Goal: Communication & Community: Answer question/provide support

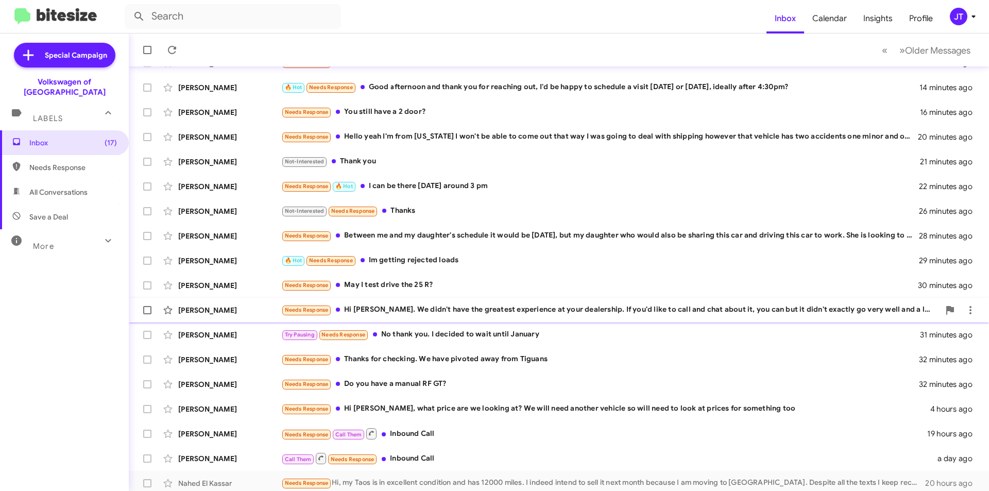
scroll to position [107, 0]
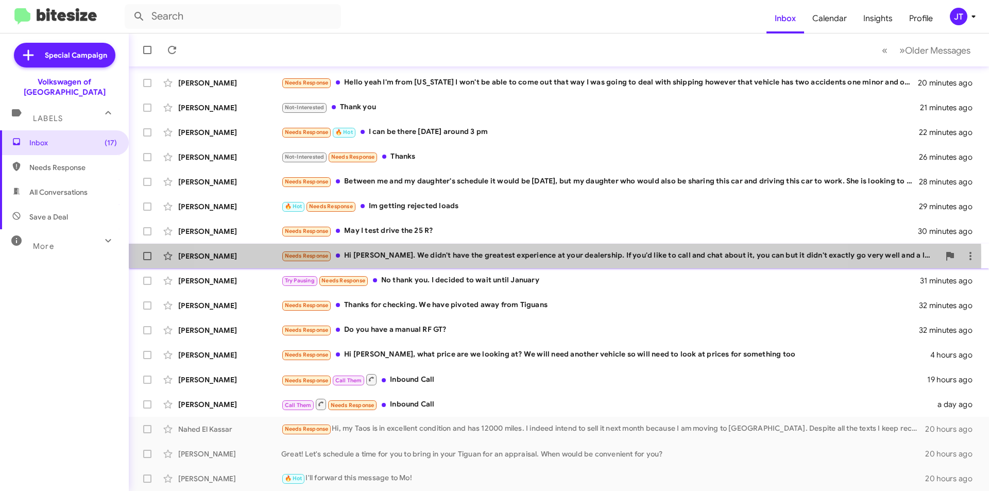
click at [522, 258] on div "Needs Response Hi Jamisha. We didn't have the greatest experience at your deale…" at bounding box center [610, 256] width 658 height 12
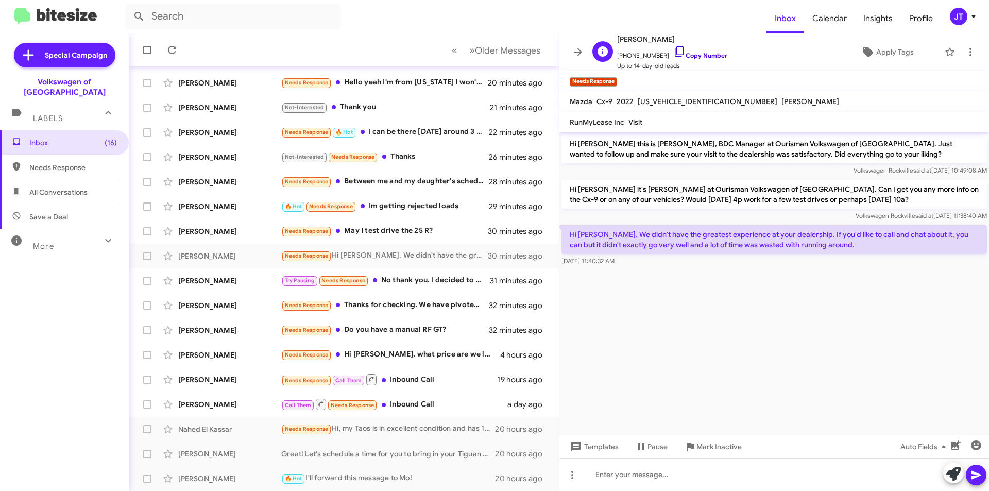
click at [696, 56] on link "Copy Number" at bounding box center [700, 55] width 54 height 8
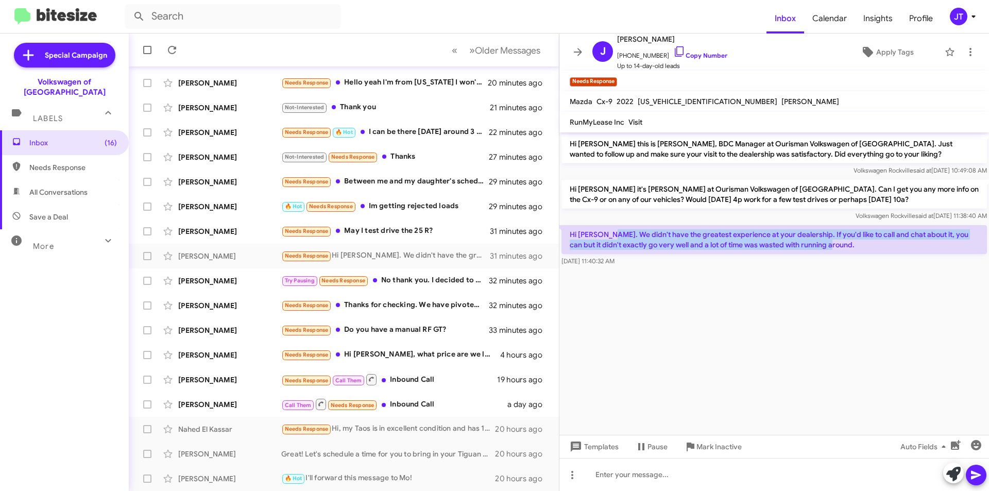
drag, startPoint x: 834, startPoint y: 247, endPoint x: 609, endPoint y: 235, distance: 224.8
click at [609, 235] on p "Hi [PERSON_NAME]. We didn't have the greatest experience at your dealership. If…" at bounding box center [773, 239] width 425 height 29
copy p "We didn't have the greatest experience at your dealership. If you'd like to cal…"
click at [422, 235] on div "Needs Response May I test drive the 25 R?" at bounding box center [395, 231] width 228 height 12
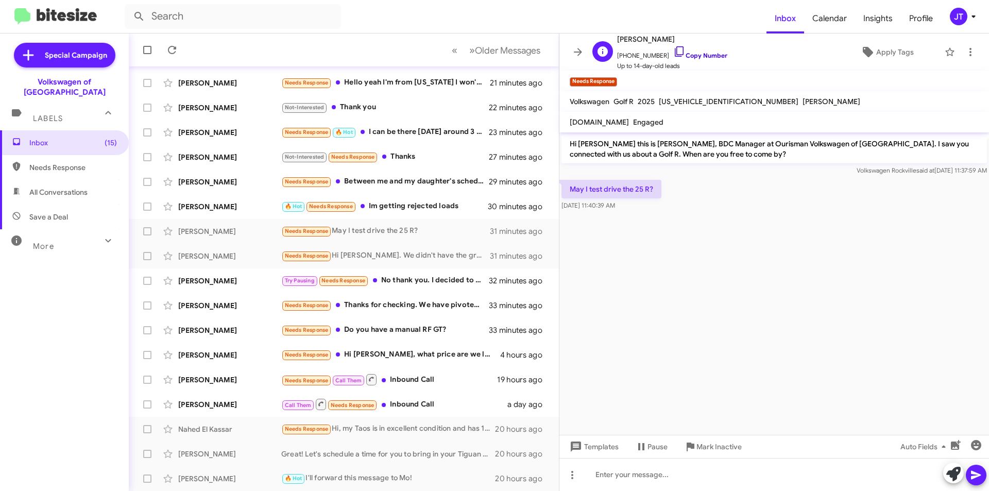
click at [701, 54] on link "Copy Number" at bounding box center [700, 55] width 54 height 8
click at [614, 477] on div at bounding box center [773, 474] width 429 height 33
drag, startPoint x: 778, startPoint y: 463, endPoint x: 893, endPoint y: 461, distance: 115.4
drag, startPoint x: 904, startPoint y: 461, endPoint x: 775, endPoint y: 339, distance: 177.0
click at [775, 339] on cdk-virtual-scroll-viewport "Hi Erick this is Jamisha Coachman, BDC Manager at Ourisman Volkswagen of Rockvi…" at bounding box center [773, 283] width 429 height 302
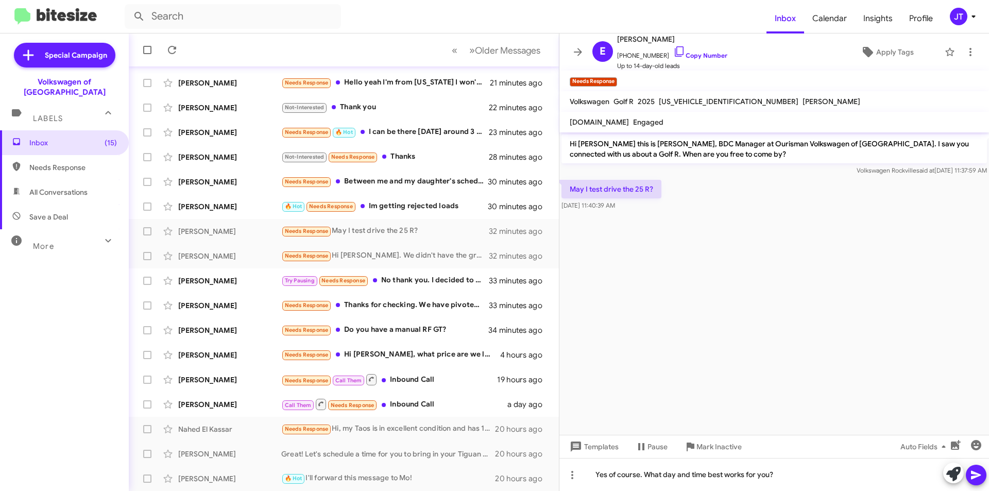
click at [971, 472] on icon at bounding box center [976, 475] width 12 height 12
click at [425, 186] on div "Needs Response Between me and my daughter's schedule it would be Saturday, but …" at bounding box center [395, 182] width 228 height 12
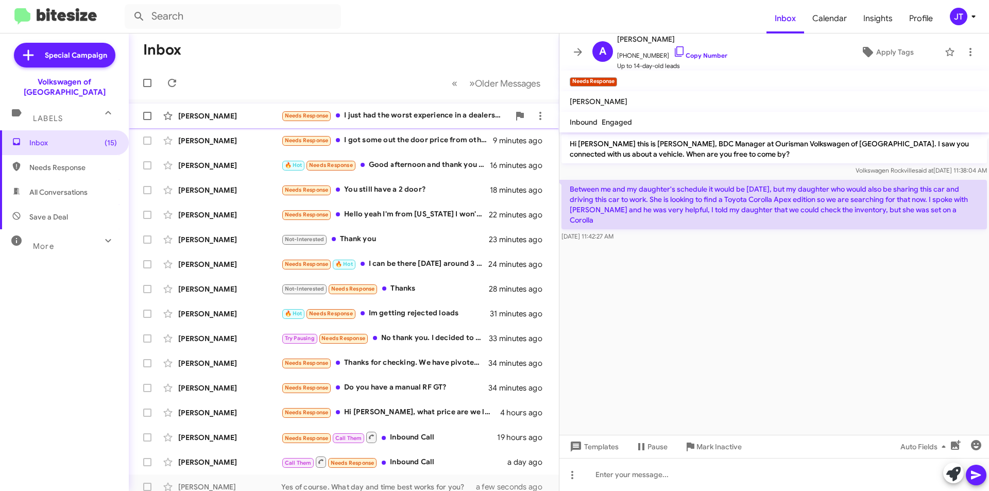
click at [419, 117] on div "Needs Response I just had the worst experience in a dealership. I went there to…" at bounding box center [395, 116] width 228 height 12
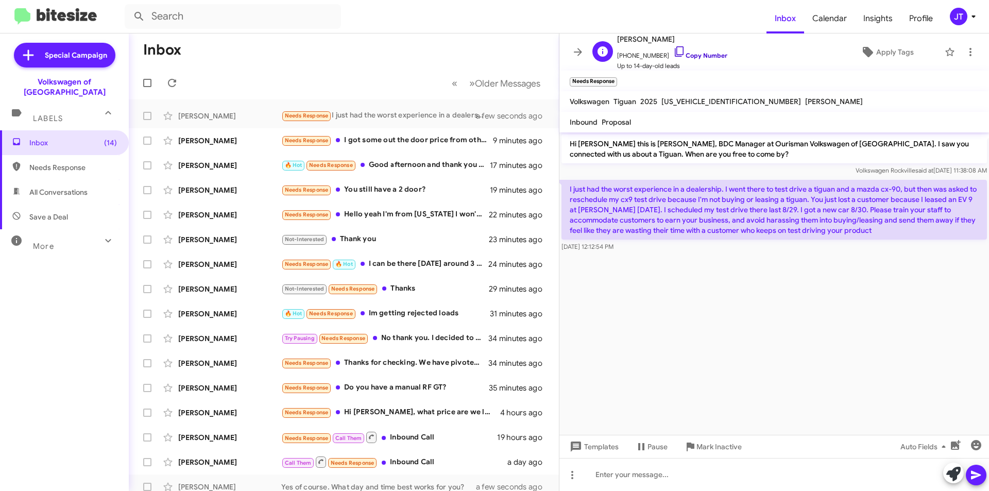
click at [696, 55] on link "Copy Number" at bounding box center [700, 55] width 54 height 8
drag, startPoint x: 888, startPoint y: 233, endPoint x: 567, endPoint y: 187, distance: 324.6
click at [567, 187] on p "I just had the worst experience in a dealership. I went there to test drive a t…" at bounding box center [773, 210] width 425 height 60
copy p "I just had the worst experience in a dealership. I went there to test drive a t…"
click at [395, 167] on div "🔥 Hot Needs Response Good afternoon and thank you for reaching out, I'd be happ…" at bounding box center [395, 165] width 228 height 12
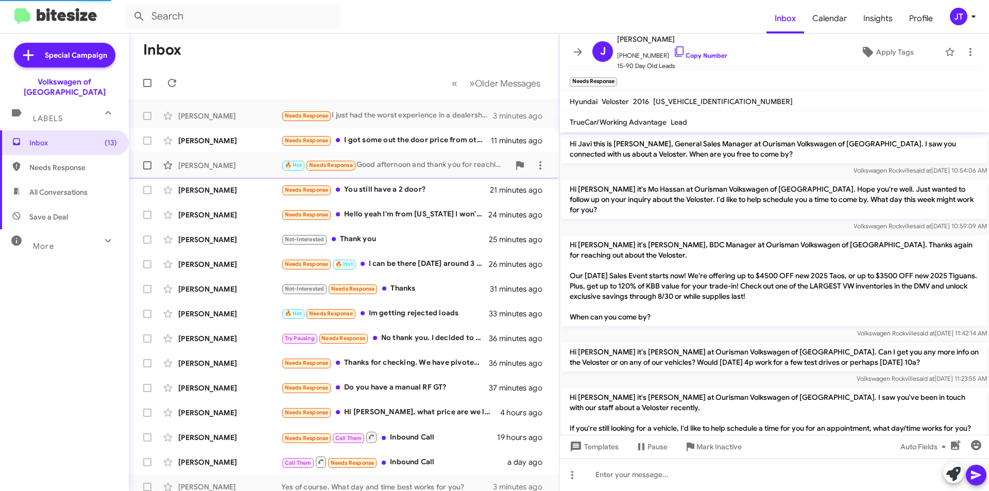
scroll to position [372, 0]
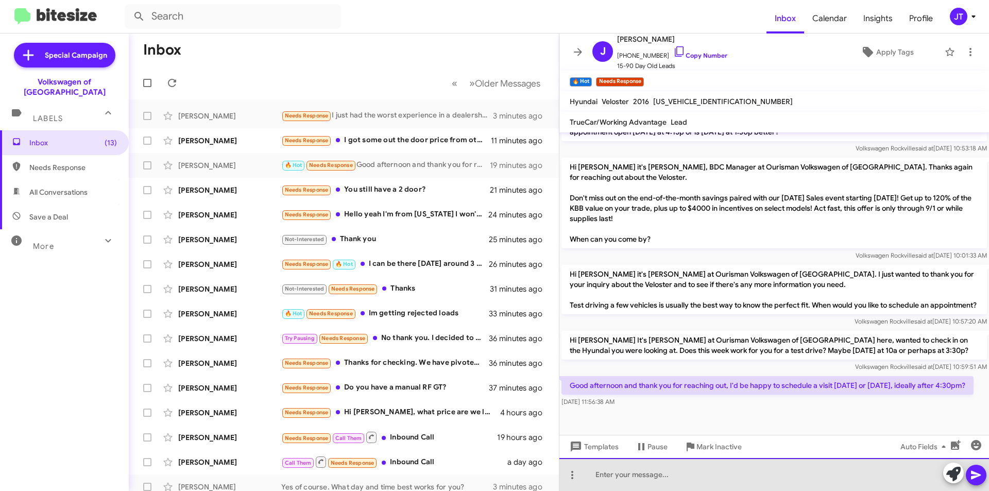
click at [681, 475] on div at bounding box center [773, 474] width 429 height 33
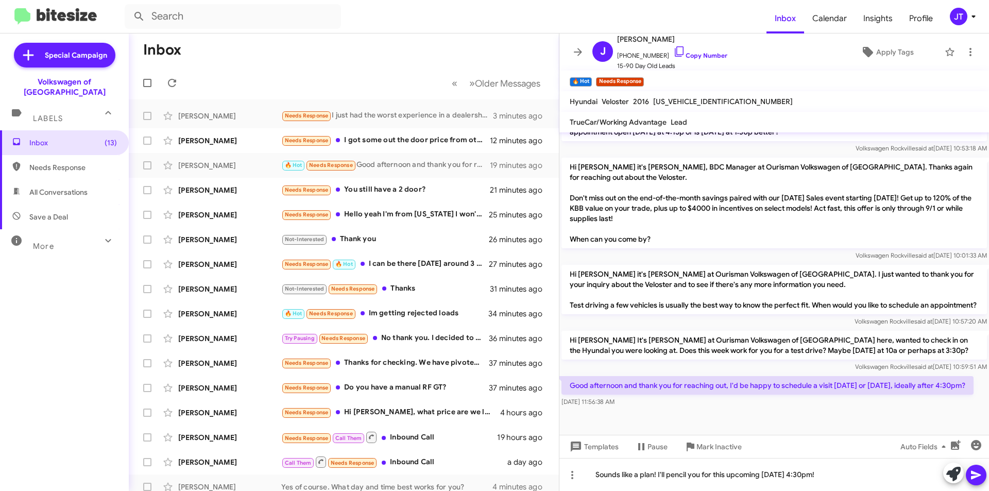
click at [976, 470] on icon at bounding box center [976, 475] width 12 height 12
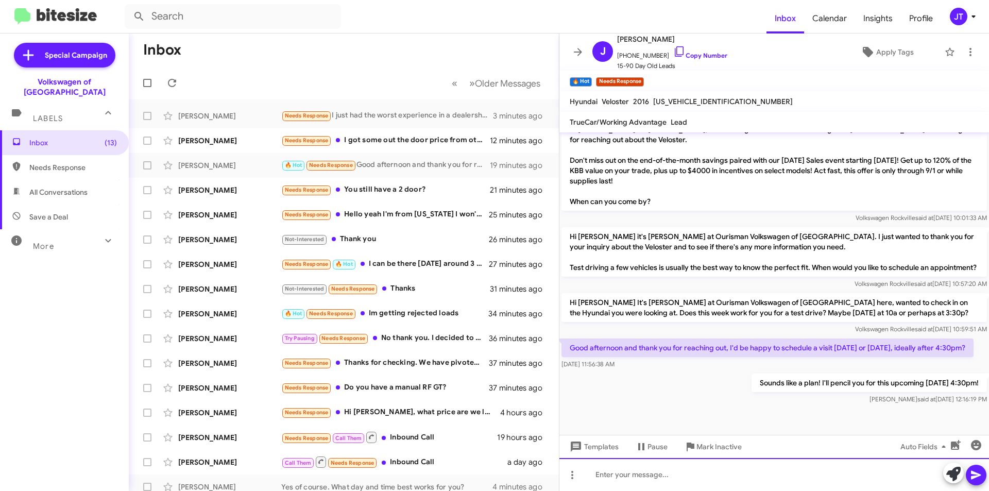
scroll to position [410, 0]
click at [711, 53] on link "Copy Number" at bounding box center [700, 55] width 54 height 8
click at [432, 267] on div "Needs Response 🔥 Hot I can be there Wednesday around 3 pm" at bounding box center [395, 264] width 228 height 12
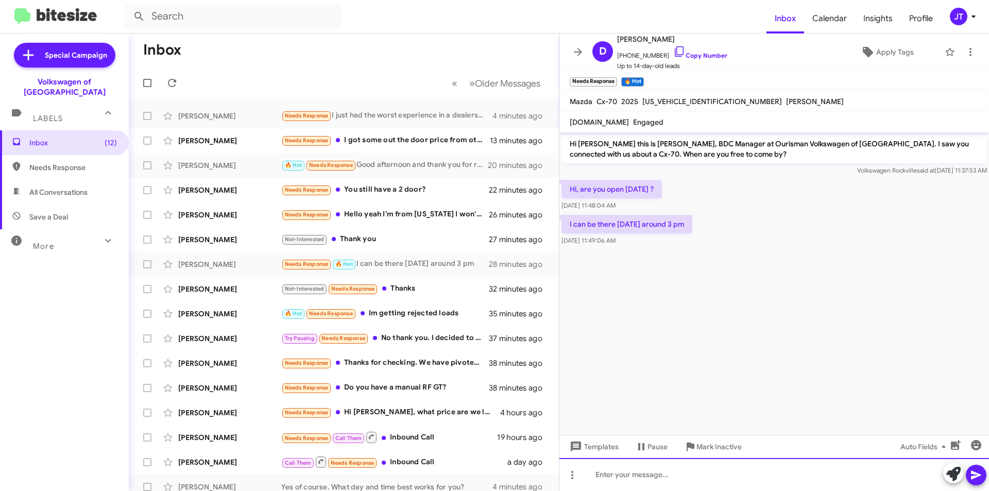
click at [625, 474] on div at bounding box center [773, 474] width 429 height 33
click at [980, 477] on icon at bounding box center [976, 475] width 12 height 12
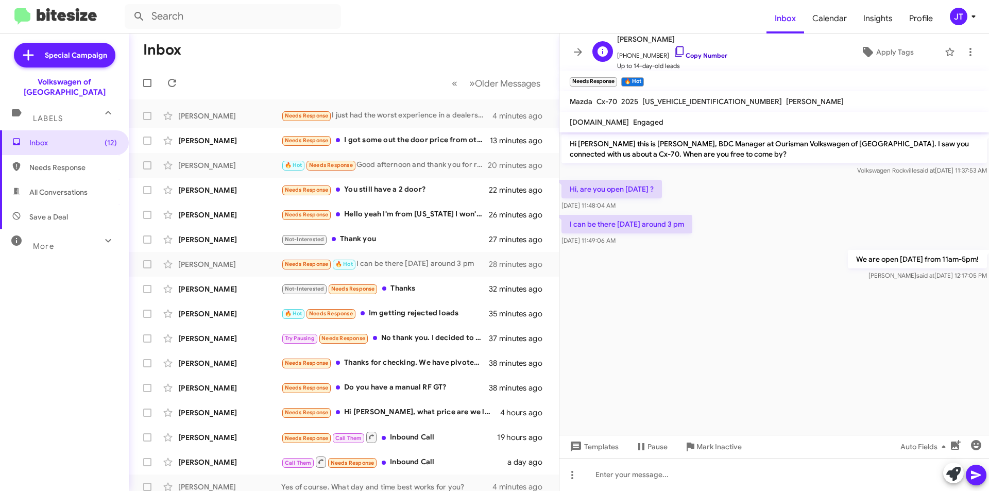
click at [706, 54] on link "Copy Number" at bounding box center [700, 55] width 54 height 8
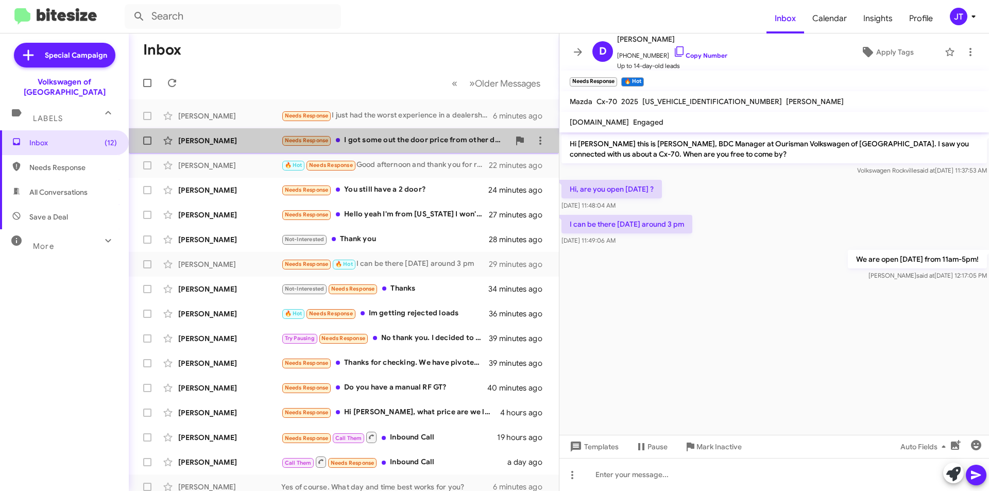
click at [422, 140] on div "Needs Response I got some out the door price from other dealers. I just want to…" at bounding box center [395, 140] width 228 height 12
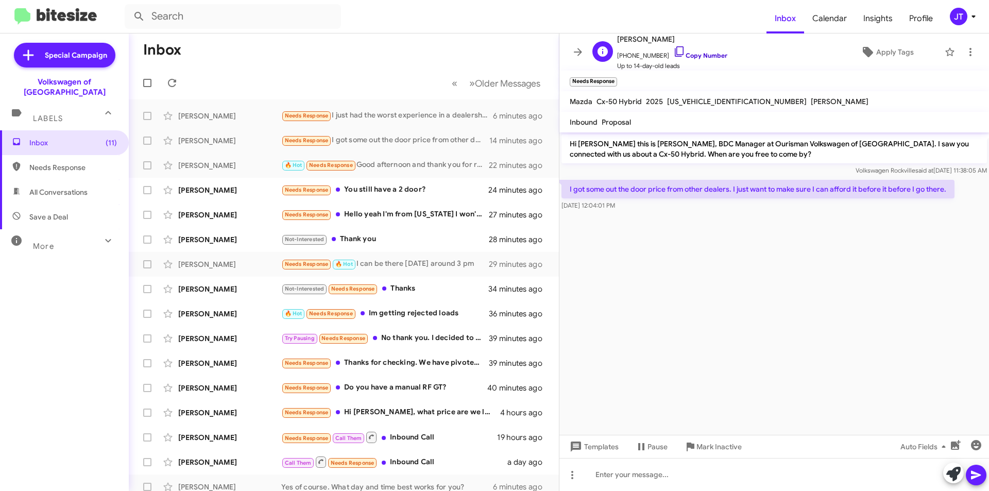
click at [681, 54] on link "Copy Number" at bounding box center [700, 55] width 54 height 8
click at [606, 472] on div at bounding box center [773, 474] width 429 height 33
click at [954, 474] on icon at bounding box center [953, 474] width 14 height 14
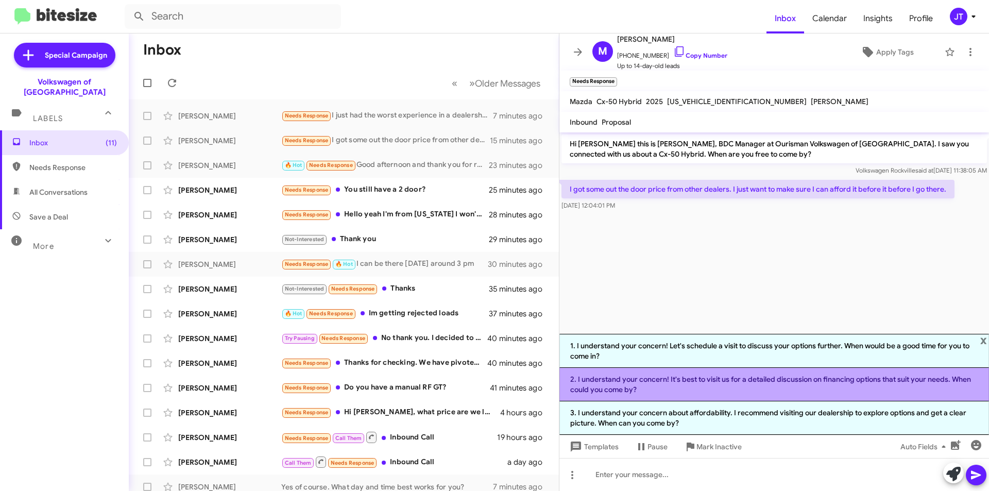
click at [666, 384] on li "2. I understand your concern! It's best to visit us for a detailed discussion o…" at bounding box center [773, 384] width 429 height 33
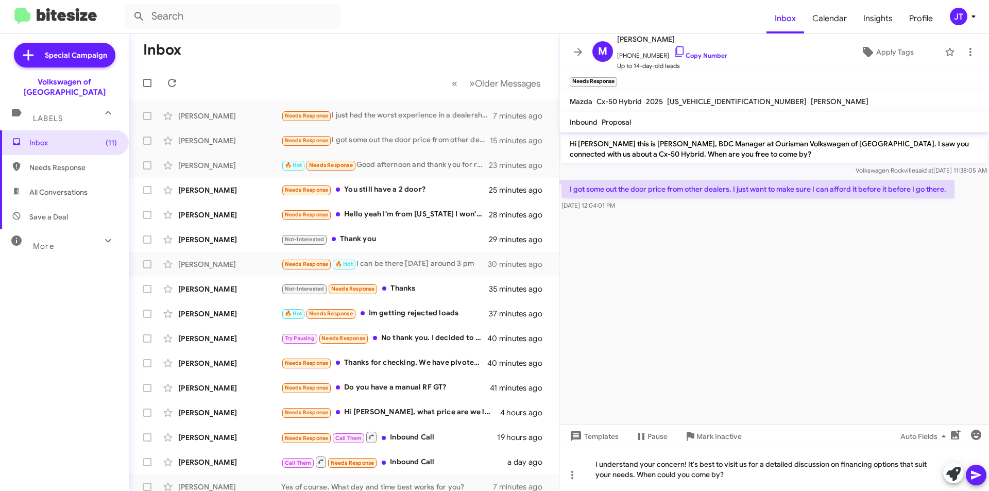
click at [983, 478] on button at bounding box center [975, 474] width 21 height 21
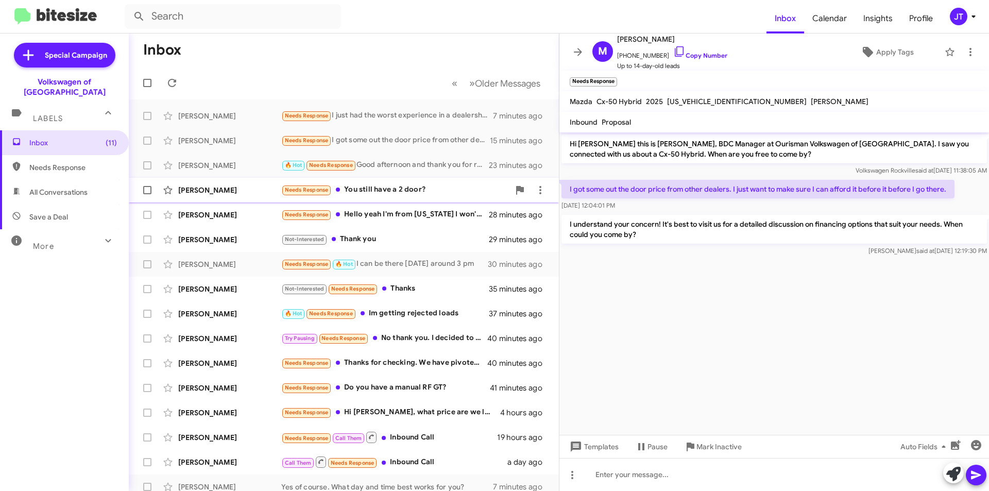
click at [392, 188] on div "Needs Response You still have a 2 door?" at bounding box center [395, 190] width 228 height 12
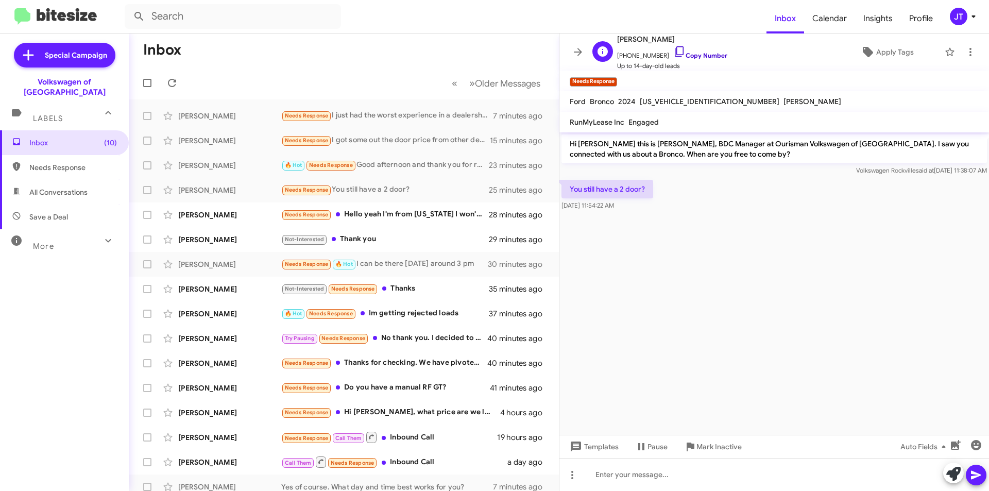
click at [685, 53] on link "Copy Number" at bounding box center [700, 55] width 54 height 8
click at [666, 475] on div at bounding box center [773, 474] width 429 height 33
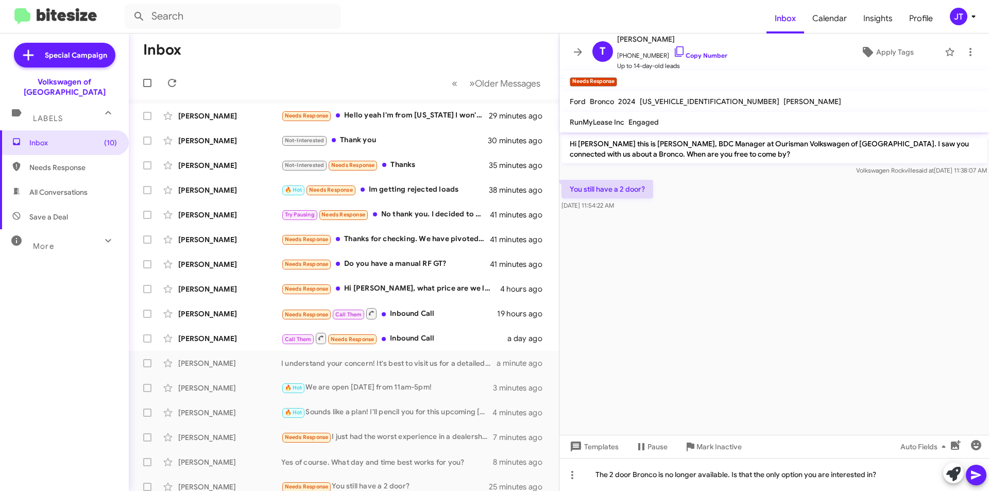
click at [980, 472] on icon at bounding box center [976, 475] width 12 height 12
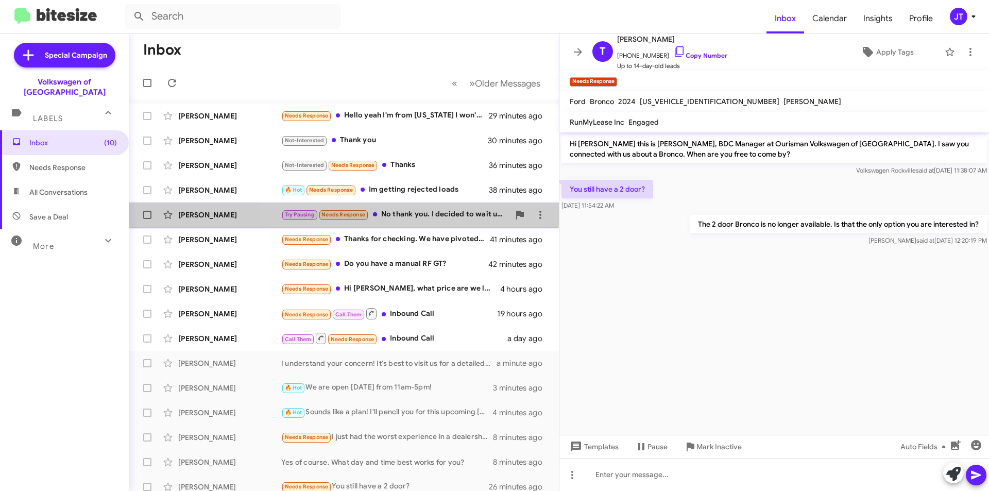
click at [435, 222] on div "John Mcniel Try Pausing Needs Response No thank you. I decided to wait until Ja…" at bounding box center [343, 214] width 413 height 21
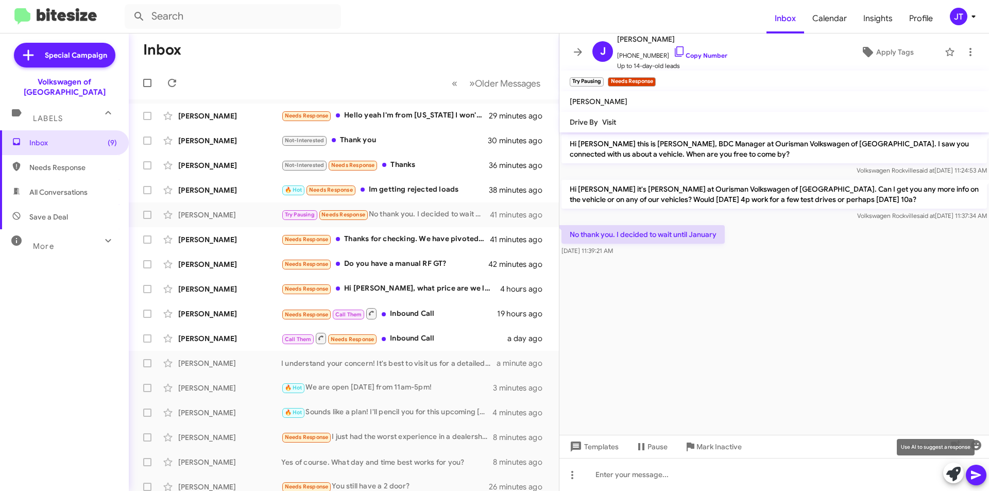
click at [951, 478] on icon at bounding box center [953, 474] width 14 height 14
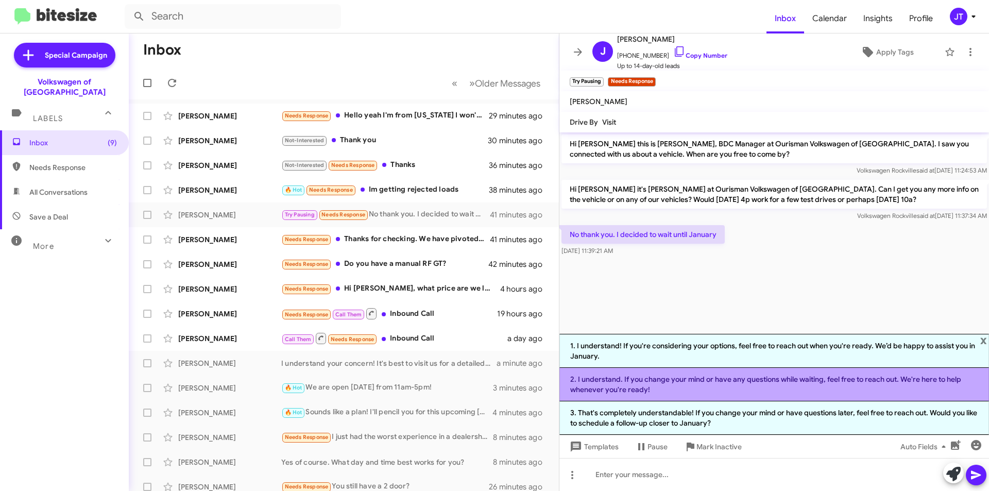
click at [725, 384] on li "2. I understand. If you change your mind or have any questions while waiting, f…" at bounding box center [773, 384] width 429 height 33
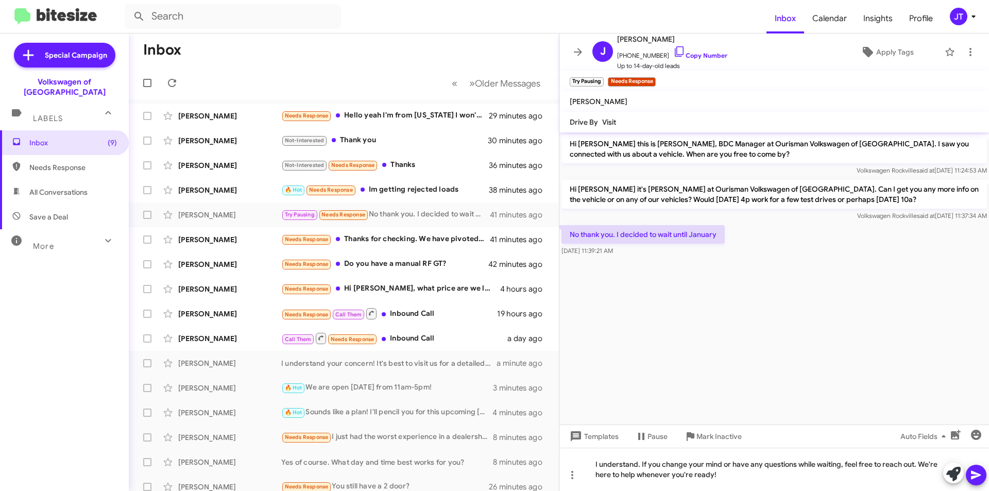
click at [974, 474] on icon at bounding box center [976, 475] width 12 height 12
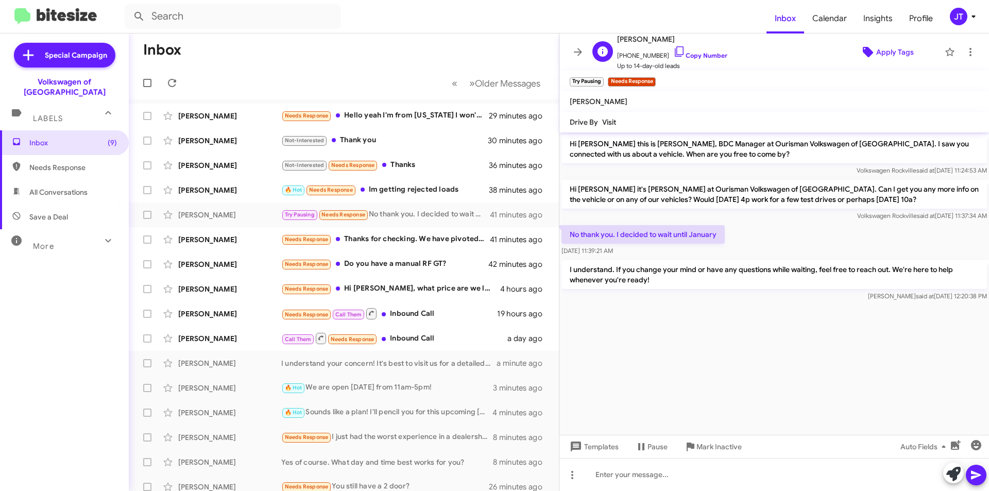
click at [886, 50] on span "Apply Tags" at bounding box center [895, 52] width 38 height 19
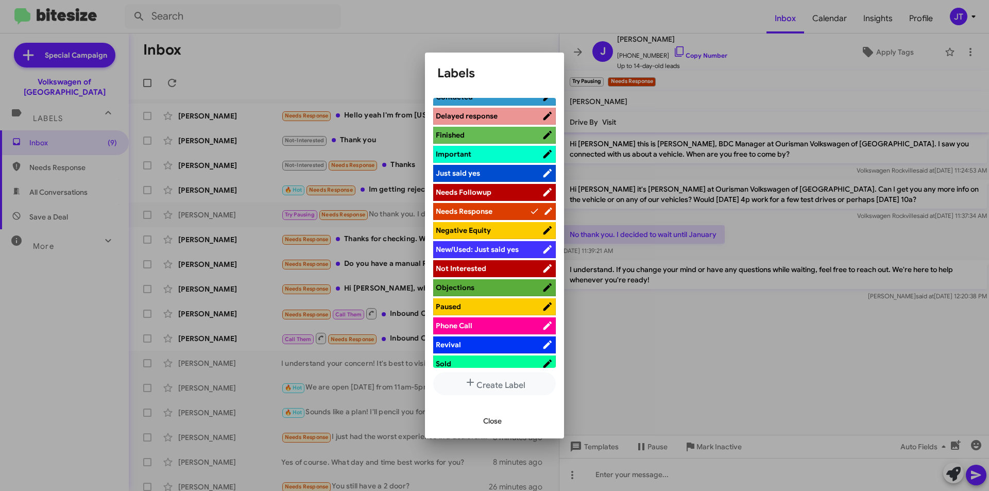
scroll to position [309, 0]
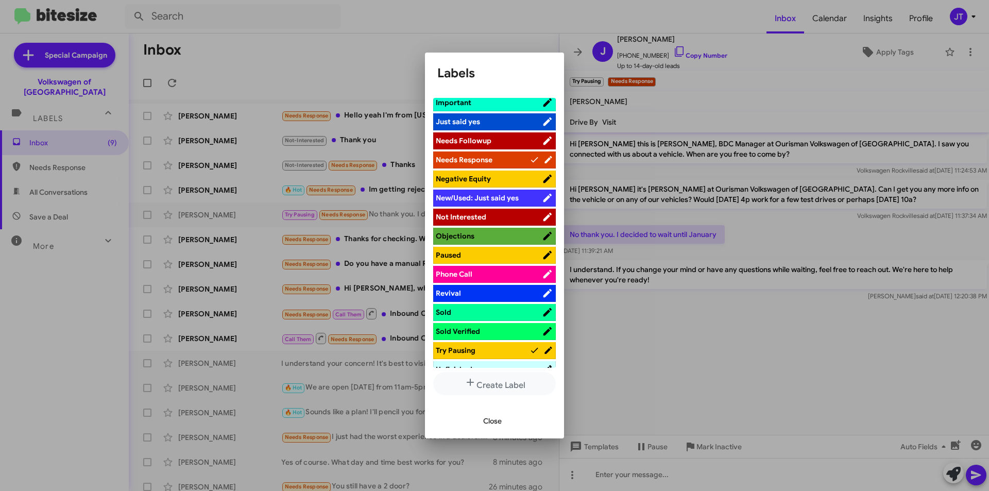
click at [464, 252] on span "Paused" at bounding box center [489, 255] width 106 height 10
click at [831, 95] on div at bounding box center [494, 245] width 989 height 491
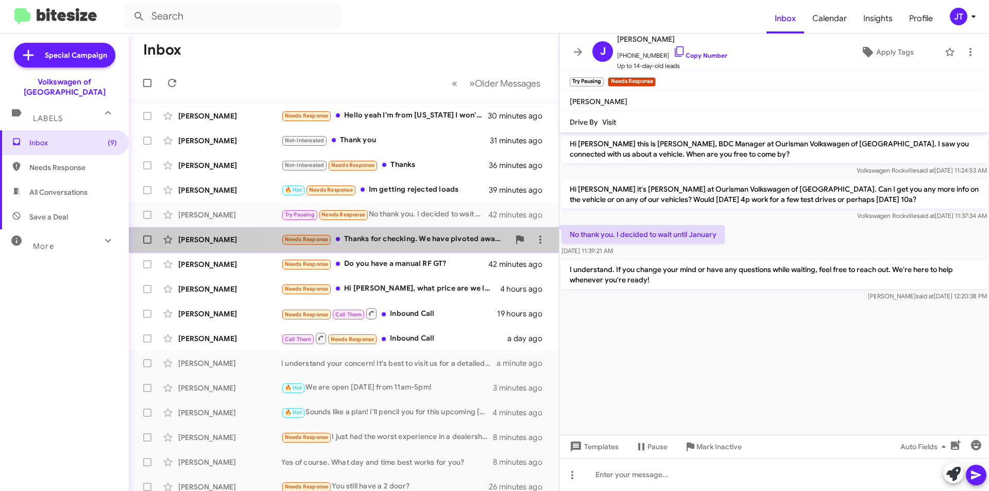
click at [436, 243] on div "Needs Response Thanks for checking. We have pivoted away from Tiguans" at bounding box center [395, 239] width 228 height 12
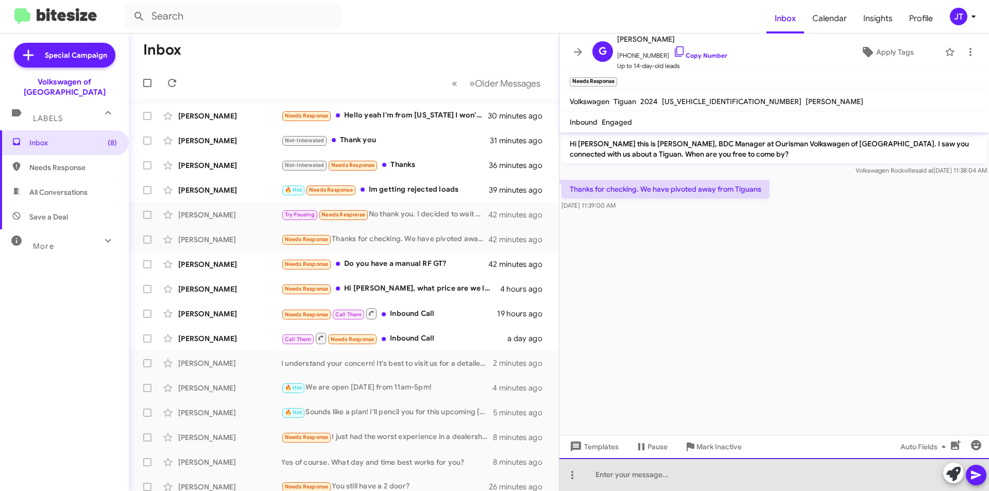
click at [671, 476] on div at bounding box center [773, 474] width 429 height 33
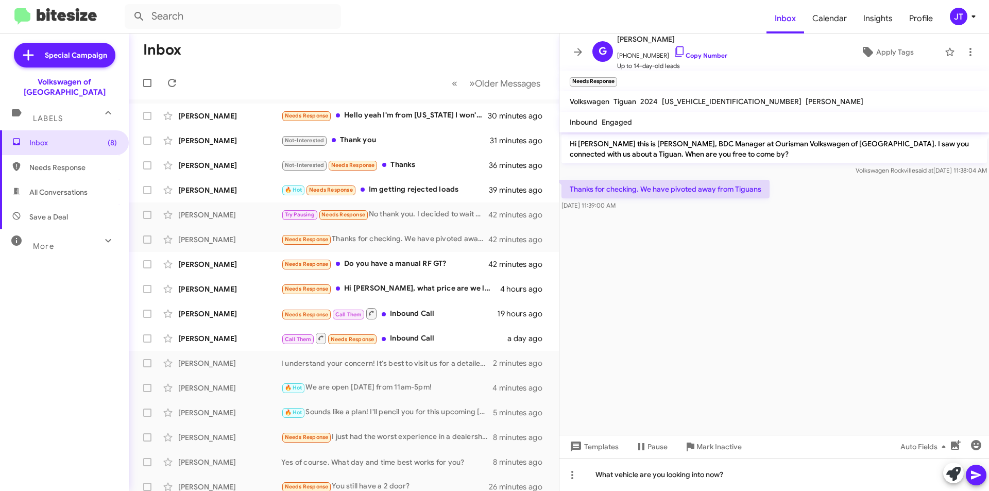
click at [975, 475] on icon at bounding box center [976, 475] width 10 height 9
click at [437, 289] on div "Needs Response Hi Jamisha, what price are we looking at? We will need another v…" at bounding box center [395, 289] width 228 height 12
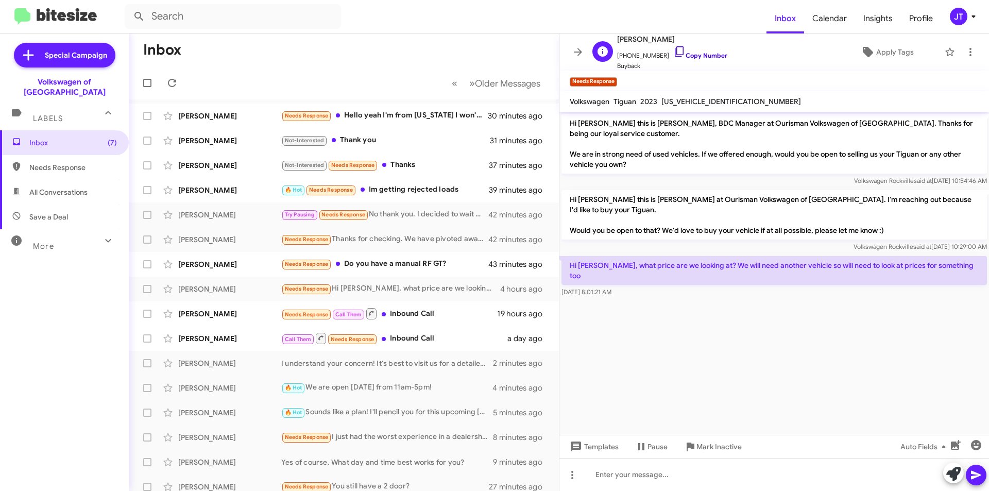
click at [711, 54] on link "Copy Number" at bounding box center [700, 55] width 54 height 8
click at [638, 471] on div at bounding box center [773, 474] width 429 height 33
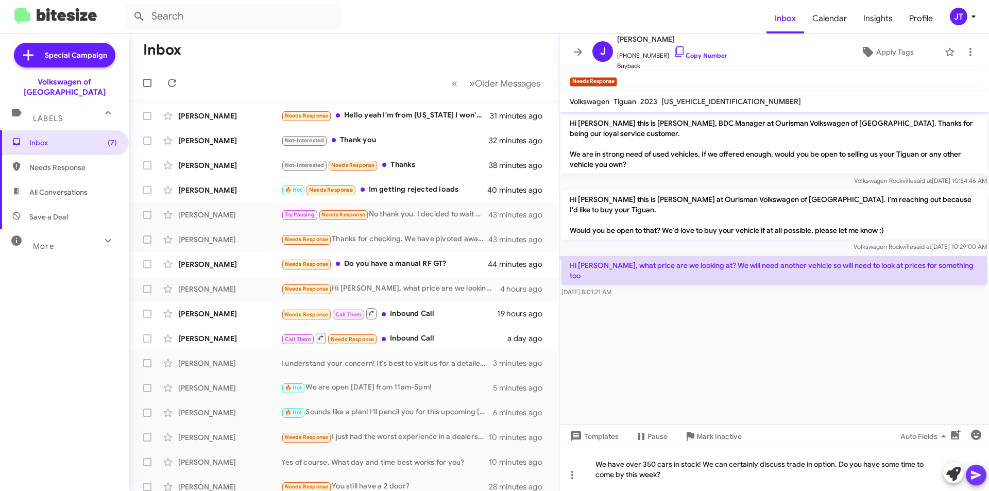
click at [976, 470] on icon at bounding box center [976, 475] width 12 height 12
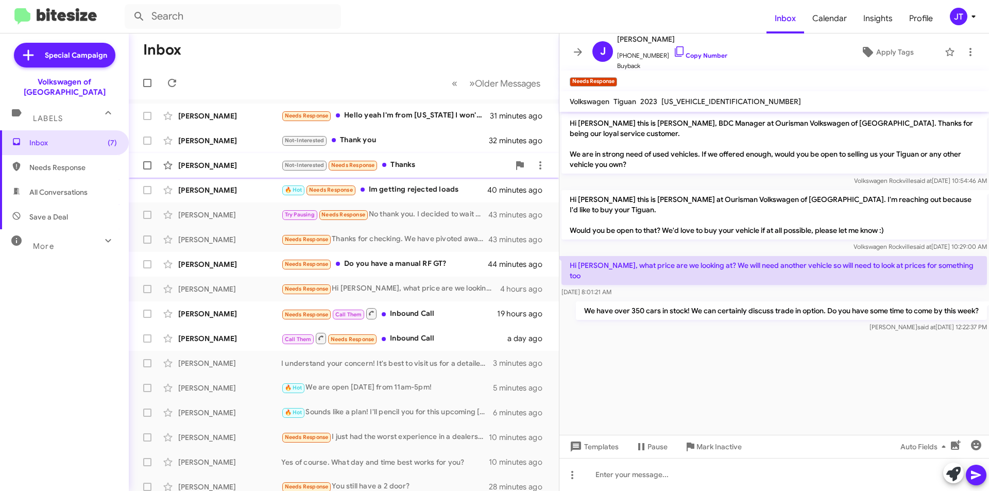
click at [426, 169] on div "Not-Interested Needs Response Thanks" at bounding box center [395, 165] width 228 height 12
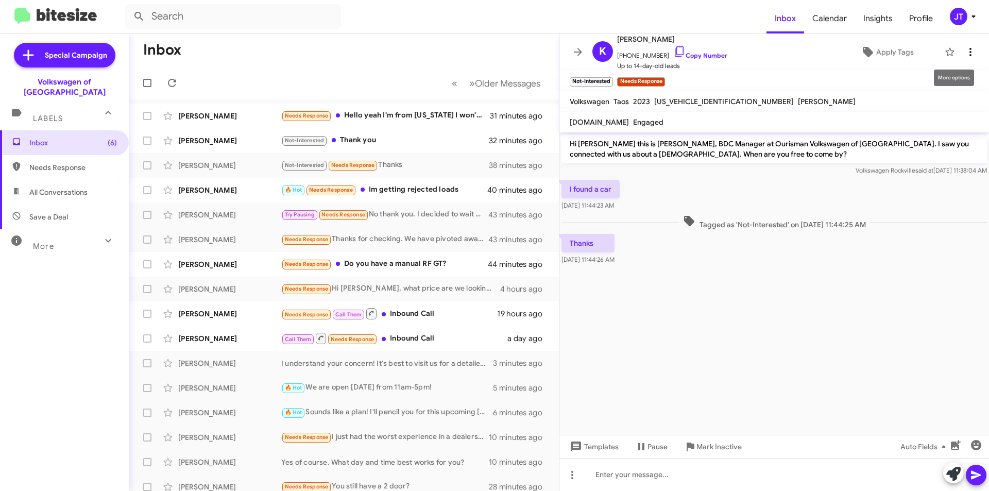
click at [964, 53] on icon at bounding box center [970, 52] width 12 height 12
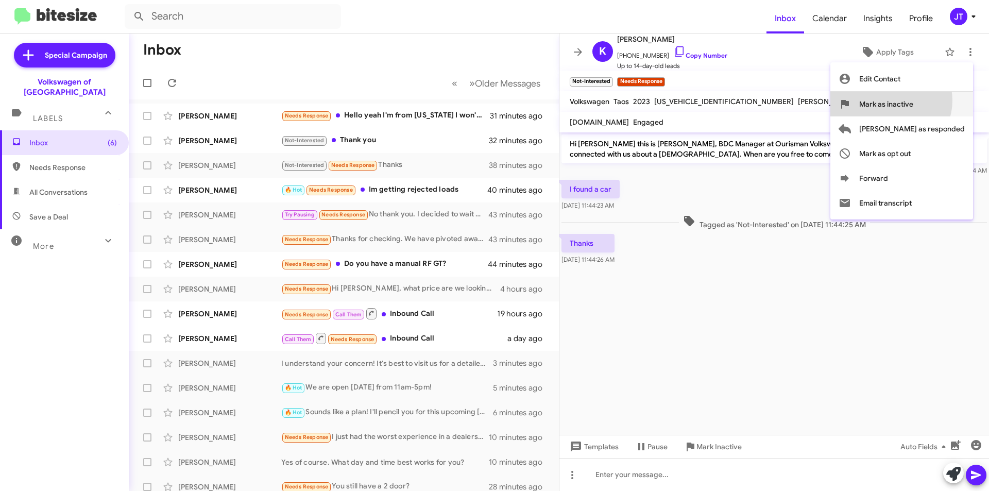
click at [913, 100] on span "Mark as inactive" at bounding box center [886, 104] width 54 height 25
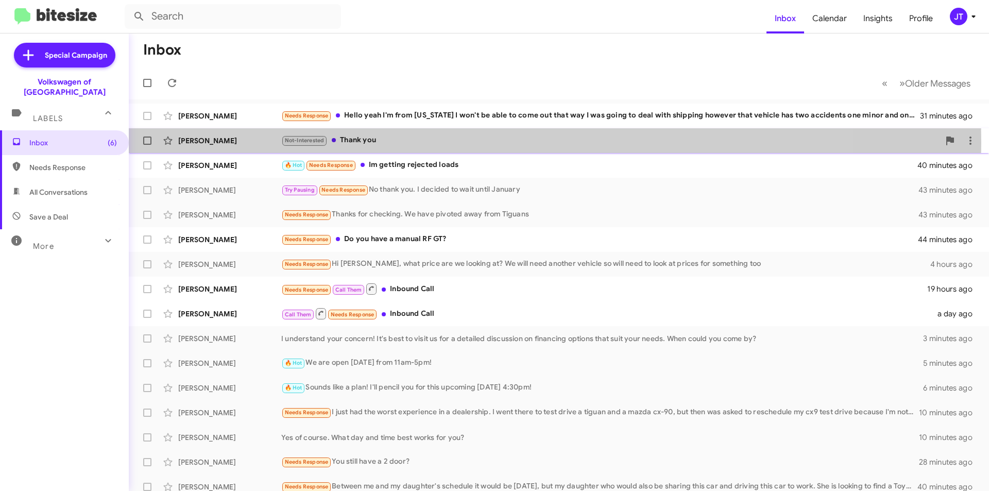
click at [459, 143] on div "Not-Interested Thank you" at bounding box center [610, 140] width 658 height 12
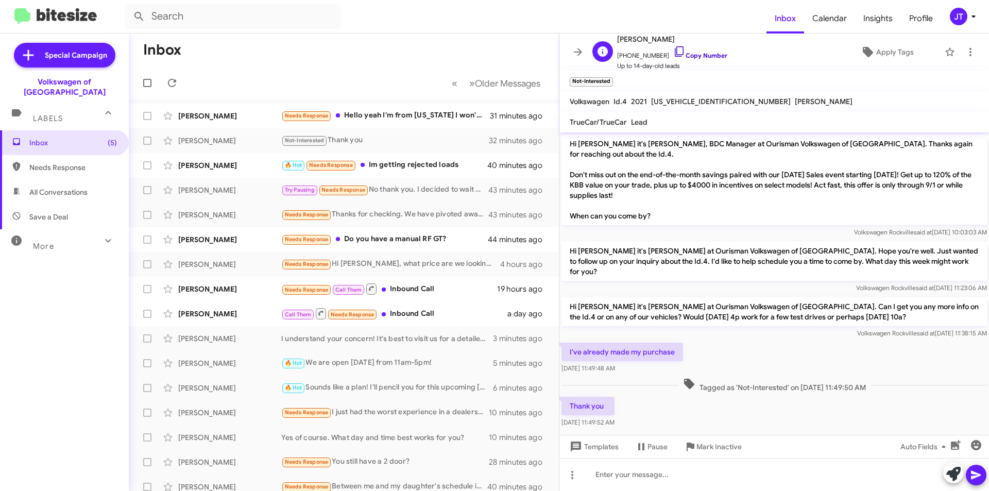
click at [713, 56] on link "Copy Number" at bounding box center [700, 55] width 54 height 8
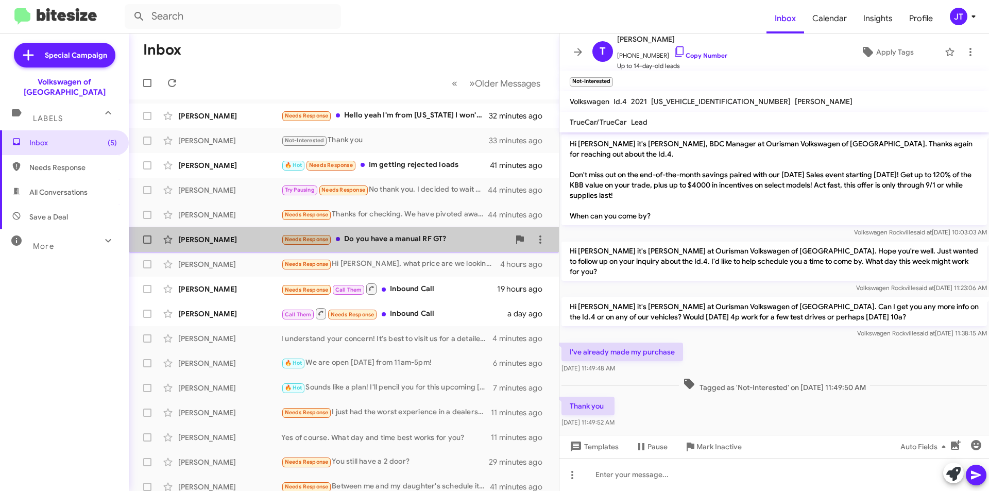
click at [404, 236] on div "Needs Response Do you have a manual RF GT?" at bounding box center [395, 239] width 228 height 12
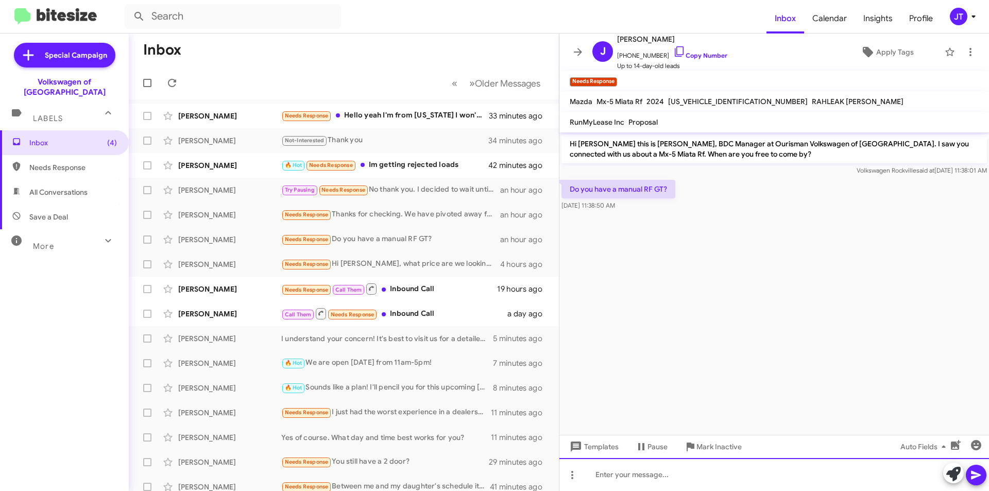
click at [635, 476] on div at bounding box center [773, 474] width 429 height 33
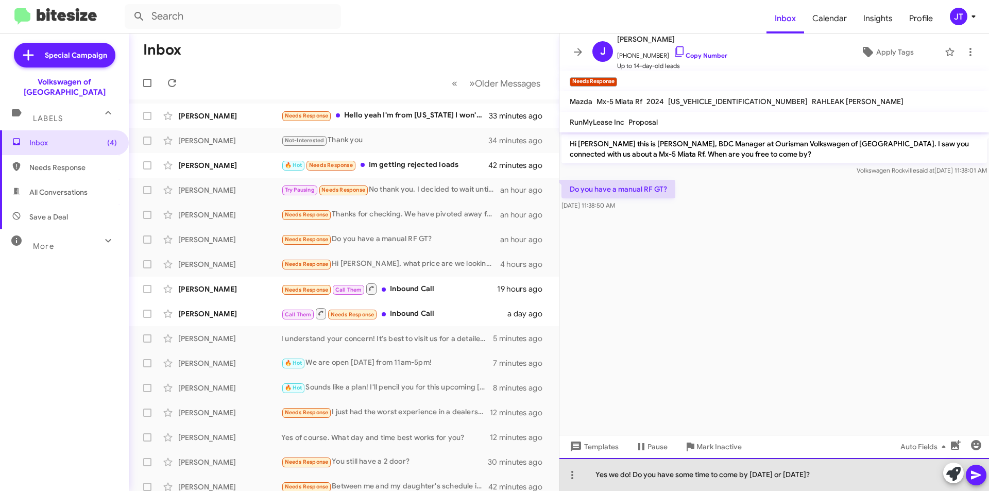
drag, startPoint x: 627, startPoint y: 471, endPoint x: 596, endPoint y: 473, distance: 31.0
click at [596, 473] on div "Yes we do! Do you have some time to come by today or tomorrow?" at bounding box center [773, 474] width 429 height 33
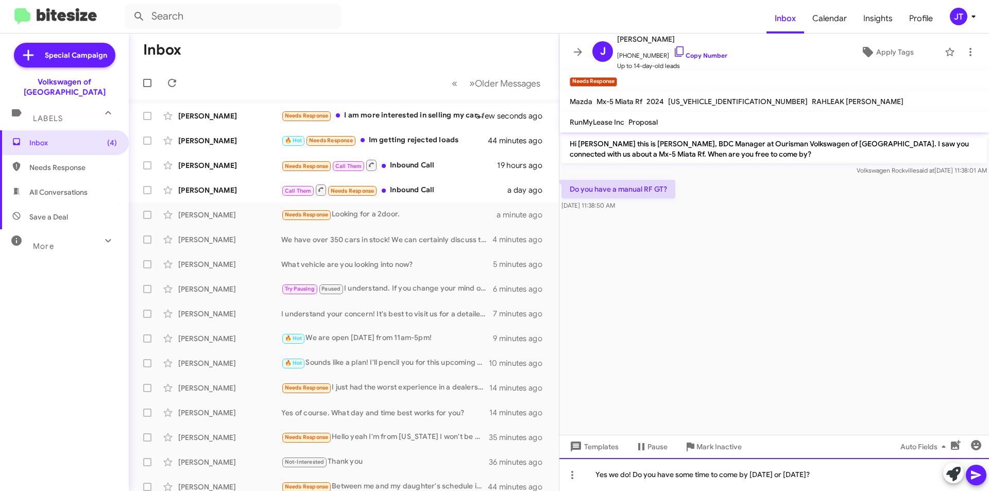
click at [602, 473] on div "Yes we do! Do you have some time to come by today or tomorrow?" at bounding box center [773, 474] width 429 height 33
click at [602, 475] on div "Yes we do! Do you have some time to come by today or tomorrow?" at bounding box center [773, 474] width 429 height 33
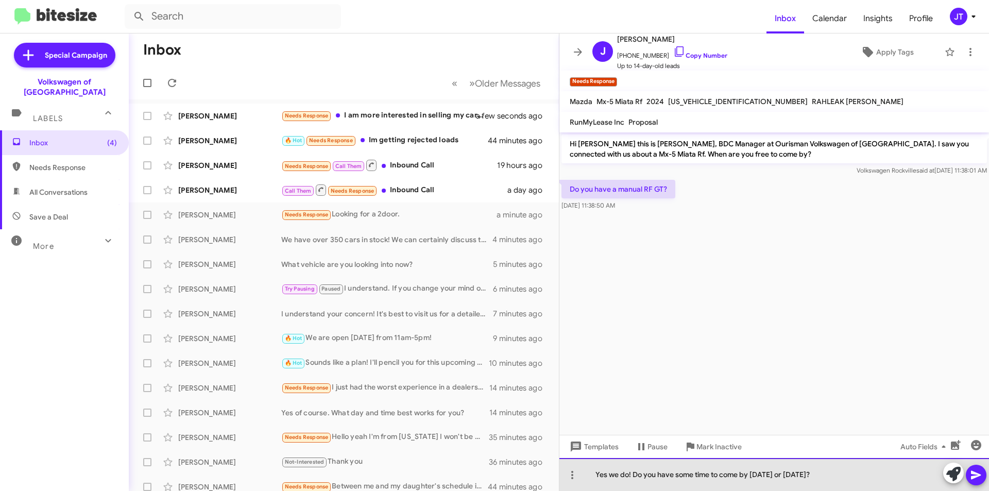
drag, startPoint x: 596, startPoint y: 475, endPoint x: 627, endPoint y: 481, distance: 31.5
click at [627, 481] on div "Yes we do! Do you have some time to come by today or tomorrow?" at bounding box center [773, 474] width 429 height 33
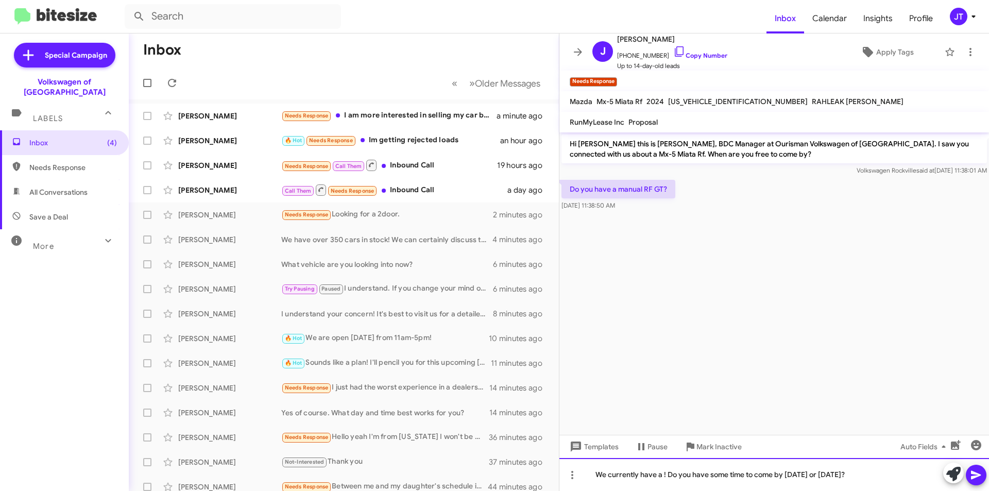
click at [663, 478] on div "We currently have a ! Do you have some time to come by today or tomorrow?" at bounding box center [773, 474] width 429 height 33
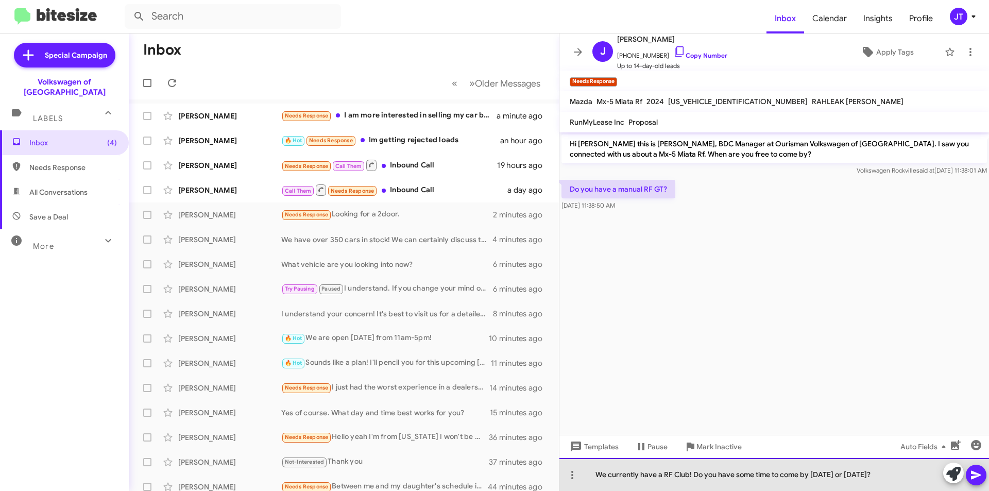
drag, startPoint x: 694, startPoint y: 474, endPoint x: 868, endPoint y: 482, distance: 174.2
click at [868, 482] on div "We currently have a RF Club! Do you have some time to come by today or tomorrow?" at bounding box center [773, 474] width 429 height 33
click at [663, 473] on div "We currently have a RF Club! Do you have some time to come by today or tomorrow?" at bounding box center [773, 474] width 429 height 33
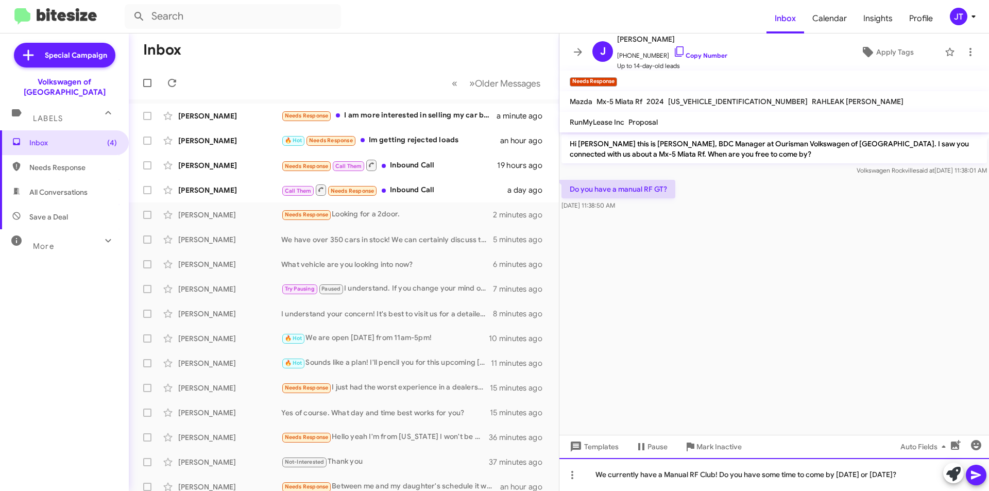
drag, startPoint x: 908, startPoint y: 471, endPoint x: 718, endPoint y: 468, distance: 190.5
click at [718, 468] on div "We currently have a Manual RF Club! Do you have some time to come by today or t…" at bounding box center [773, 474] width 429 height 33
click at [799, 473] on div "We currently have a Manual RF Club! Are you only looking" at bounding box center [773, 474] width 429 height 33
click at [982, 477] on button at bounding box center [975, 474] width 21 height 21
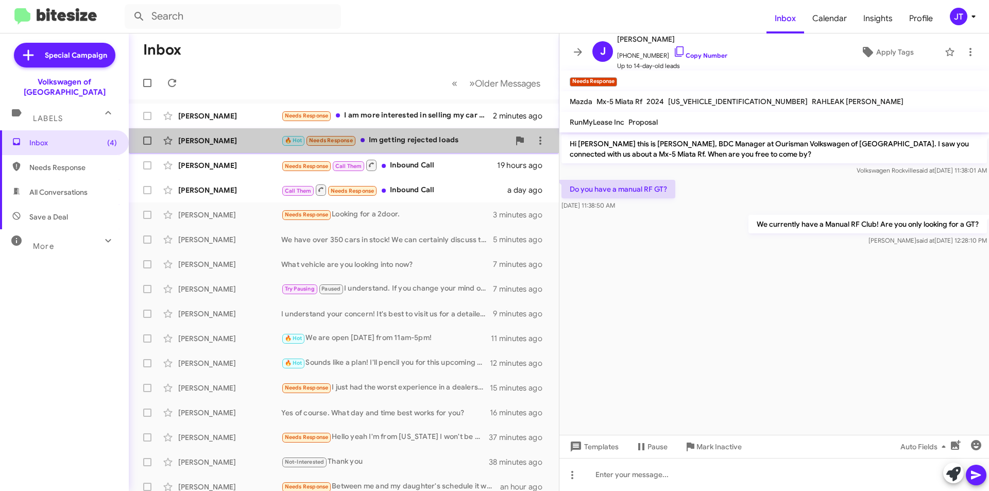
click at [428, 137] on div "🔥 Hot Needs Response Im getting rejected loads" at bounding box center [395, 140] width 228 height 12
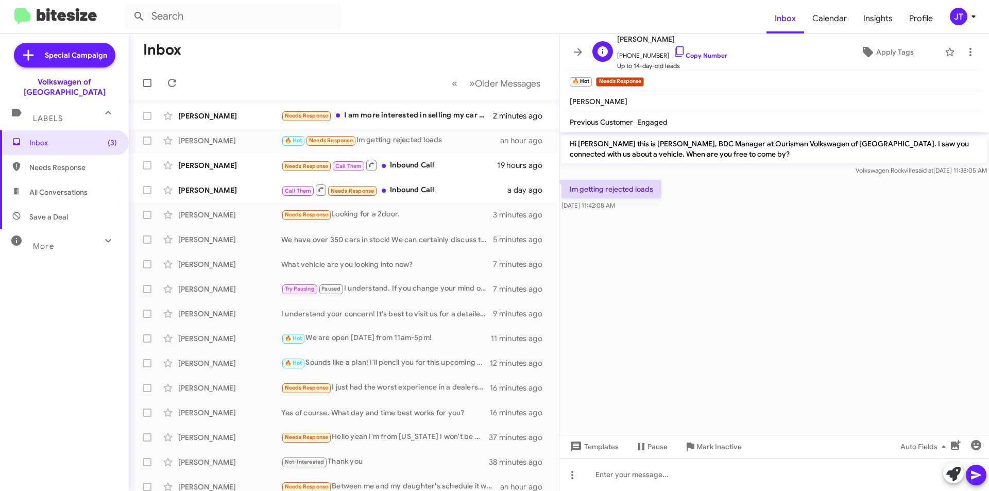
click at [698, 60] on span "+15716035703 Copy Number" at bounding box center [672, 52] width 110 height 15
click at [961, 58] on button at bounding box center [970, 52] width 21 height 21
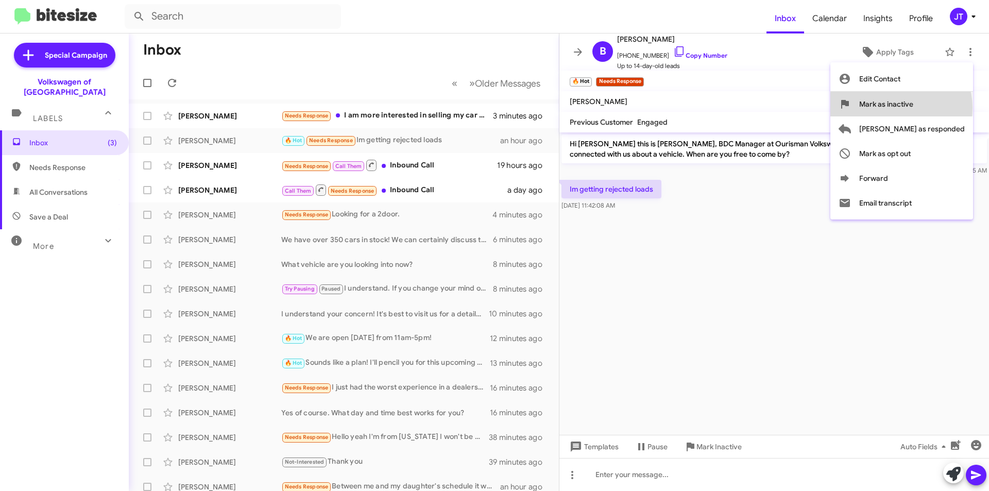
click at [913, 108] on span "Mark as inactive" at bounding box center [886, 104] width 54 height 25
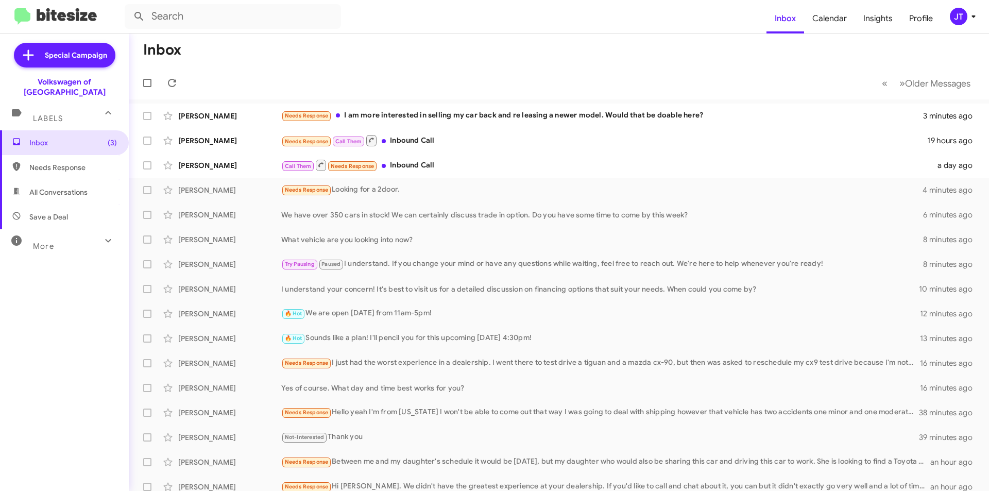
click at [491, 66] on mat-toolbar-row "« Previous » Next Older Messages" at bounding box center [559, 82] width 860 height 33
click at [551, 122] on div "Maxwell Bernstein Needs Response I am more interested in selling my car back an…" at bounding box center [558, 116] width 843 height 21
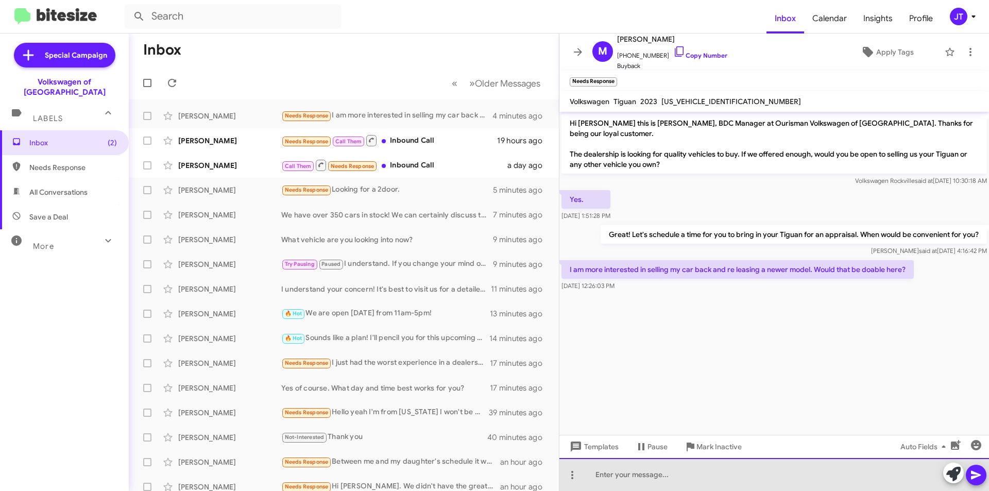
click at [596, 469] on div at bounding box center [773, 474] width 429 height 33
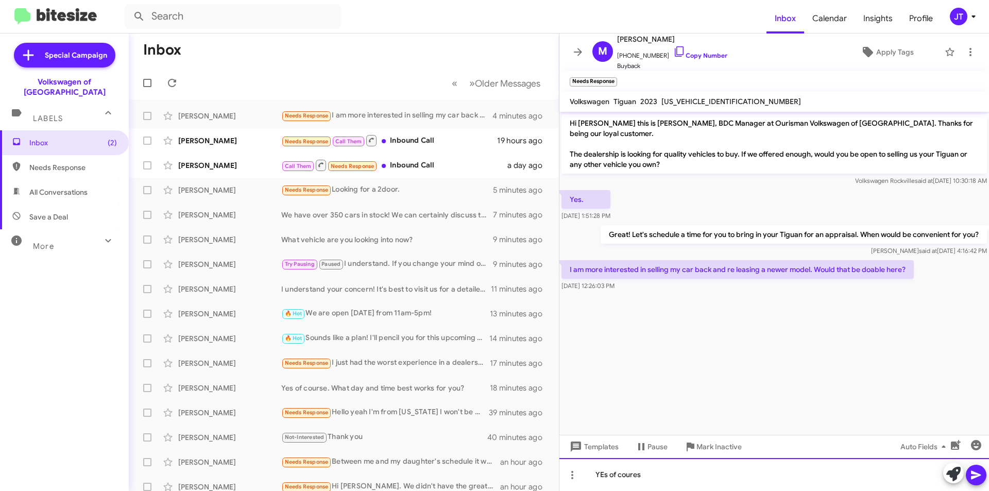
click at [631, 475] on div "YEs of coures" at bounding box center [773, 474] width 429 height 33
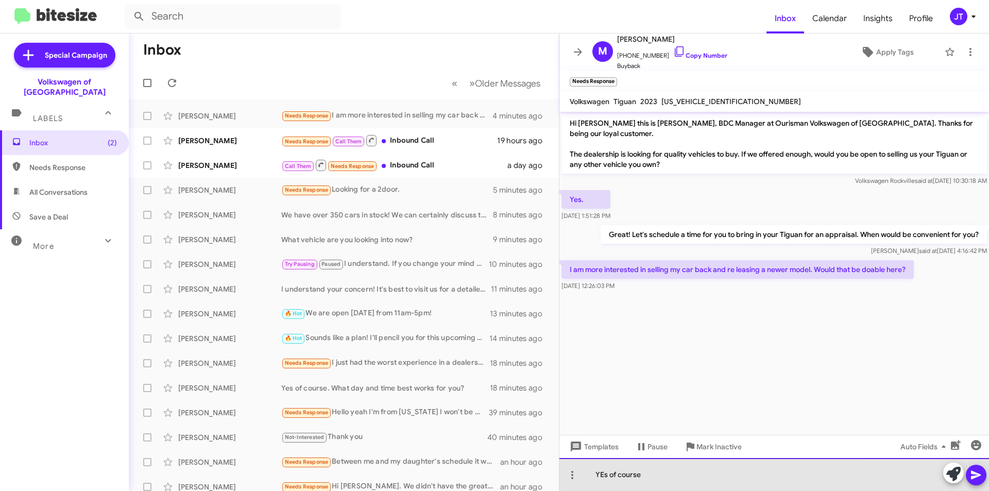
click at [600, 472] on div "YEs of course" at bounding box center [773, 474] width 429 height 33
click at [602, 472] on div "YEs of course" at bounding box center [773, 474] width 429 height 33
click at [649, 468] on div "Yes of course" at bounding box center [773, 474] width 429 height 33
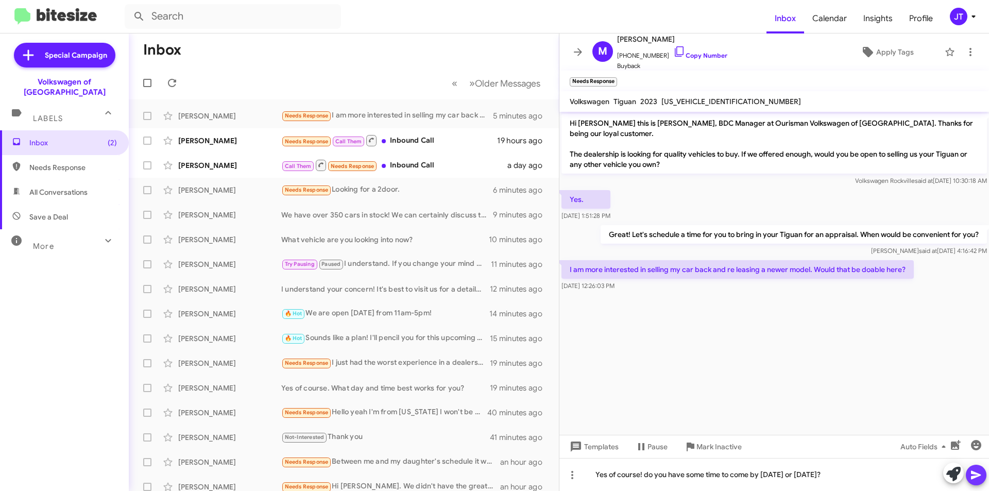
click at [976, 476] on icon at bounding box center [976, 475] width 10 height 9
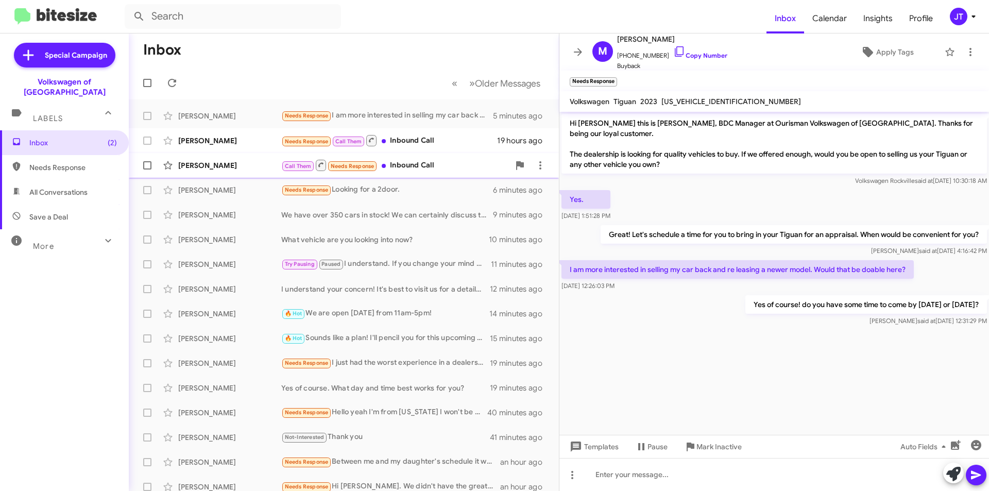
click at [437, 167] on div "Call Them Needs Response Inbound Call" at bounding box center [395, 165] width 228 height 13
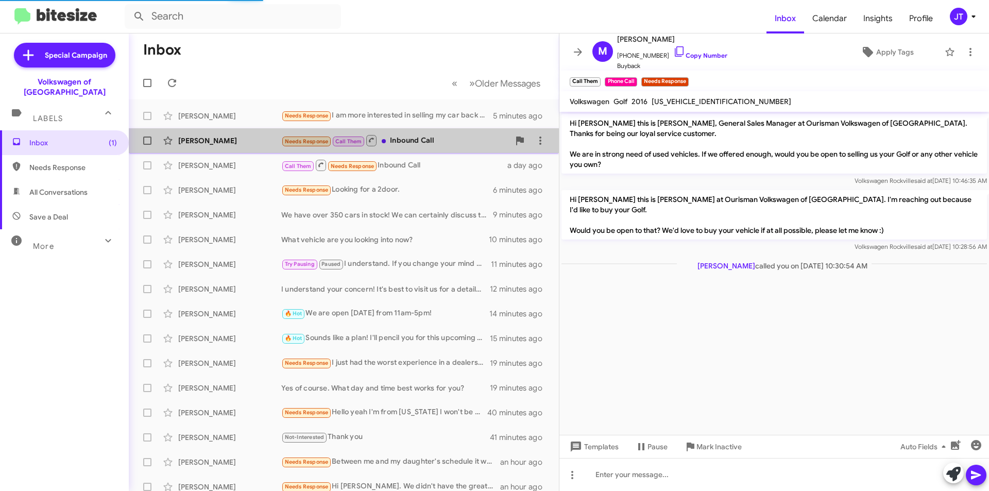
click at [430, 141] on div "Needs Response Call Them Inbound Call" at bounding box center [395, 140] width 228 height 13
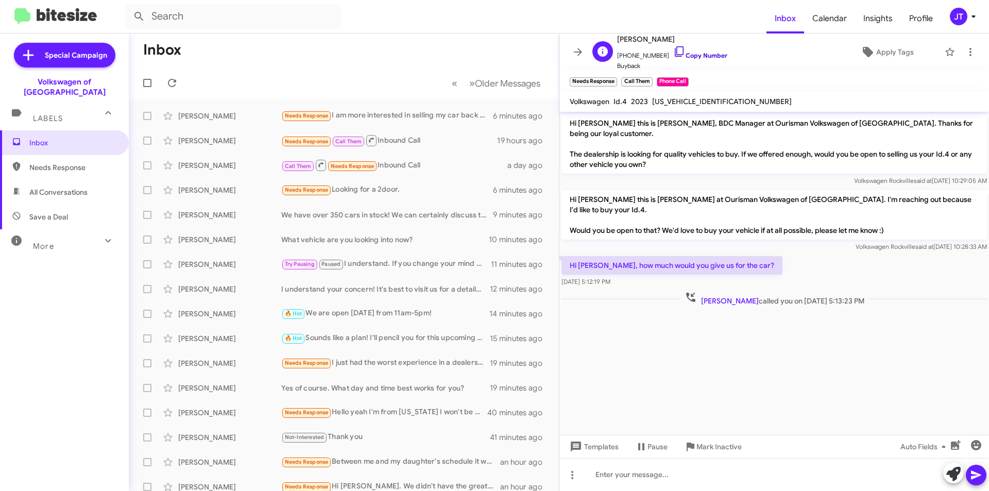
click at [701, 54] on link "Copy Number" at bounding box center [700, 55] width 54 height 8
click at [679, 52] on link "Copy Number" at bounding box center [700, 55] width 54 height 8
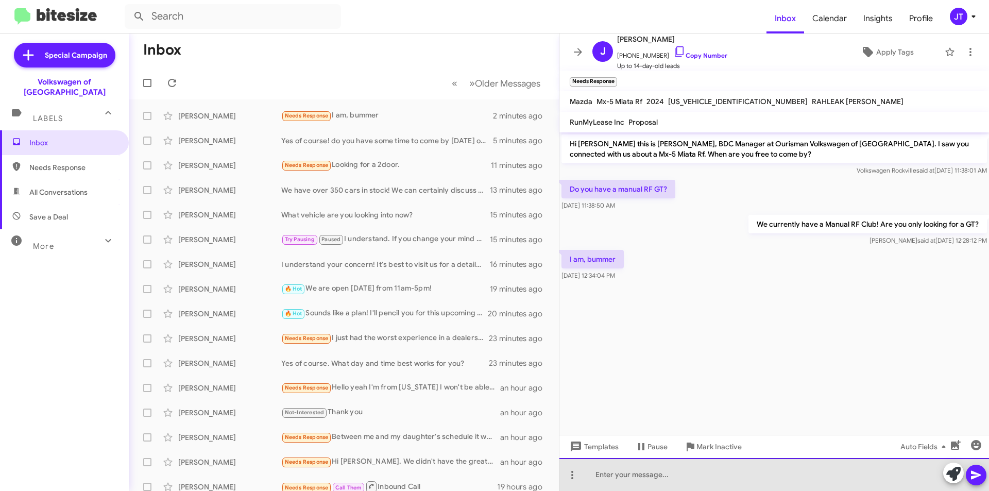
click at [625, 474] on div at bounding box center [773, 474] width 429 height 33
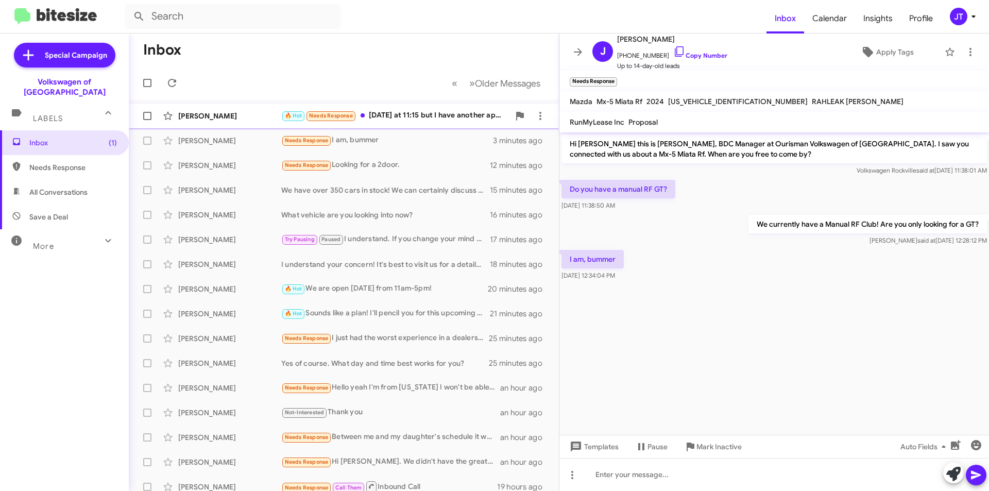
click at [246, 114] on div "[PERSON_NAME]" at bounding box center [229, 116] width 103 height 10
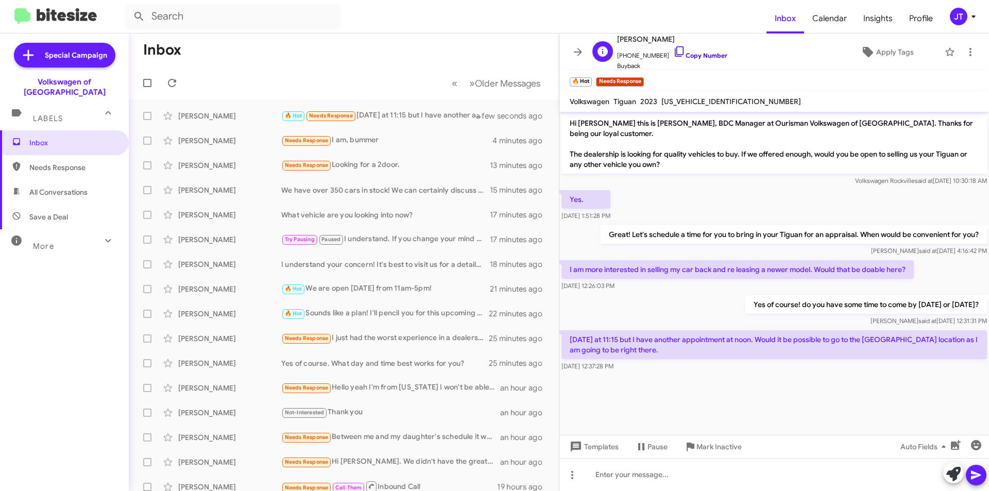
click at [684, 52] on link "Copy Number" at bounding box center [700, 55] width 54 height 8
click at [665, 472] on div at bounding box center [773, 474] width 429 height 33
click at [693, 55] on link "Copy Number" at bounding box center [700, 55] width 54 height 8
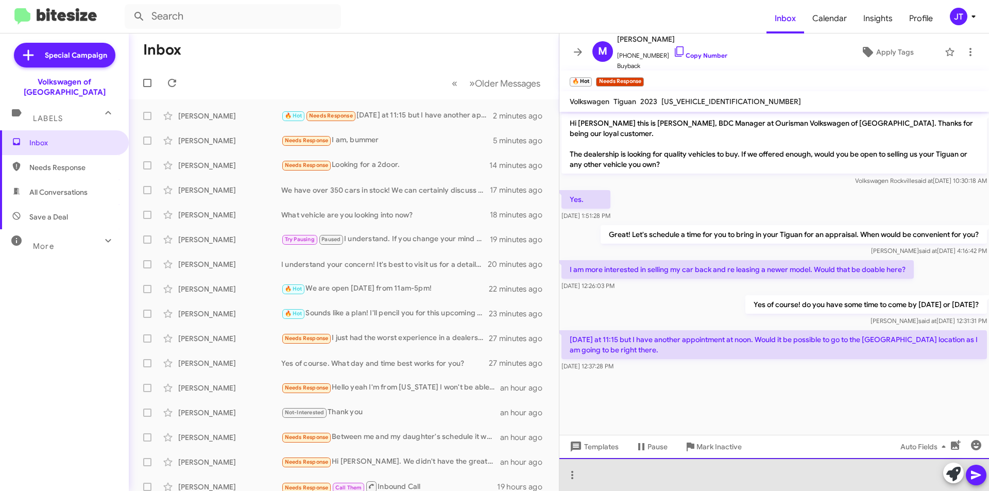
click at [632, 472] on div at bounding box center [773, 474] width 429 height 33
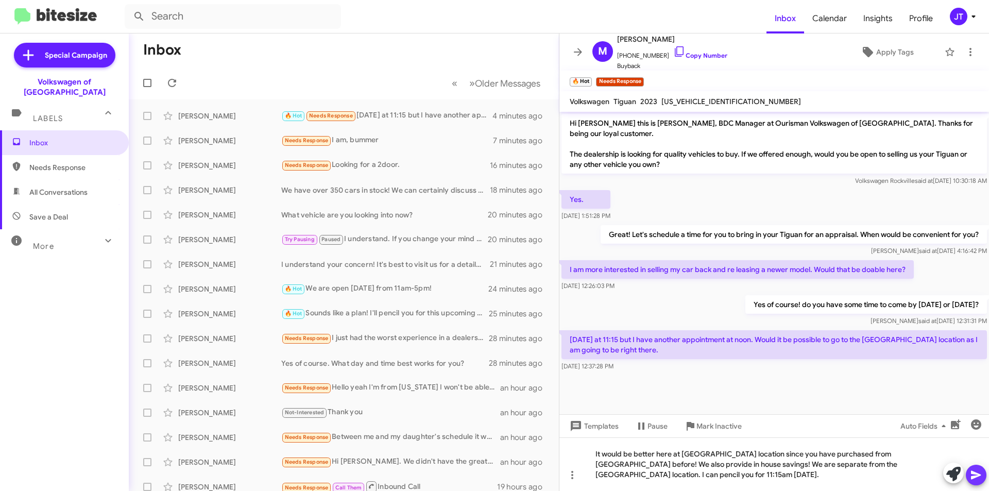
click at [971, 476] on icon at bounding box center [976, 475] width 12 height 12
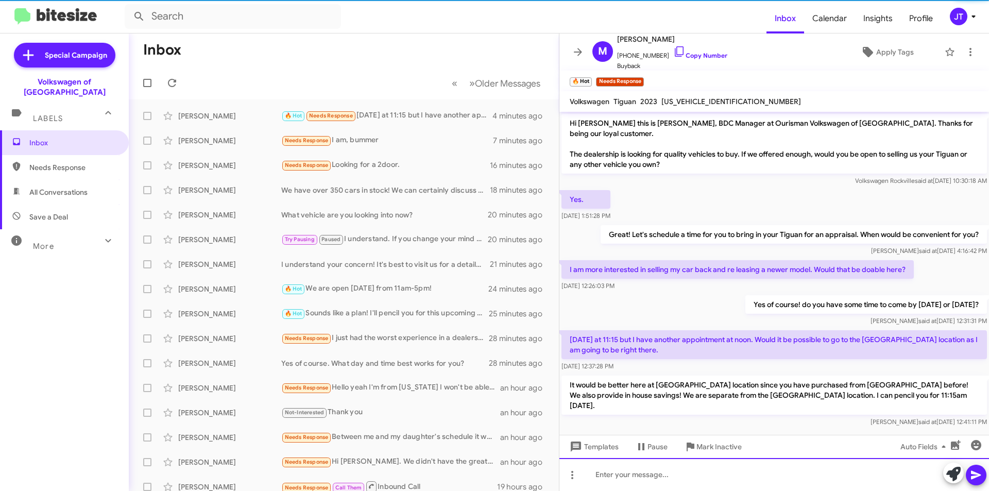
scroll to position [2, 0]
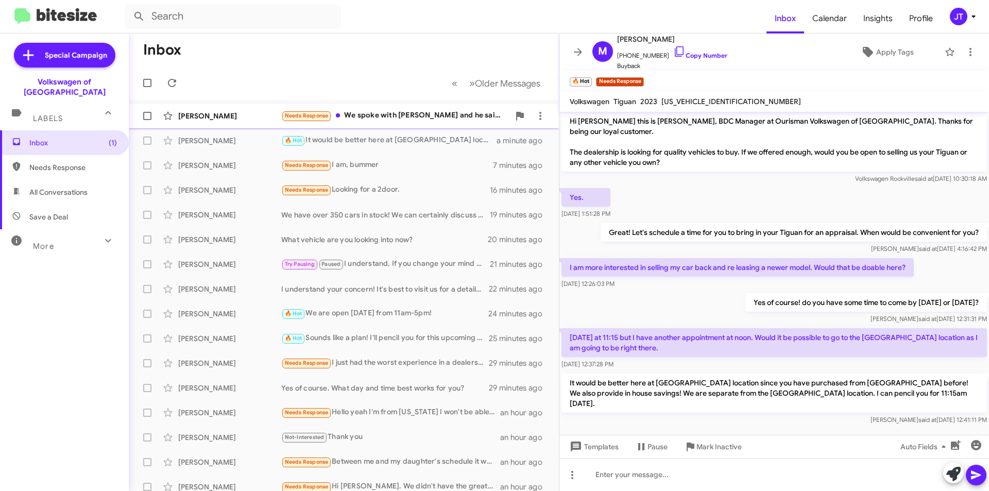
click at [377, 112] on div "Needs Response We spoke with jack hall and he said price isn't negotiable. We a…" at bounding box center [395, 116] width 228 height 12
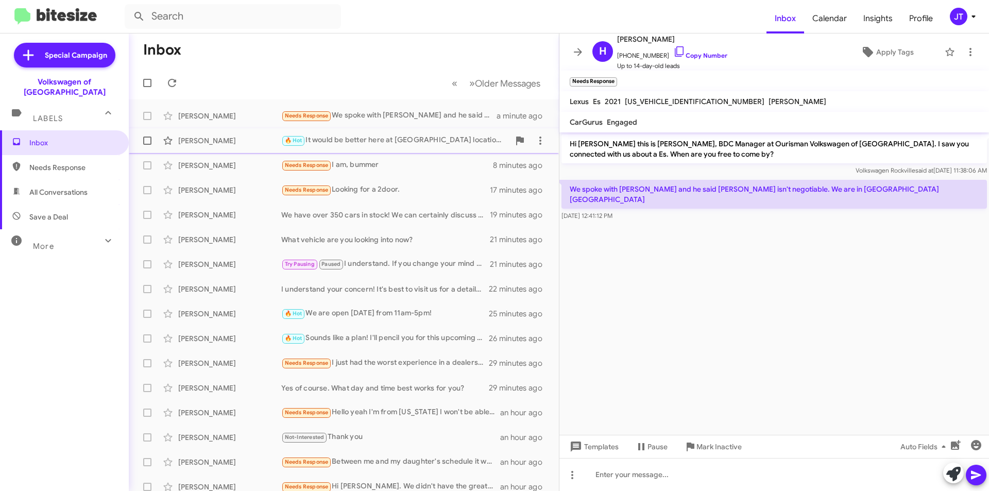
click at [374, 144] on div "🔥 Hot It would be better here at Rockville location since you have purchased fr…" at bounding box center [395, 140] width 228 height 12
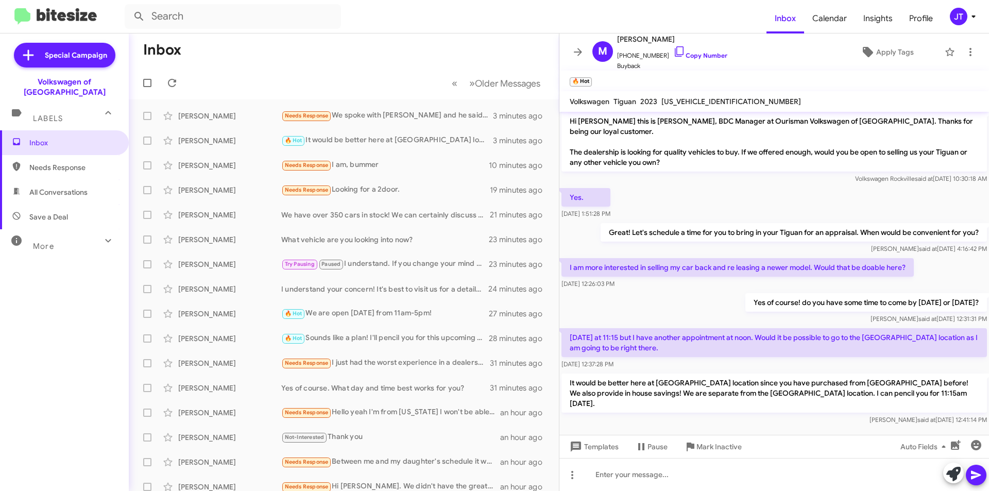
click at [57, 12] on img at bounding box center [55, 16] width 82 height 17
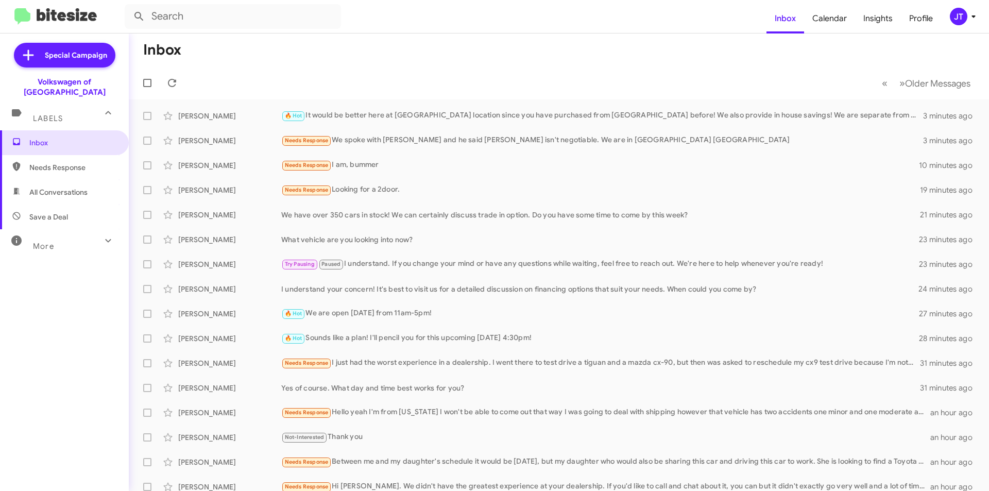
click at [491, 58] on mat-toolbar-row "Inbox" at bounding box center [559, 49] width 860 height 33
click at [473, 136] on div "Needs Response We spoke with jack hall and he said price isn't negotiable. We a…" at bounding box center [610, 140] width 658 height 12
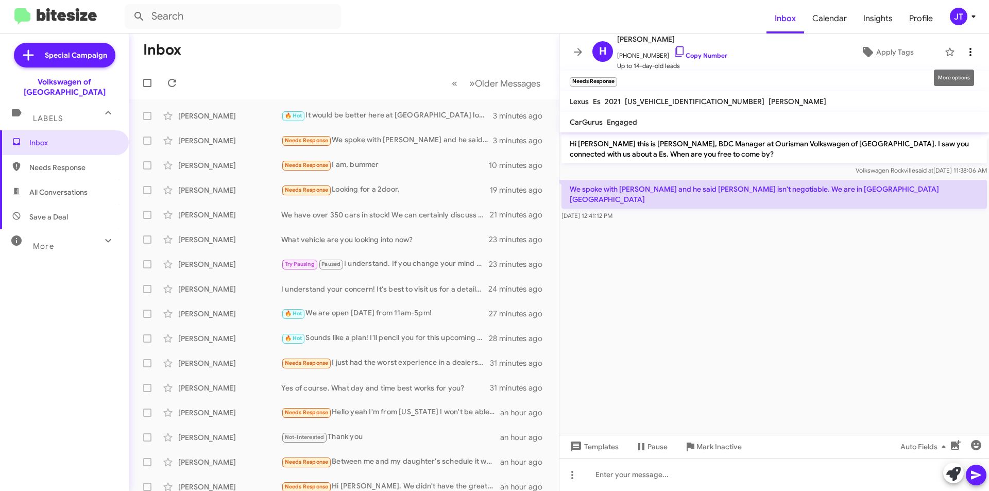
click at [964, 51] on icon at bounding box center [970, 52] width 12 height 12
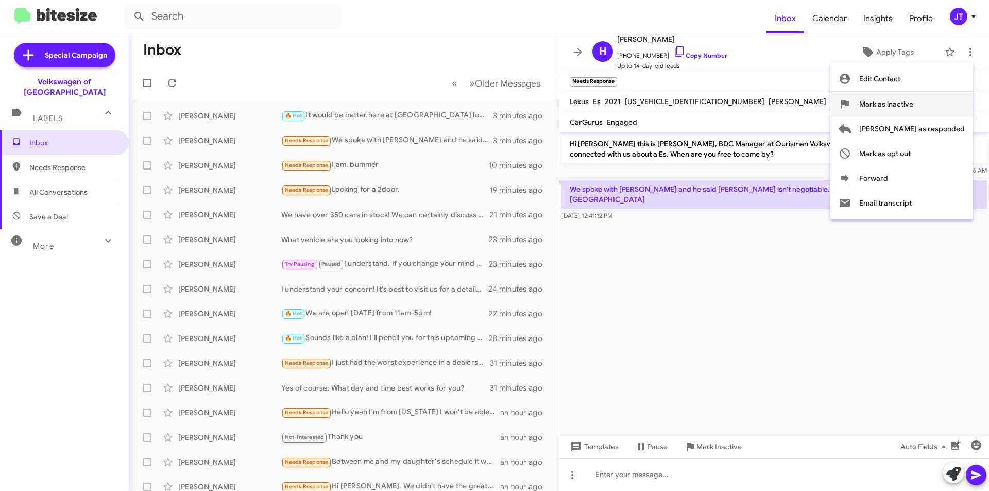
click at [913, 106] on span "Mark as inactive" at bounding box center [886, 104] width 54 height 25
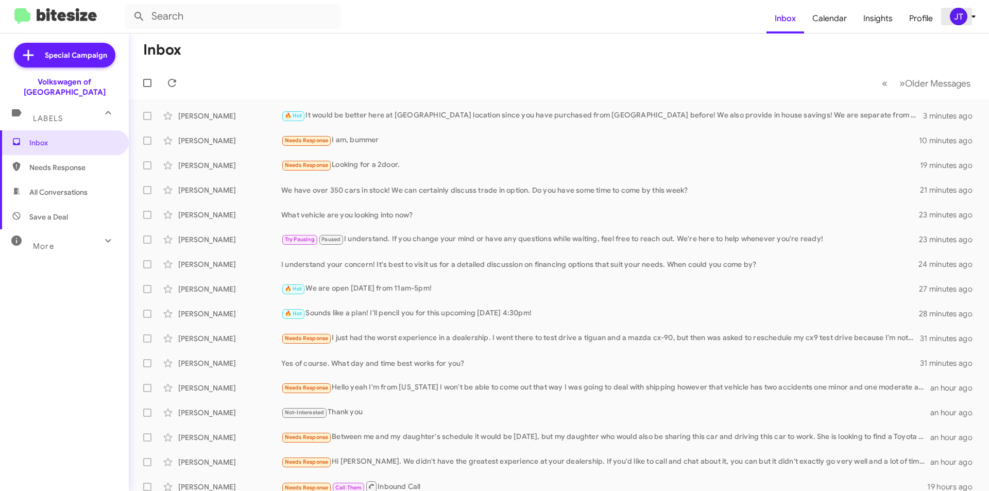
click at [970, 13] on icon at bounding box center [973, 16] width 12 height 12
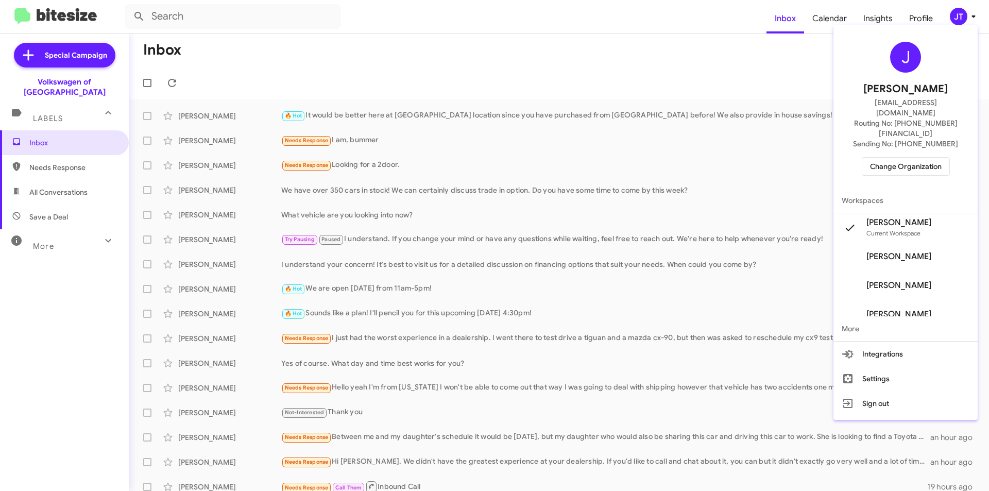
click at [915, 158] on span "Change Organization" at bounding box center [906, 167] width 72 height 18
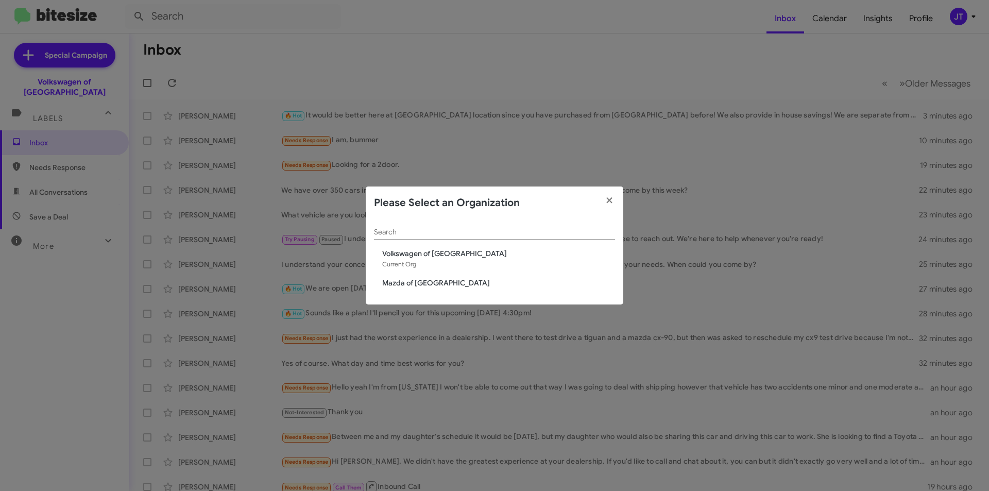
click at [435, 283] on span "Mazda of Rockville" at bounding box center [498, 283] width 233 height 10
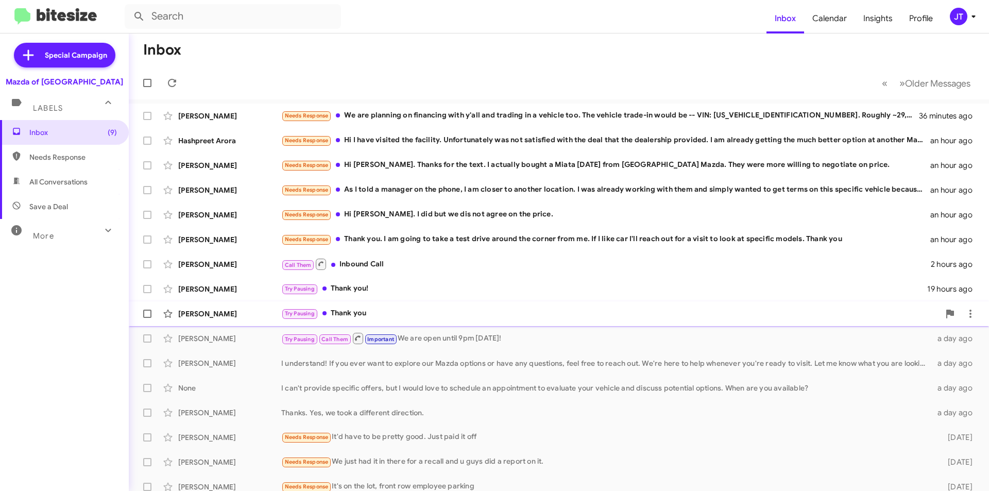
click at [429, 317] on div "Try Pausing Thank you" at bounding box center [610, 313] width 658 height 12
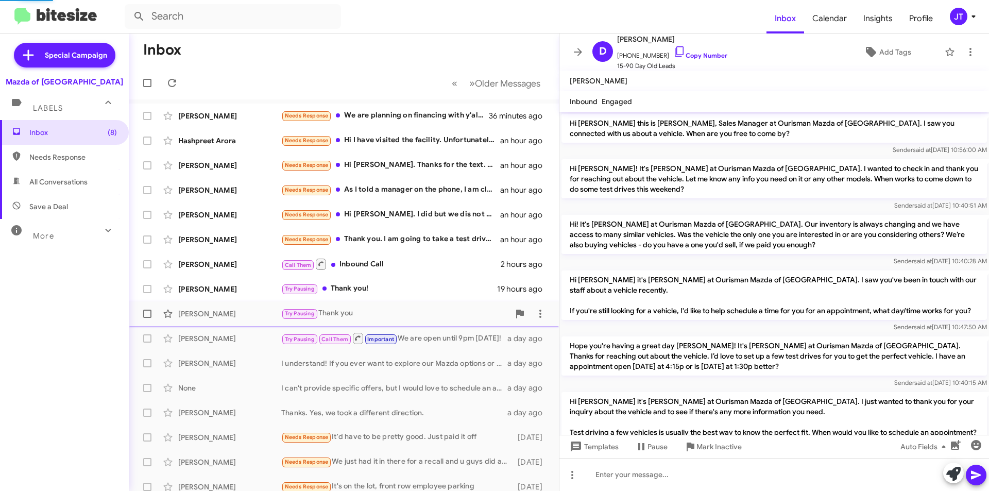
scroll to position [344, 0]
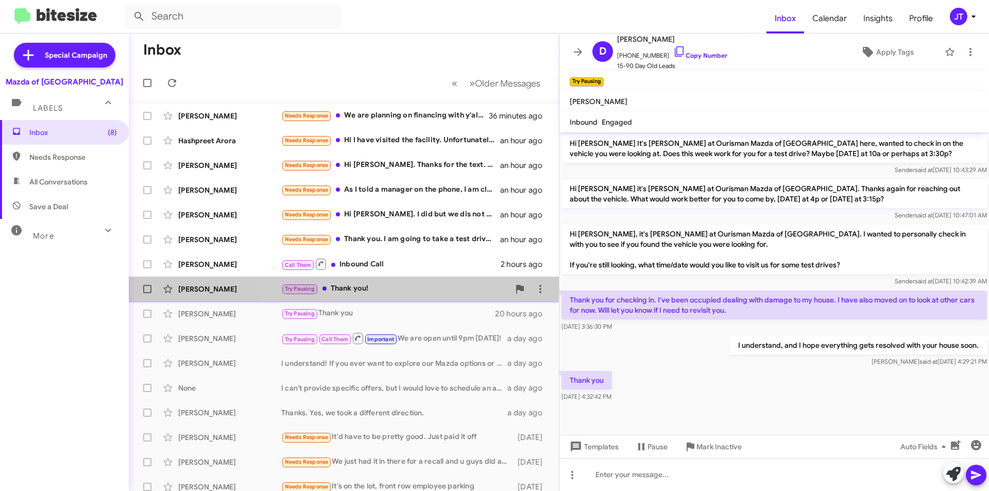
click at [397, 291] on div "Try Pausing Thank you!" at bounding box center [395, 289] width 228 height 12
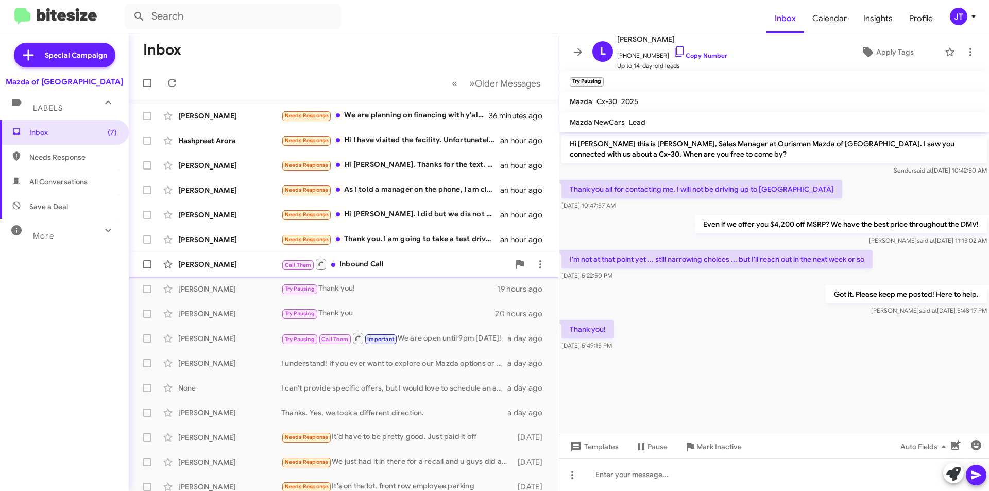
click at [406, 265] on div "Call Them Inbound Call" at bounding box center [395, 263] width 228 height 13
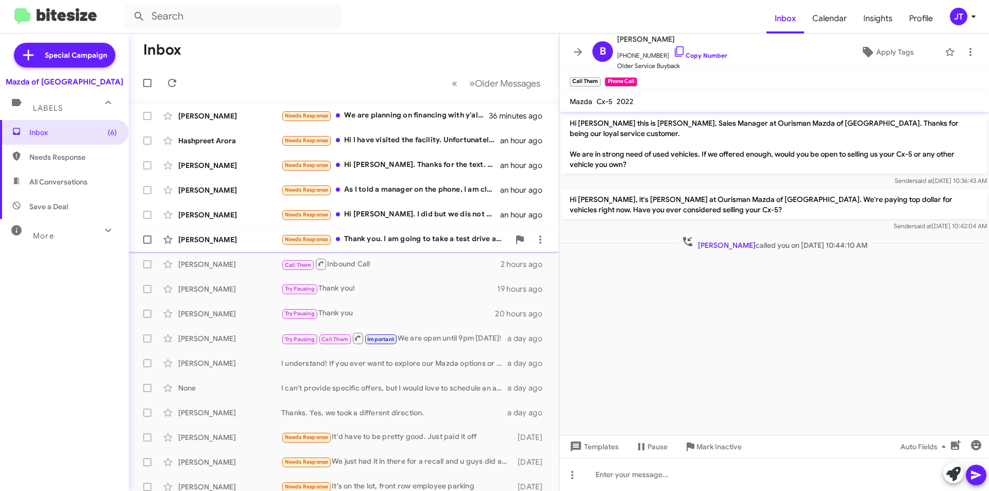
click at [421, 240] on div "Needs Response Thank you. I am going to take a test drive around the corner fro…" at bounding box center [395, 239] width 228 height 12
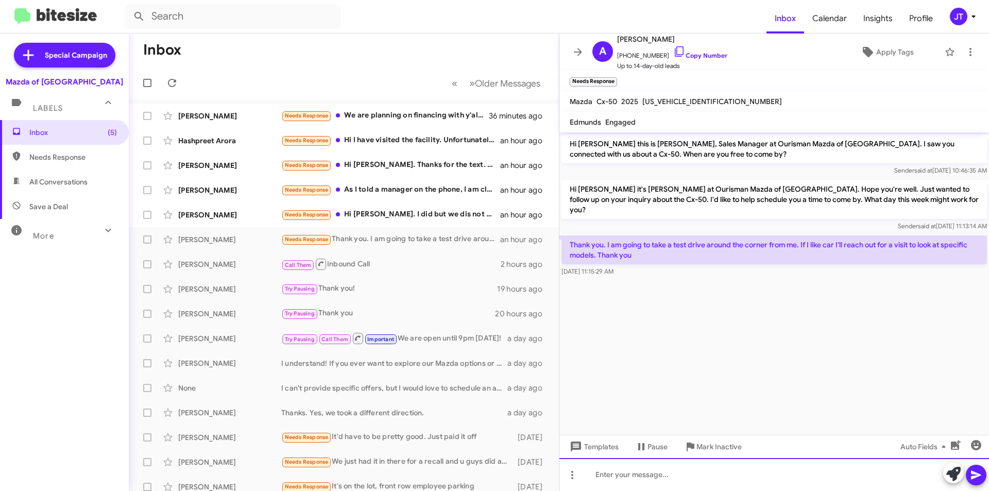
click at [635, 470] on div at bounding box center [773, 474] width 429 height 33
click at [976, 470] on icon at bounding box center [976, 475] width 12 height 12
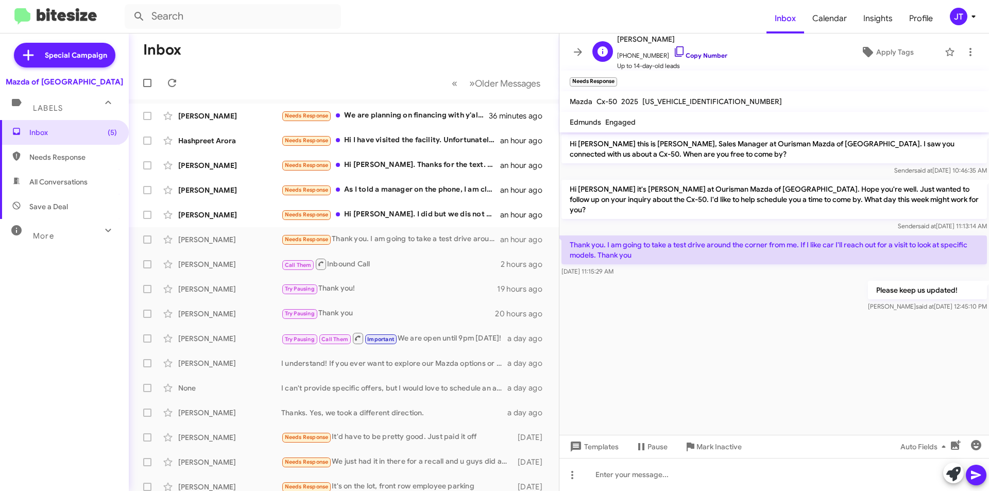
click at [699, 54] on link "Copy Number" at bounding box center [700, 55] width 54 height 8
click at [424, 212] on div "Needs Response Hi Jamisha. I did but we dis not agree on the price." at bounding box center [395, 215] width 228 height 12
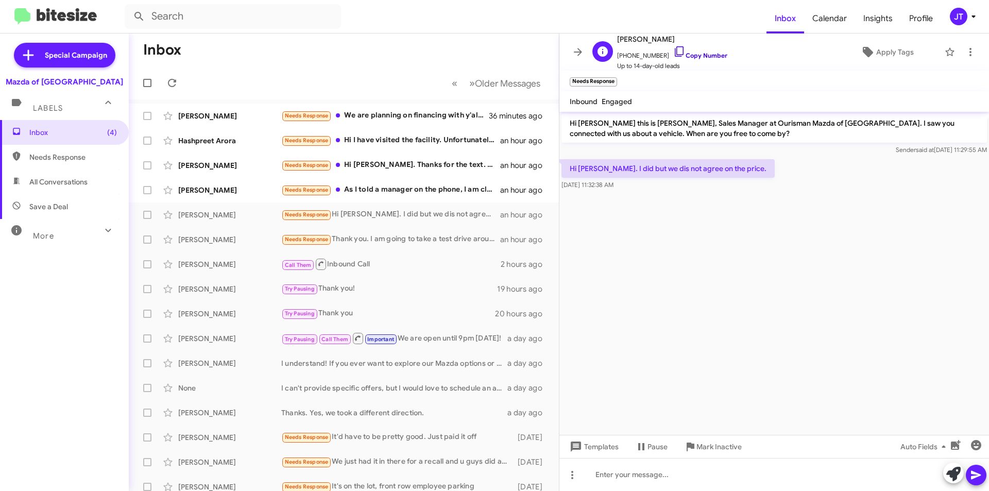
click at [699, 52] on link "Copy Number" at bounding box center [700, 55] width 54 height 8
click at [675, 473] on div at bounding box center [773, 474] width 429 height 33
click at [974, 476] on icon at bounding box center [976, 475] width 10 height 9
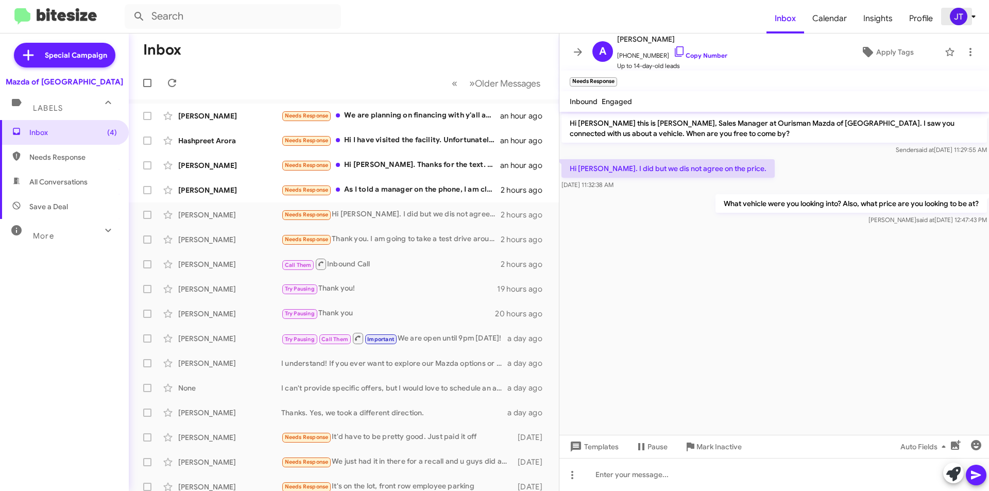
click at [973, 17] on icon at bounding box center [973, 16] width 4 height 3
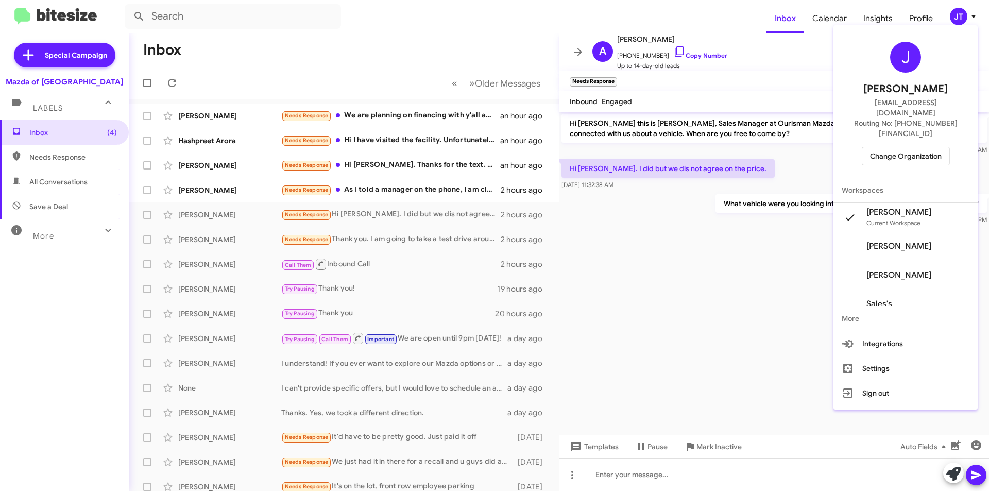
click at [914, 147] on span "Change Organization" at bounding box center [906, 156] width 72 height 18
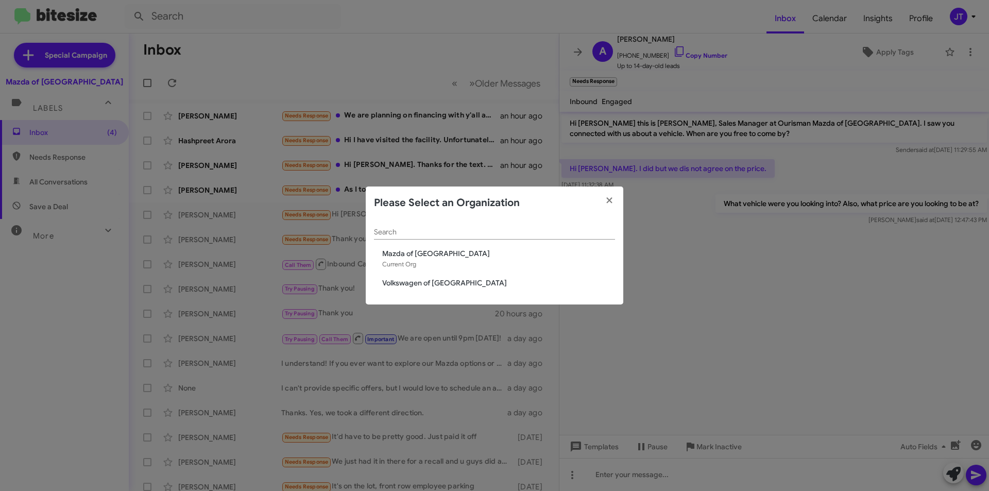
click at [428, 283] on span "Volkswagen of [GEOGRAPHIC_DATA]" at bounding box center [498, 283] width 233 height 10
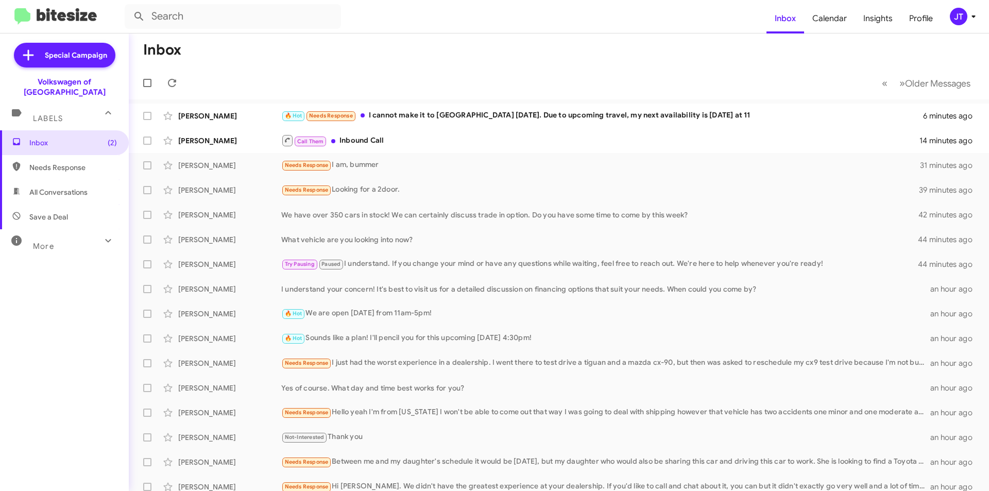
click at [487, 121] on div "🔥 Hot Needs Response I cannot make it to Rockville tomorrow. Due to upcoming tr…" at bounding box center [602, 116] width 642 height 12
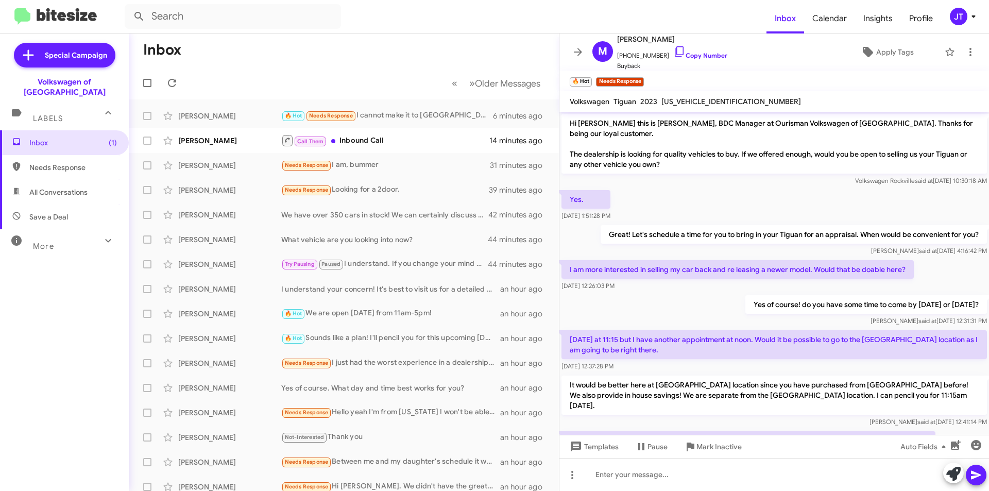
scroll to position [40, 0]
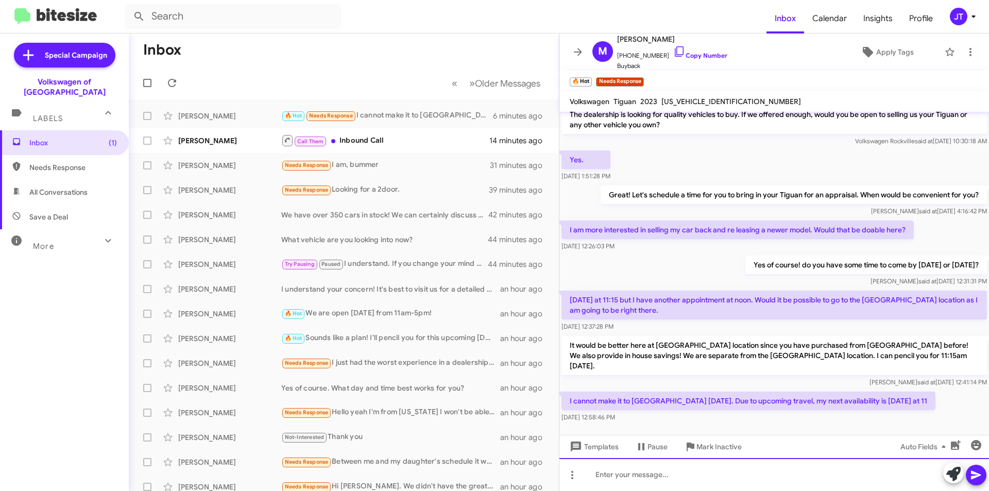
click at [650, 479] on div at bounding box center [773, 474] width 429 height 33
click at [975, 470] on icon at bounding box center [976, 475] width 12 height 12
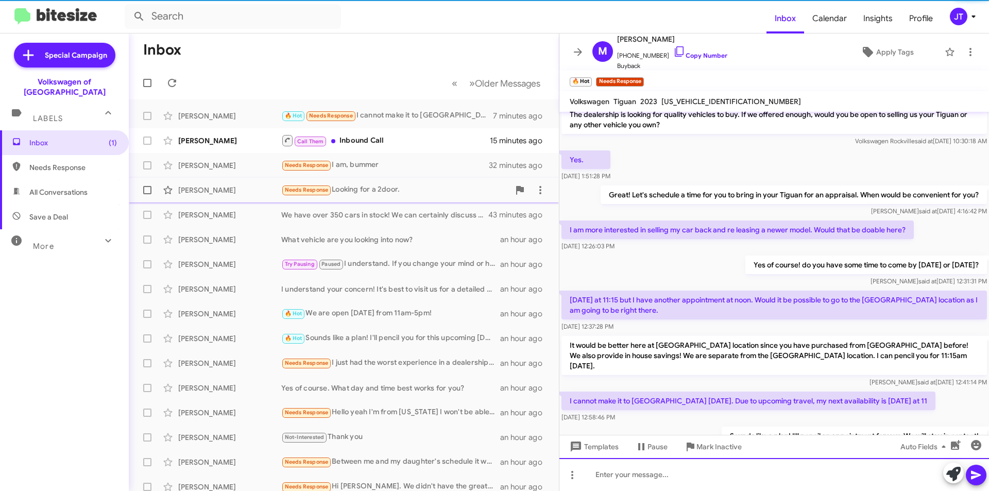
scroll to position [77, 0]
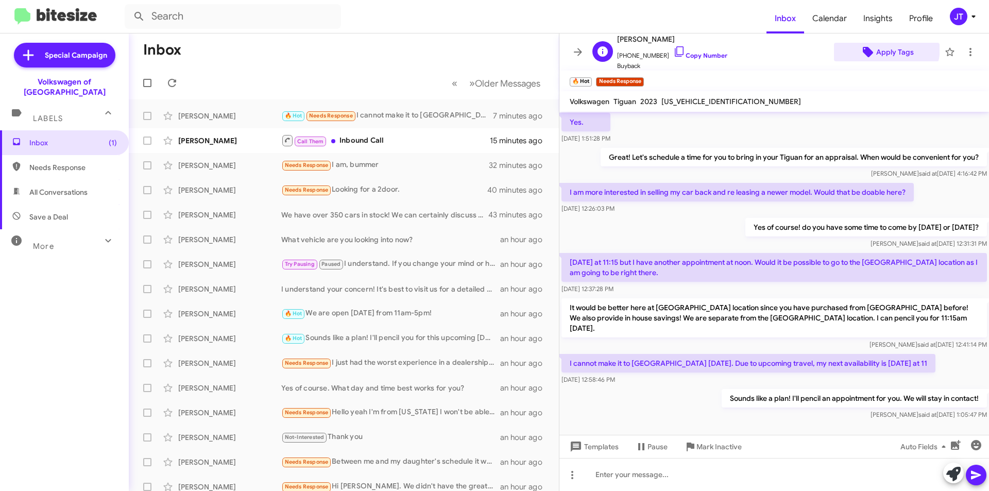
click at [880, 48] on span "Apply Tags" at bounding box center [895, 52] width 38 height 19
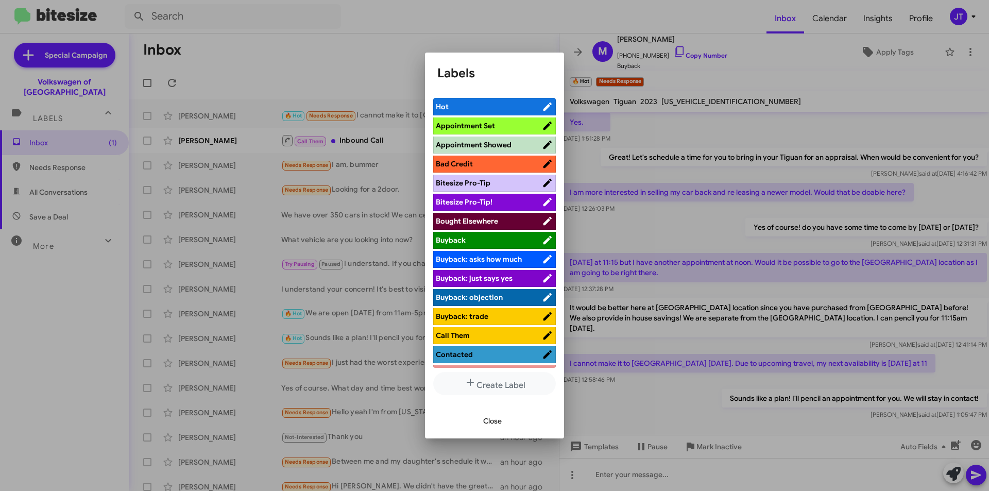
click at [446, 126] on span "Appointment Set" at bounding box center [465, 125] width 59 height 9
click at [483, 422] on span "Close" at bounding box center [492, 420] width 19 height 19
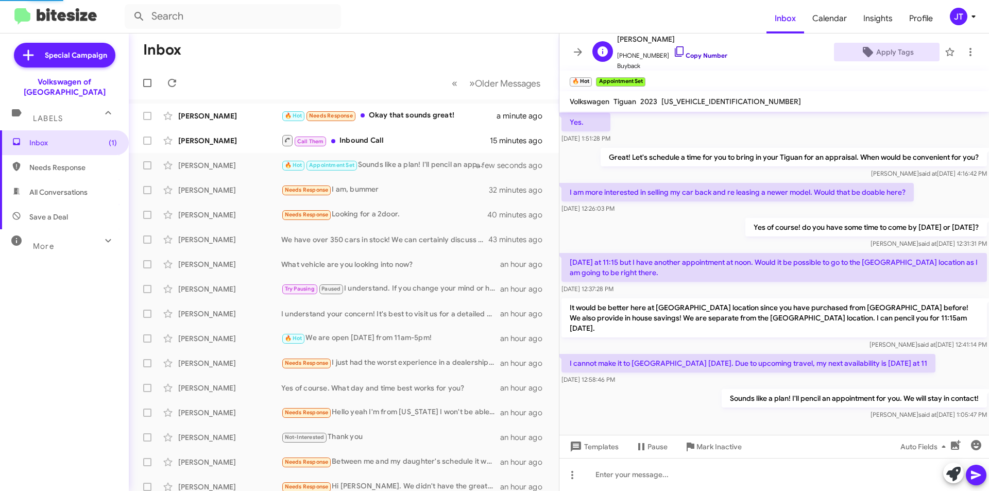
click at [691, 54] on link "Copy Number" at bounding box center [700, 55] width 54 height 8
click at [420, 119] on div "🔥 Hot Needs Response Okay that sounds great!" at bounding box center [395, 116] width 228 height 12
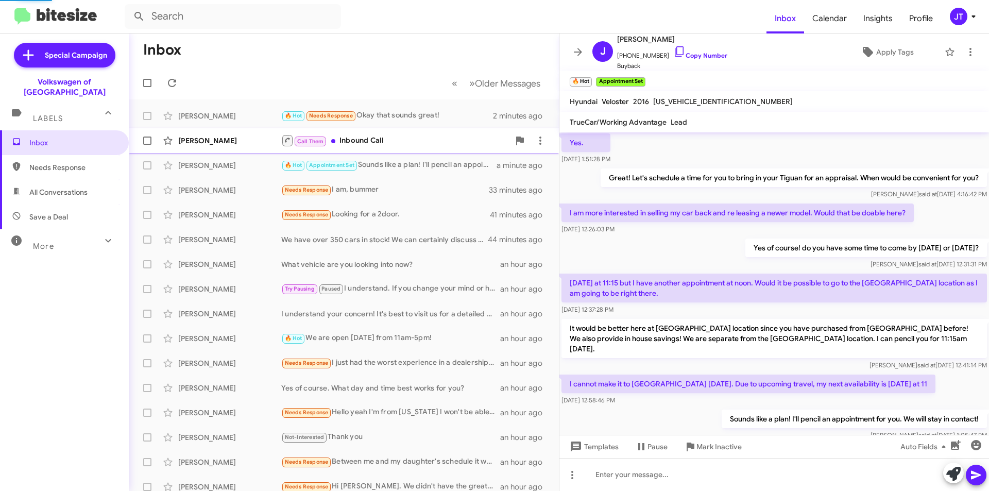
scroll to position [447, 0]
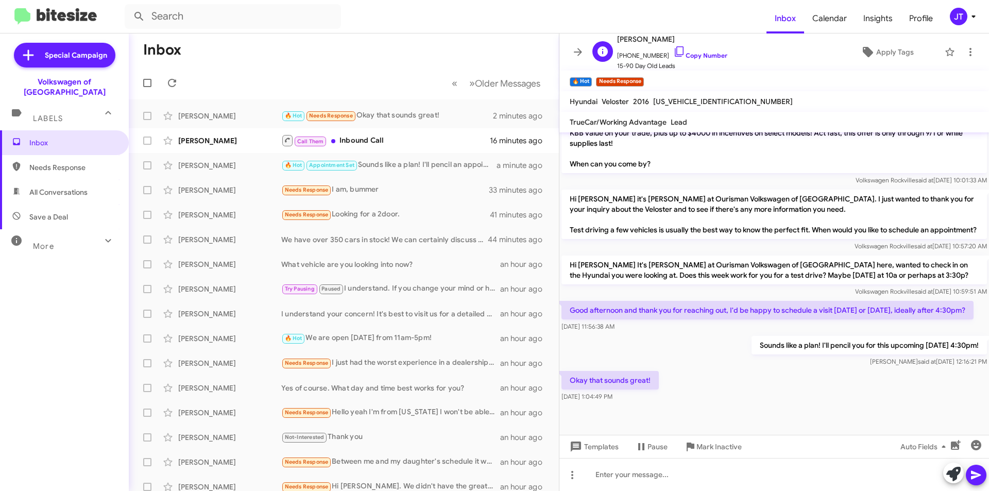
click at [705, 49] on span "+12404773502 Copy Number" at bounding box center [672, 52] width 110 height 15
click at [654, 474] on div at bounding box center [773, 474] width 429 height 33
click at [695, 55] on link "Copy Number" at bounding box center [700, 55] width 54 height 8
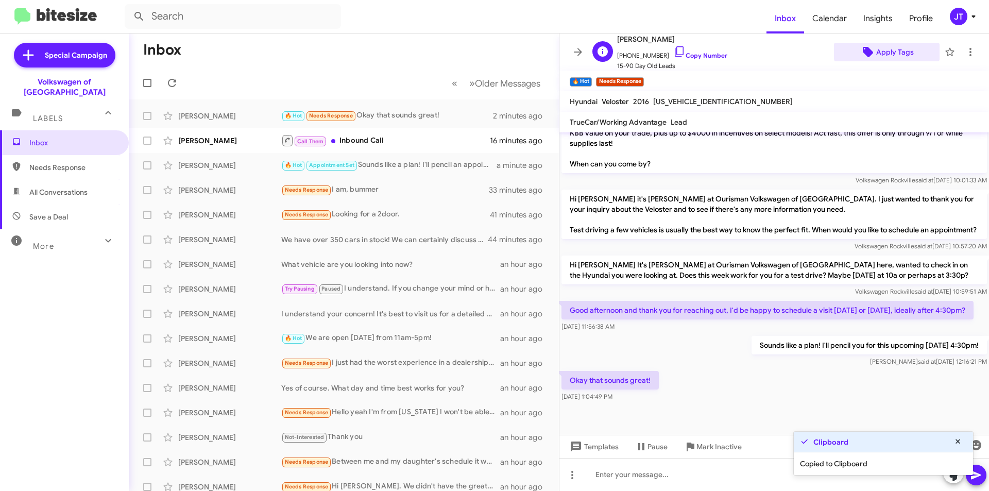
click at [889, 51] on span "Apply Tags" at bounding box center [895, 52] width 38 height 19
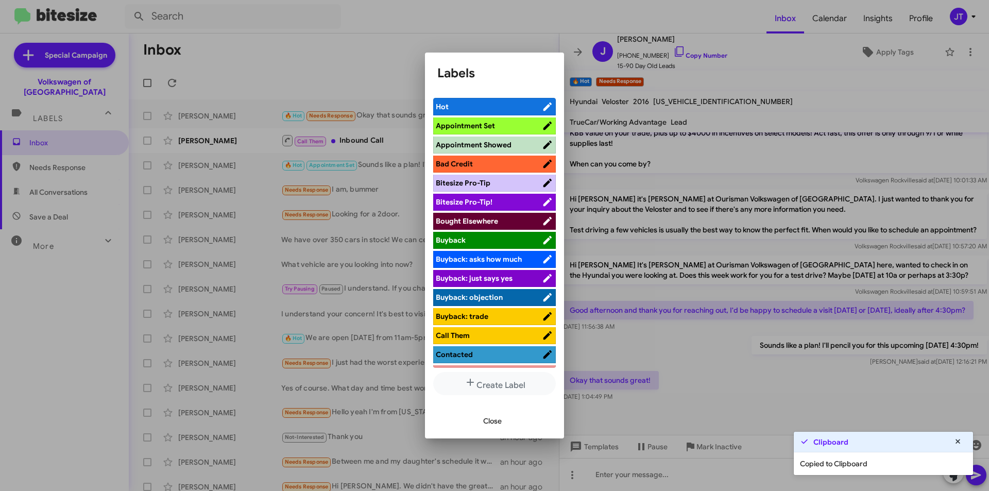
click at [479, 122] on span "Appointment Set" at bounding box center [465, 125] width 59 height 9
click at [494, 422] on span "Close" at bounding box center [492, 420] width 19 height 19
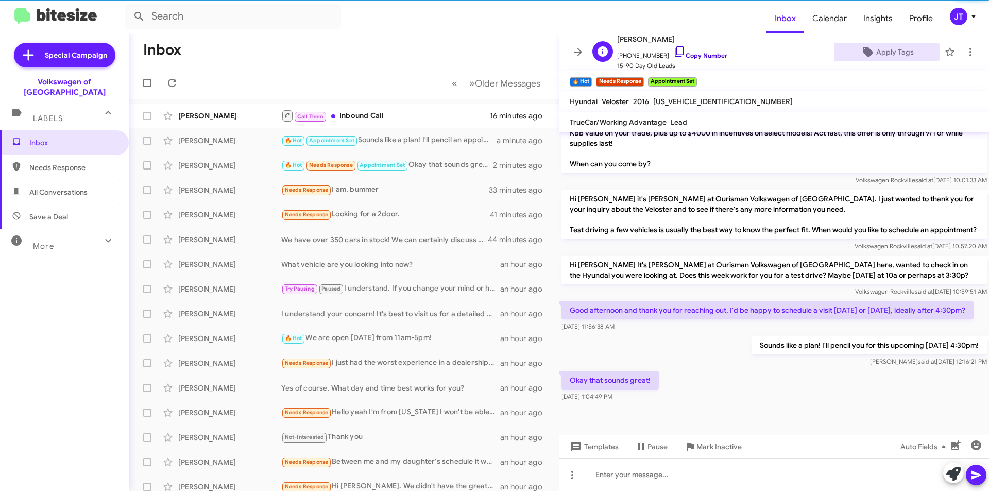
click at [702, 56] on link "Copy Number" at bounding box center [700, 55] width 54 height 8
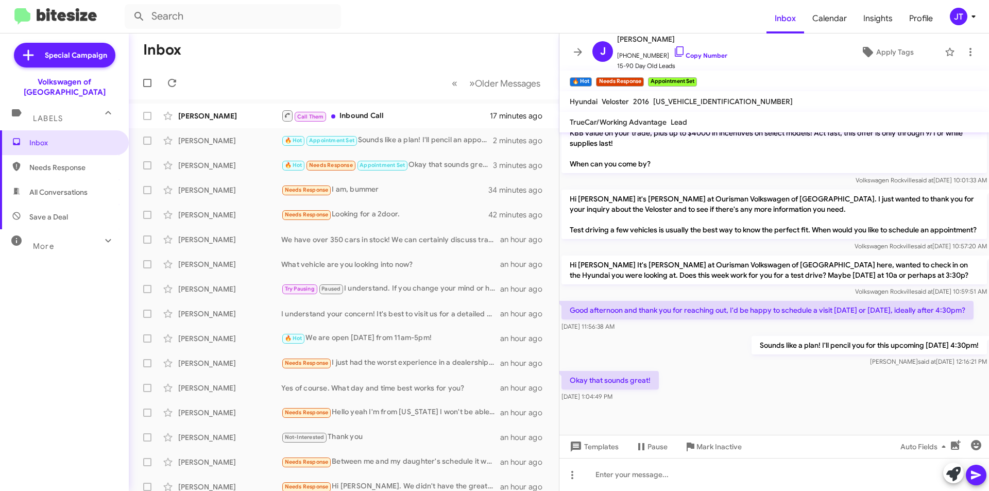
click at [971, 13] on icon at bounding box center [973, 16] width 12 height 12
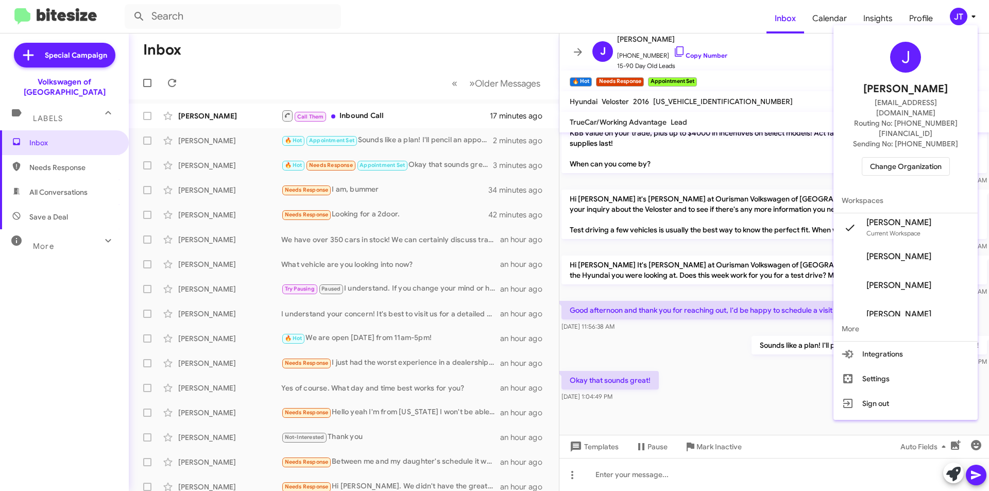
click at [909, 158] on span "Change Organization" at bounding box center [906, 167] width 72 height 18
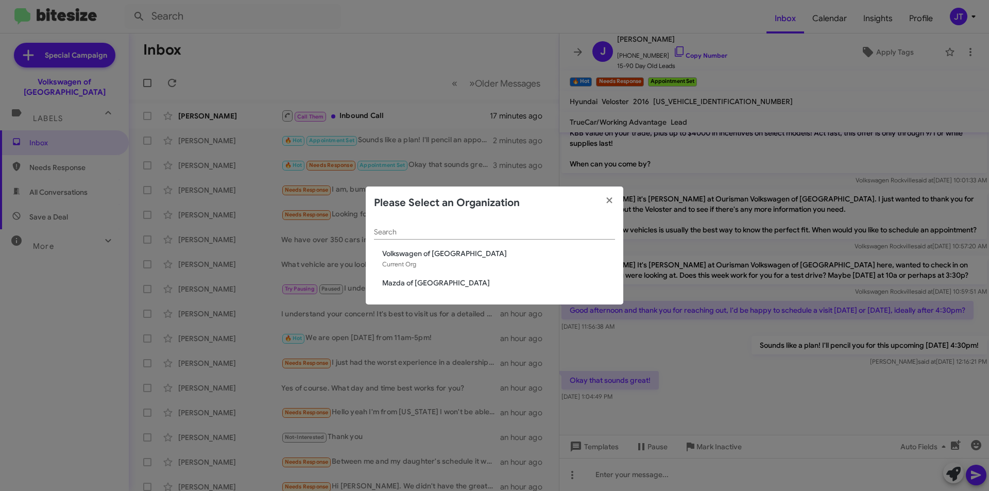
click at [416, 282] on span "Mazda of [GEOGRAPHIC_DATA]" at bounding box center [498, 283] width 233 height 10
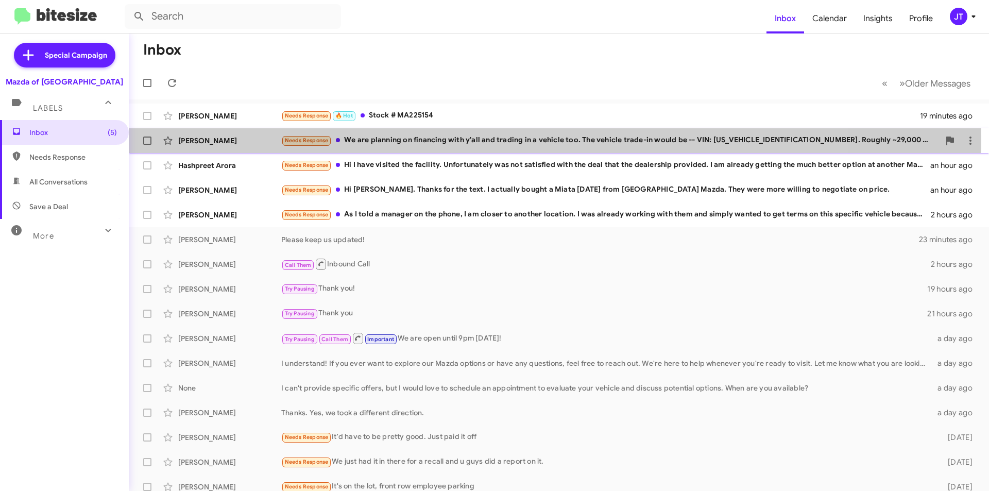
click at [456, 142] on div "Needs Response We are planning on financing with y'all and trading in a vehicle…" at bounding box center [610, 140] width 658 height 12
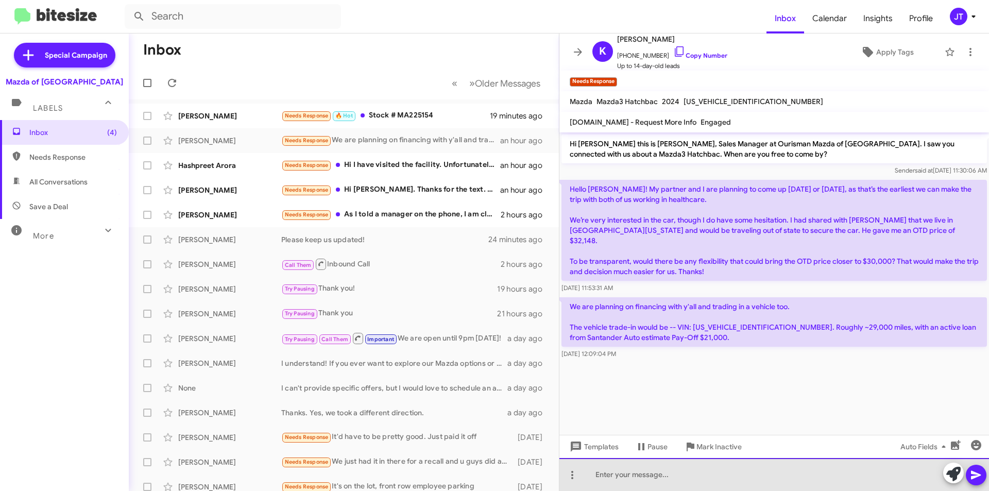
click at [625, 479] on div at bounding box center [773, 474] width 429 height 33
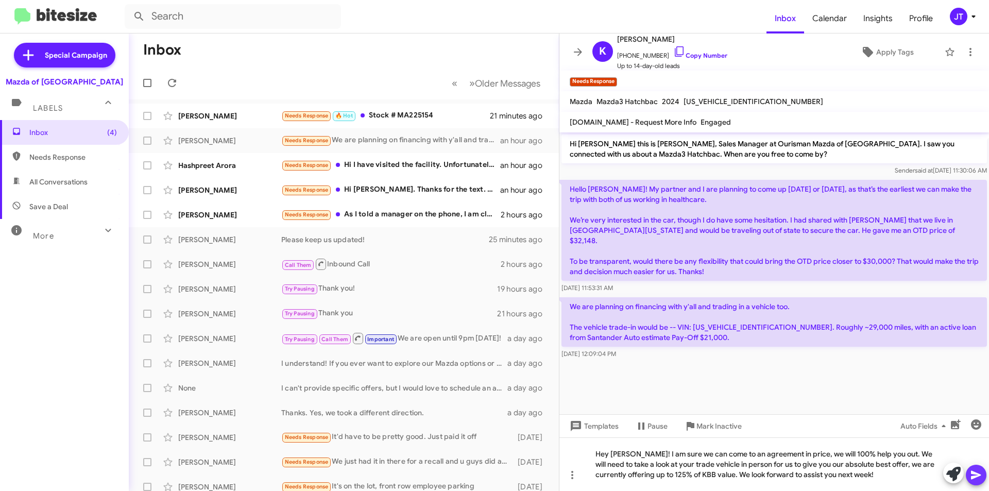
click at [975, 471] on icon at bounding box center [976, 475] width 12 height 12
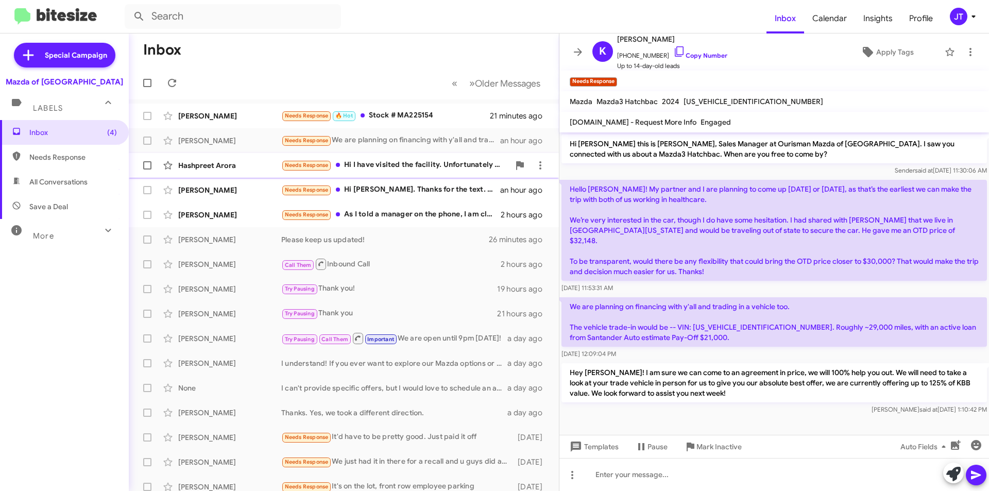
click at [430, 168] on div "Needs Response Hi I have visited the facility. Unfortunately was not satisfied …" at bounding box center [395, 165] width 228 height 12
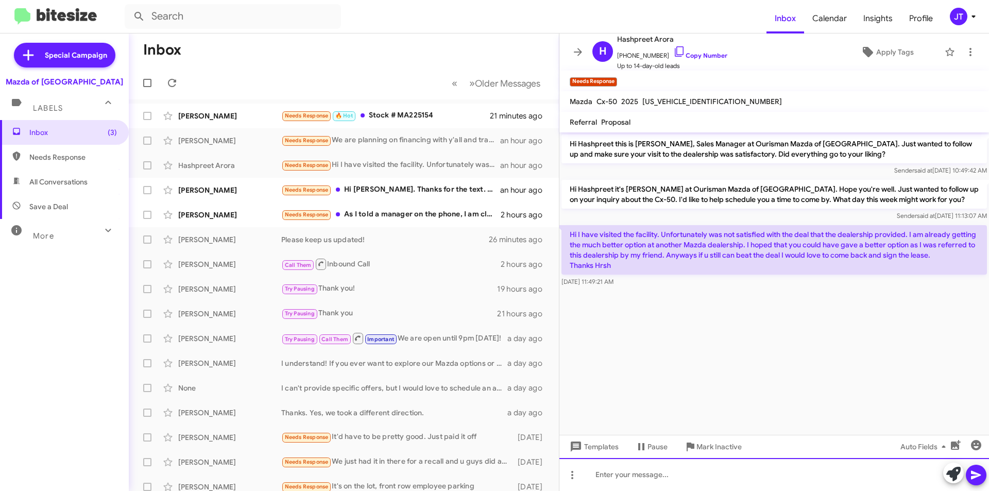
click at [648, 484] on div at bounding box center [773, 474] width 429 height 33
click at [946, 471] on icon at bounding box center [953, 474] width 14 height 14
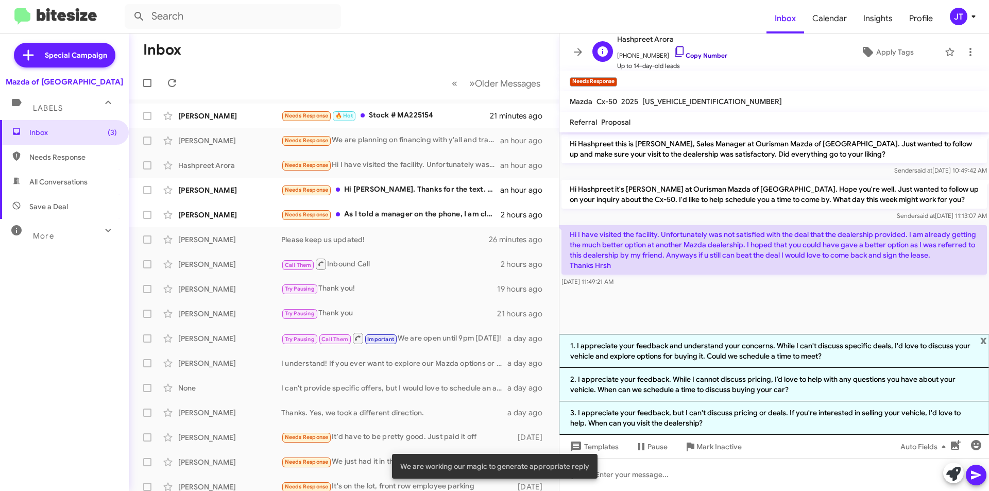
click at [682, 55] on link "Copy Number" at bounding box center [700, 55] width 54 height 8
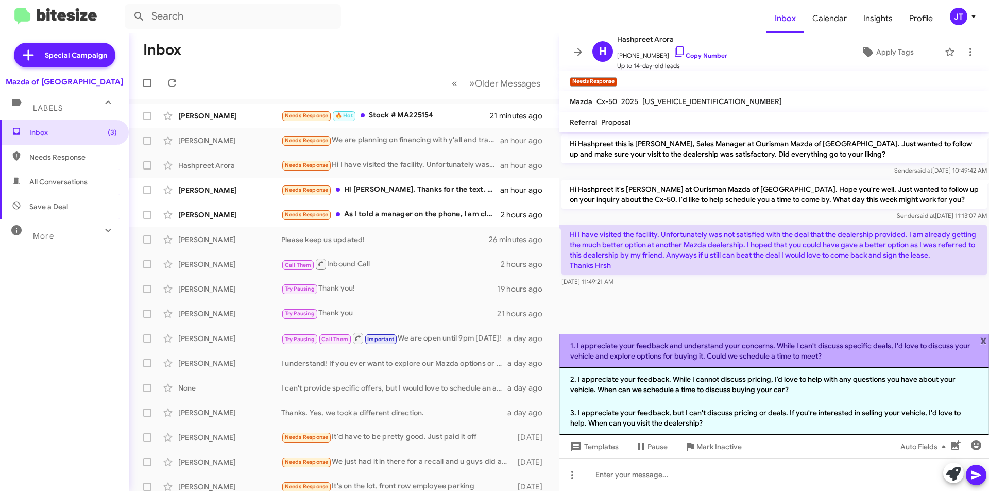
click at [707, 353] on li "1. I appreciate your feedback and understand your concerns. While I can't discu…" at bounding box center [773, 351] width 429 height 34
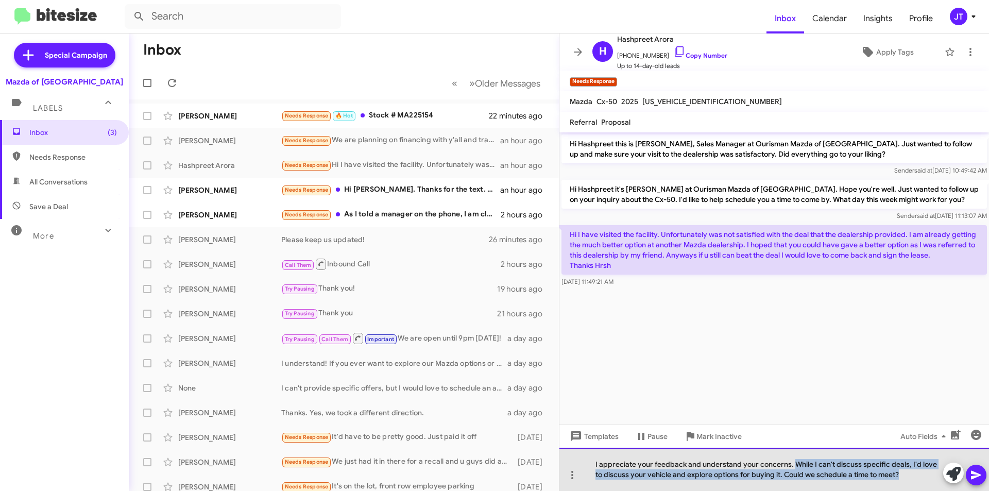
drag, startPoint x: 793, startPoint y: 464, endPoint x: 896, endPoint y: 476, distance: 103.7
click at [896, 476] on div "I appreciate your feedback and understand your concerns. While I can't discuss …" at bounding box center [773, 468] width 429 height 43
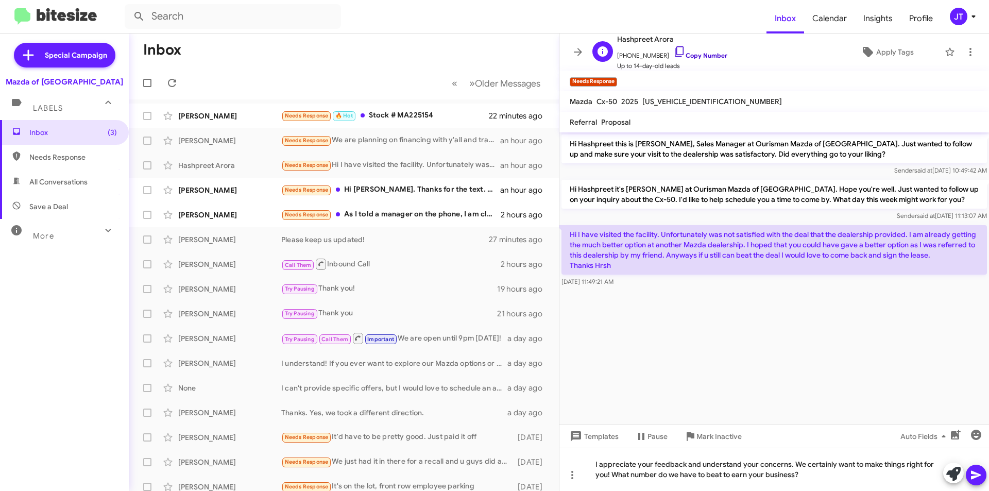
click at [689, 54] on link "Copy Number" at bounding box center [700, 55] width 54 height 8
click at [808, 473] on div "I appreciate your feedback and understand your concerns. We certainly want to m…" at bounding box center [773, 468] width 429 height 43
click at [980, 466] on span at bounding box center [976, 474] width 12 height 21
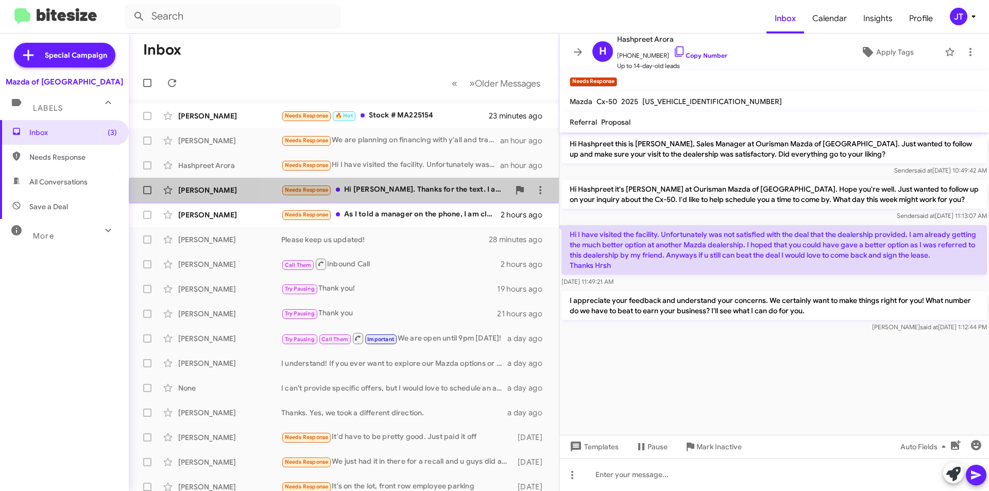
click at [422, 198] on div "Richard Goldberg Needs Response Hi Jamisha. Thanks for the text. I actually bou…" at bounding box center [343, 190] width 413 height 21
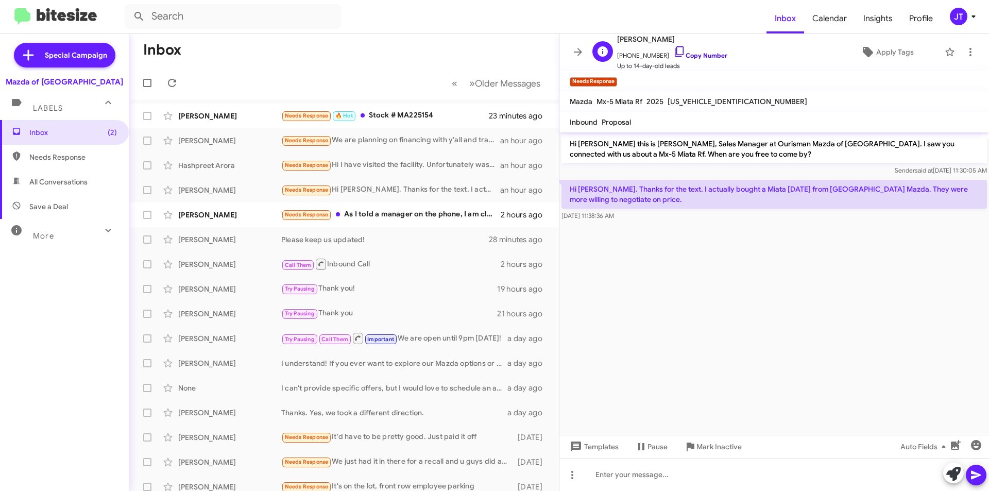
click at [702, 55] on link "Copy Number" at bounding box center [700, 55] width 54 height 8
click at [401, 115] on div "Needs Response 🔥 Hot Stock # MA225154" at bounding box center [395, 116] width 228 height 12
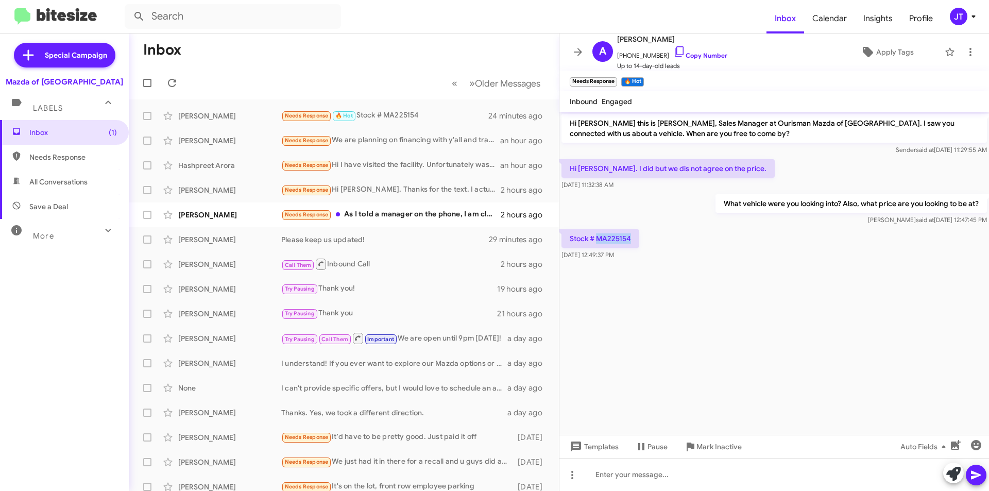
drag, startPoint x: 634, startPoint y: 236, endPoint x: 596, endPoint y: 237, distance: 38.1
click at [596, 237] on p "Stock # MA225154" at bounding box center [600, 238] width 78 height 19
copy p "MA225154"
click at [705, 52] on link "Copy Number" at bounding box center [700, 55] width 54 height 8
copy p "MA225154"
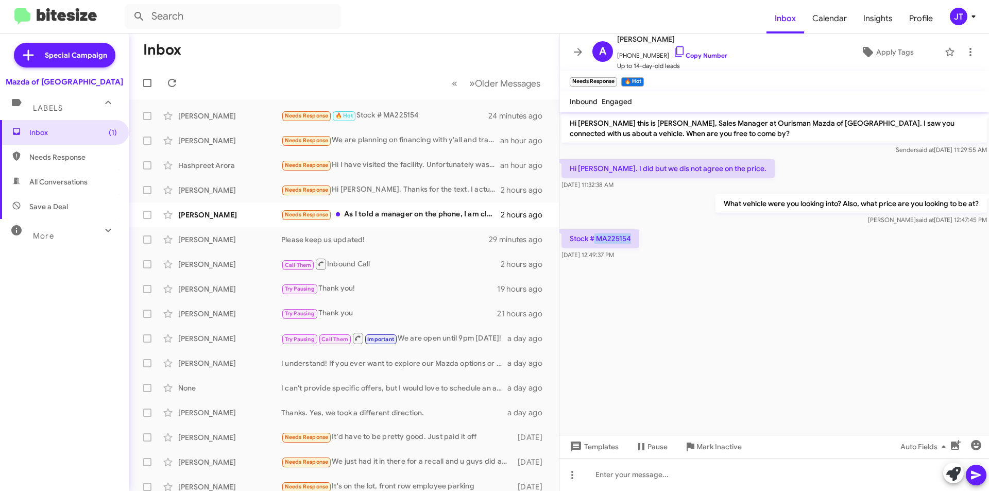
drag, startPoint x: 595, startPoint y: 240, endPoint x: 637, endPoint y: 233, distance: 42.8
click at [637, 233] on p "Stock # MA225154" at bounding box center [600, 238] width 78 height 19
copy p "MA225154"
click at [388, 205] on div "Michael Taylor Needs Response As I told a manager on the phone, I am closer to …" at bounding box center [343, 214] width 413 height 21
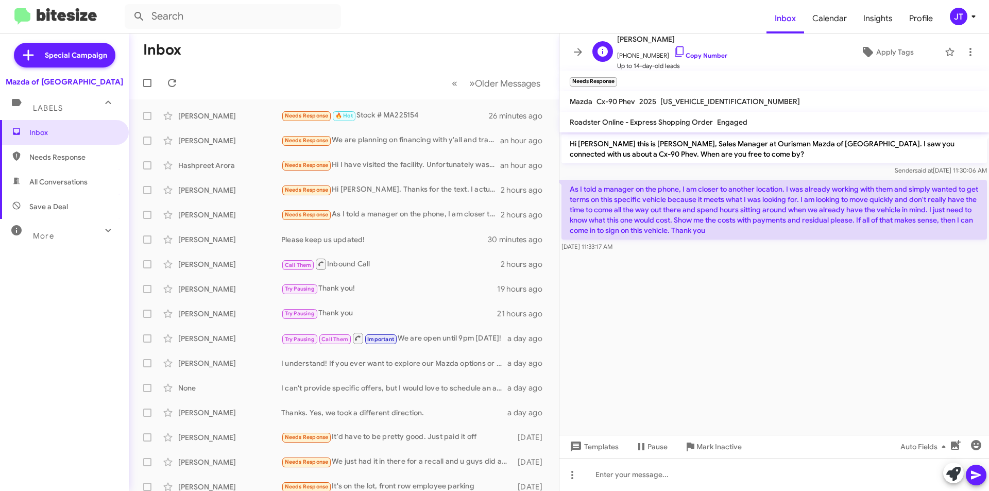
click at [692, 60] on div "Michael Taylor +17707148984 Copy Number Up to 14-day-old leads" at bounding box center [672, 52] width 110 height 38
click at [687, 56] on link "Copy Number" at bounding box center [700, 55] width 54 height 8
copy div "Number Up to 14-day-old leads"
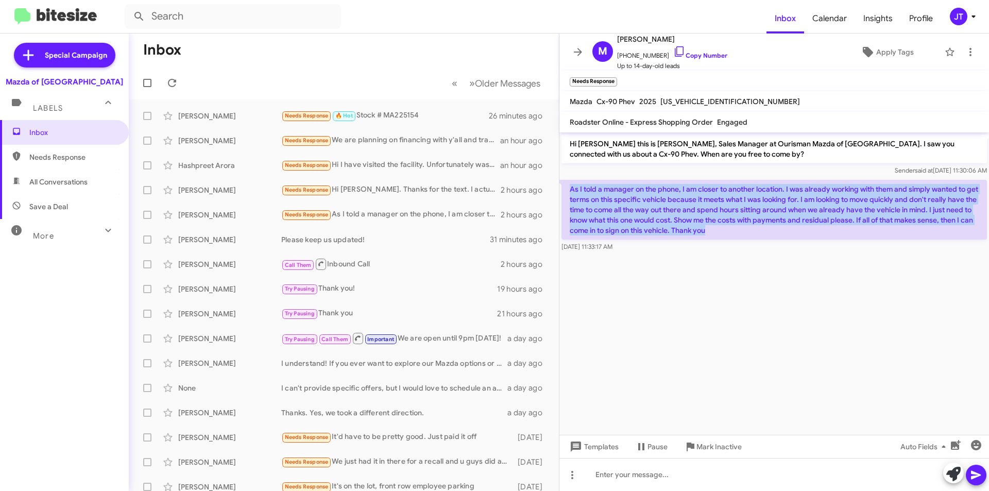
drag, startPoint x: 764, startPoint y: 233, endPoint x: 569, endPoint y: 191, distance: 199.2
click at [569, 191] on p "As I told a manager on the phone, I am closer to another location. I was alread…" at bounding box center [773, 210] width 425 height 60
copy p "As I told a manager on the phone, I am closer to another location. I was alread…"
click at [756, 322] on cdk-virtual-scroll-viewport "Hi Michael this is Jamisha Coachman, Sales Manager at Ourisman Mazda of Rockvil…" at bounding box center [773, 283] width 429 height 302
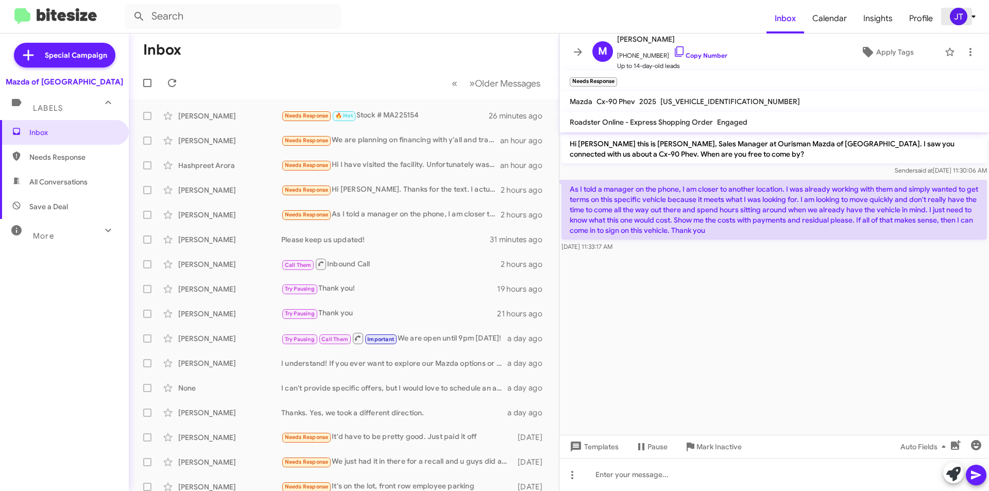
click at [971, 18] on icon at bounding box center [973, 16] width 12 height 12
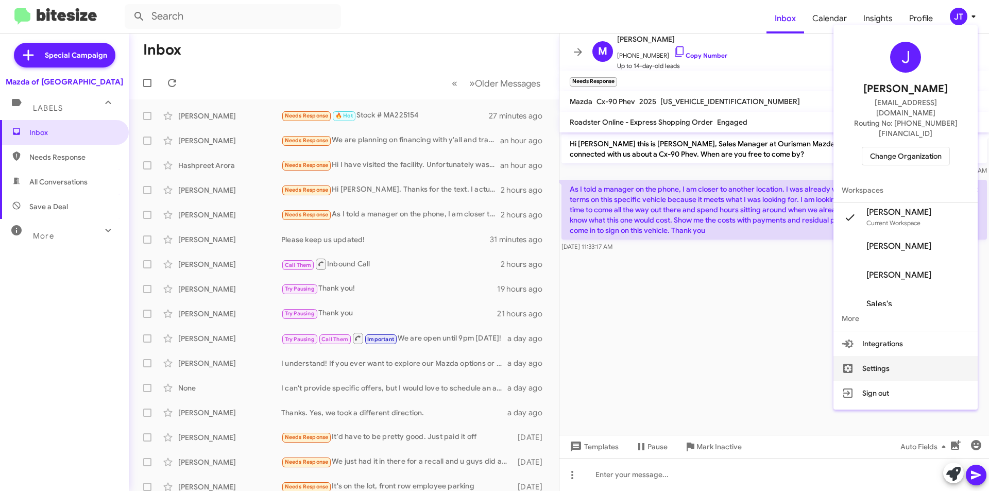
click at [905, 356] on button "Settings" at bounding box center [905, 368] width 144 height 25
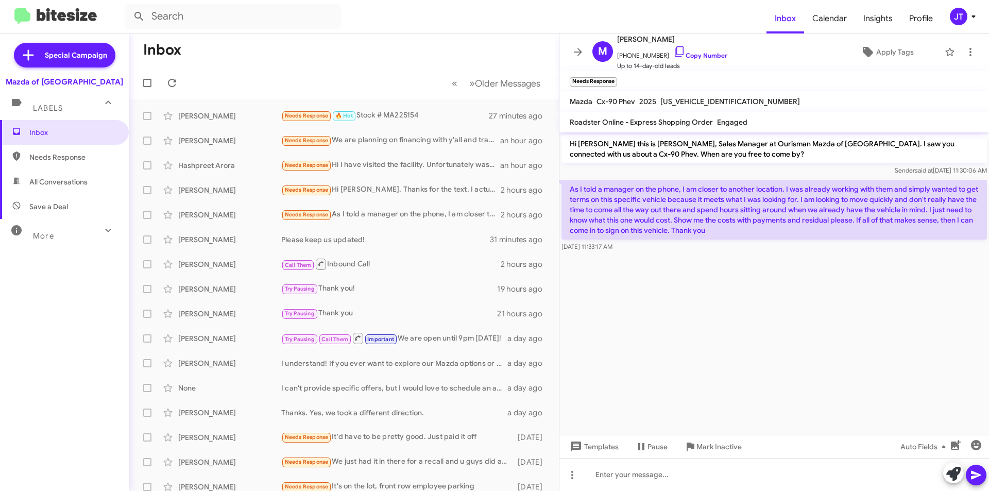
click at [975, 16] on icon at bounding box center [973, 16] width 4 height 3
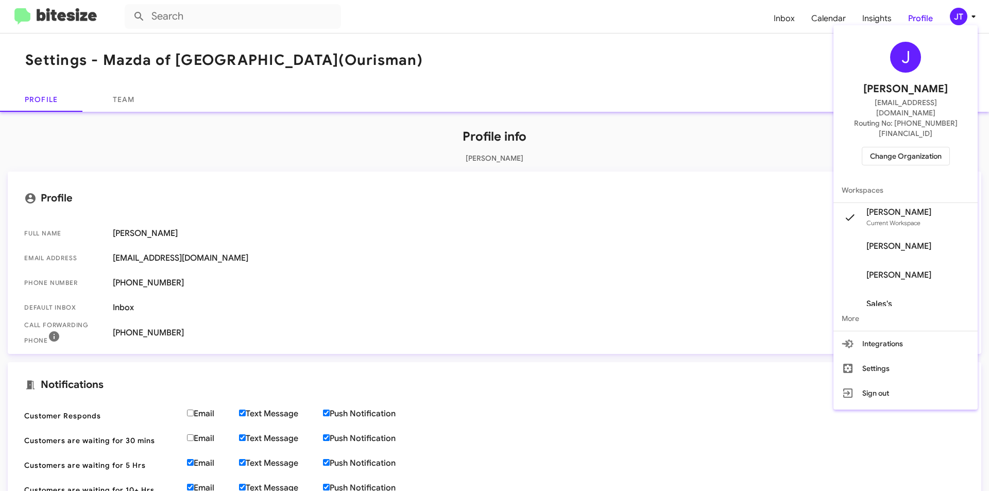
click at [674, 39] on div at bounding box center [494, 245] width 989 height 491
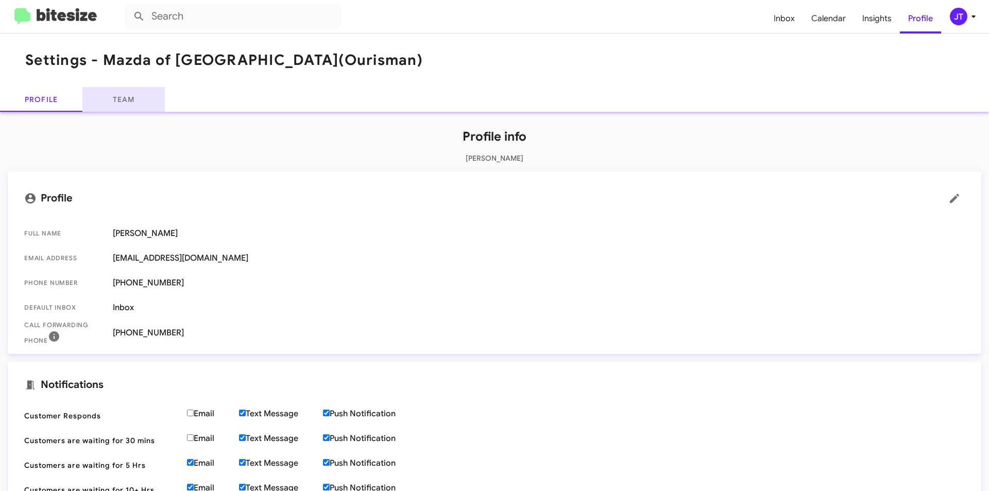
click at [126, 106] on link "Team" at bounding box center [123, 99] width 82 height 25
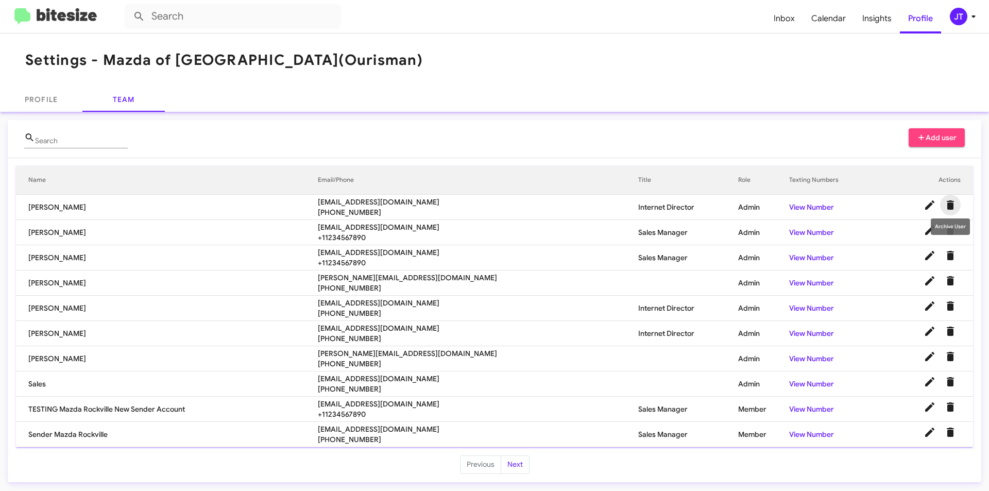
click at [950, 205] on icon "Delete User" at bounding box center [949, 204] width 7 height 9
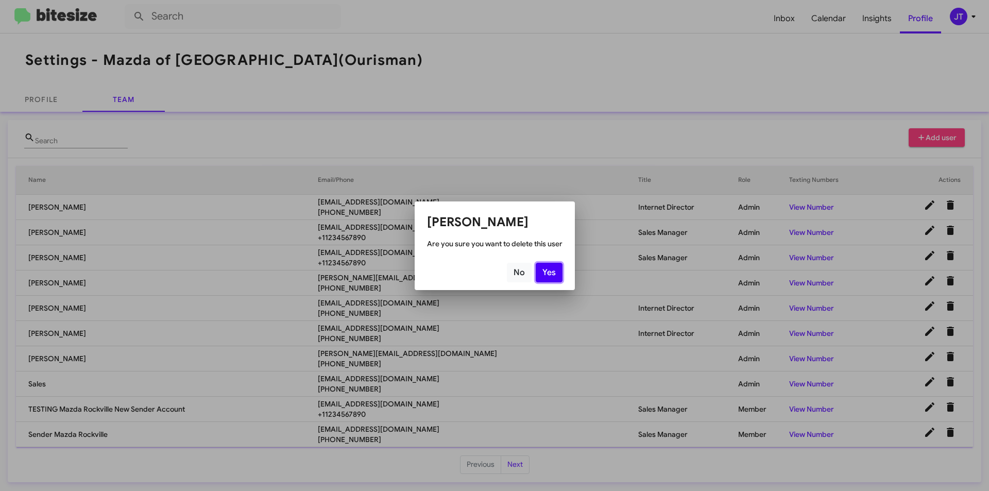
click at [559, 272] on button "Yes" at bounding box center [549, 273] width 27 height 20
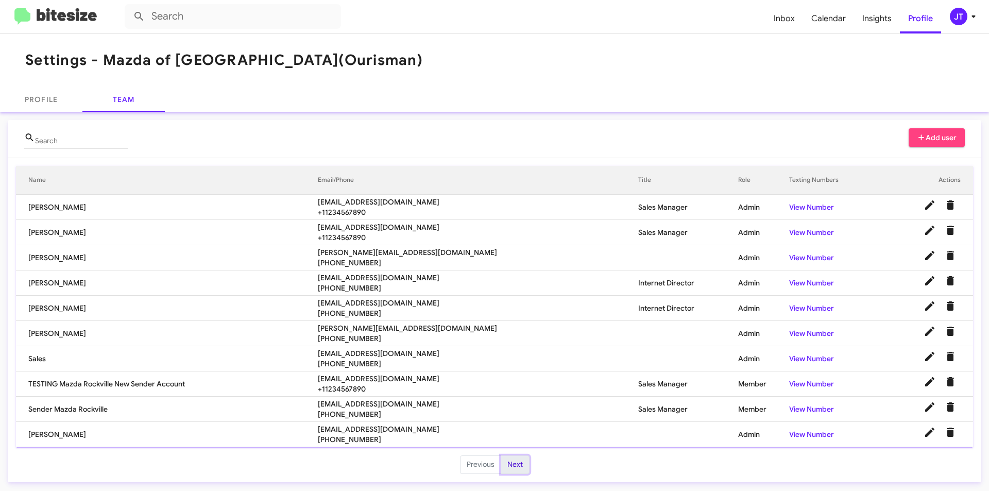
click at [506, 462] on button "Next" at bounding box center [514, 464] width 29 height 19
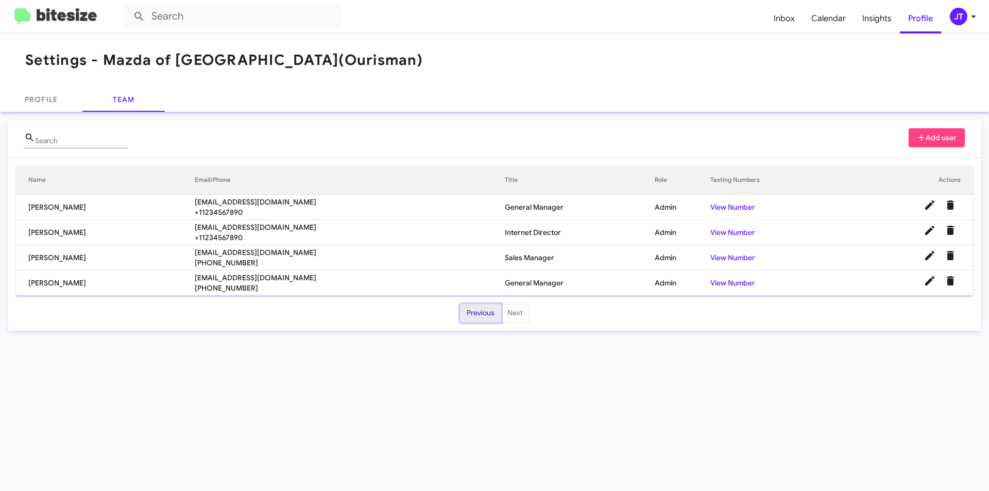
click at [470, 317] on button "Previous" at bounding box center [480, 313] width 41 height 19
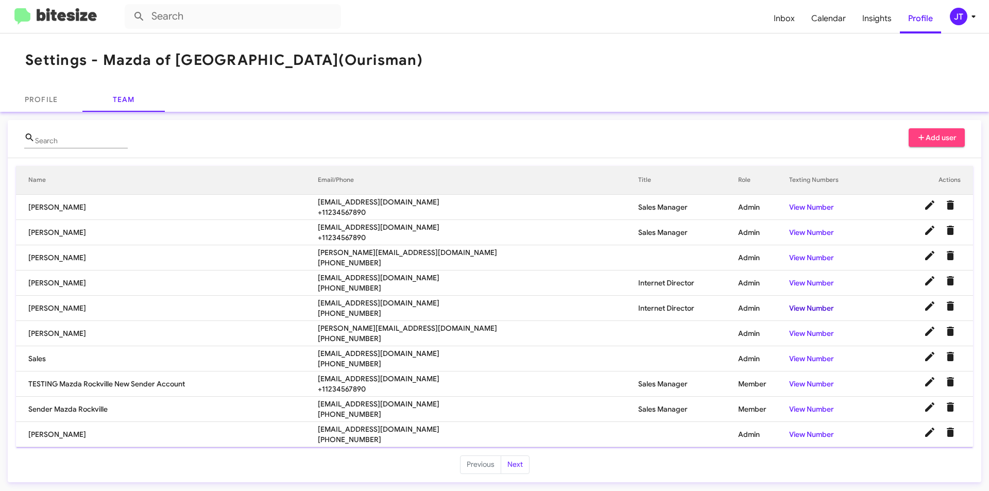
click at [800, 305] on link "View Number" at bounding box center [811, 307] width 45 height 9
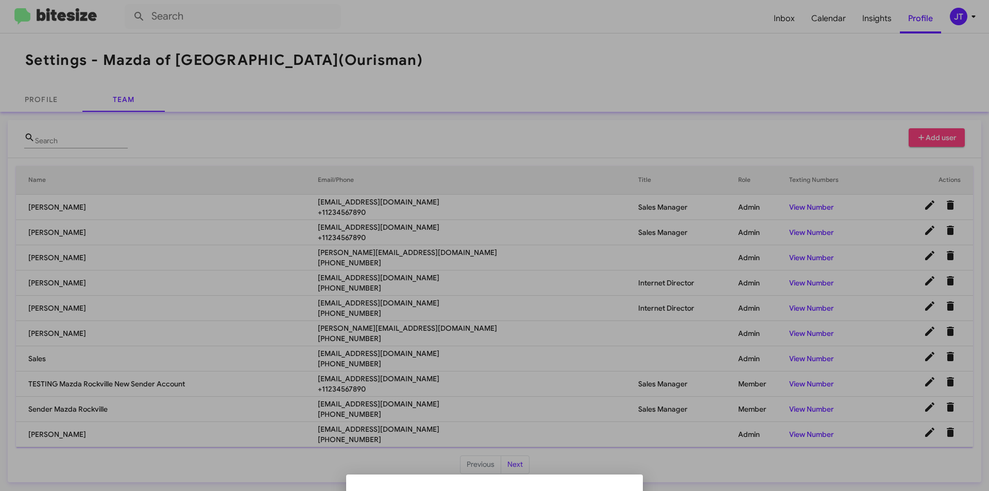
click at [577, 462] on div at bounding box center [494, 245] width 989 height 491
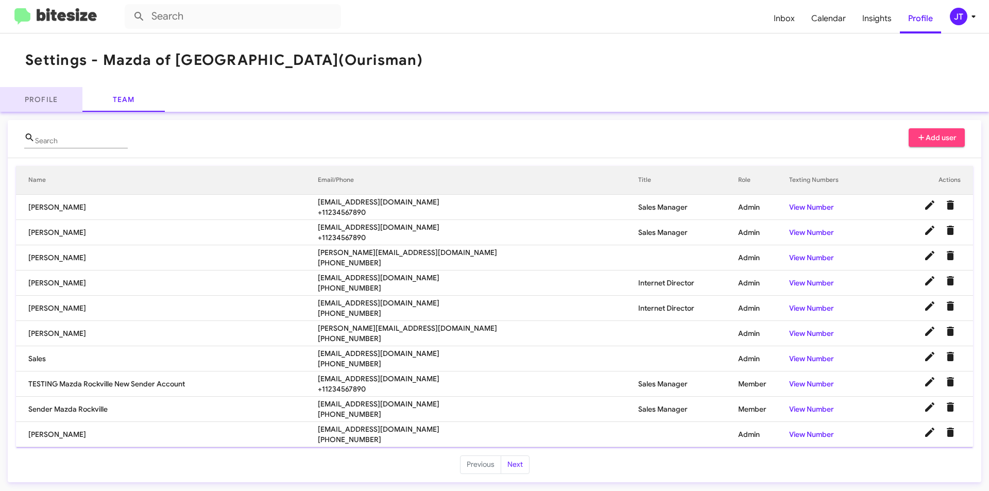
click at [40, 90] on link "Profile" at bounding box center [41, 99] width 82 height 25
click at [13, 100] on link "Profile" at bounding box center [41, 99] width 82 height 25
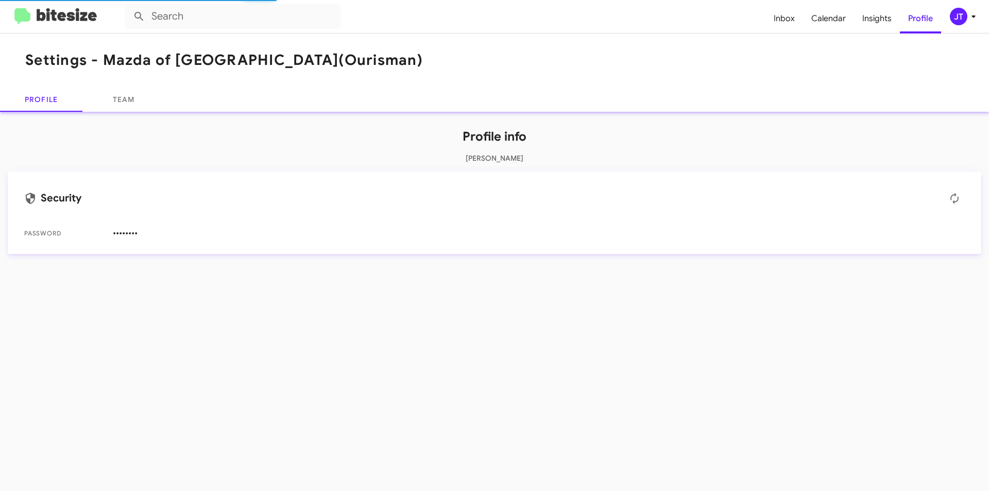
click at [976, 10] on span "JT" at bounding box center [964, 17] width 31 height 18
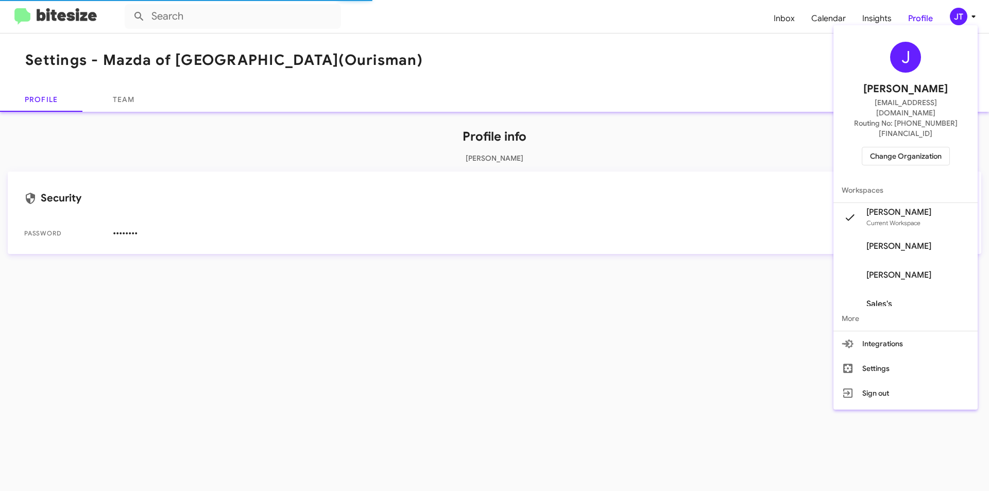
drag, startPoint x: 616, startPoint y: 86, endPoint x: 454, endPoint y: 66, distance: 163.9
click at [610, 86] on div at bounding box center [494, 245] width 989 height 491
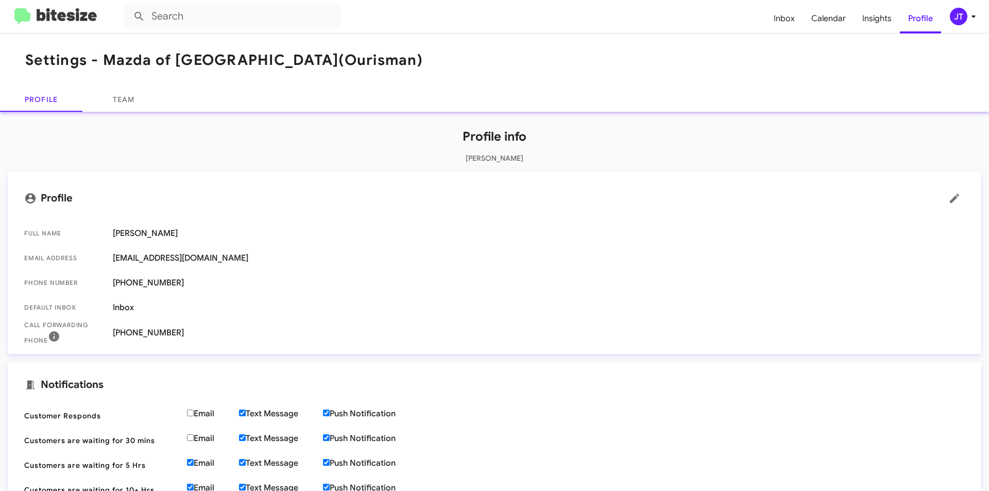
click at [87, 19] on img at bounding box center [55, 16] width 82 height 17
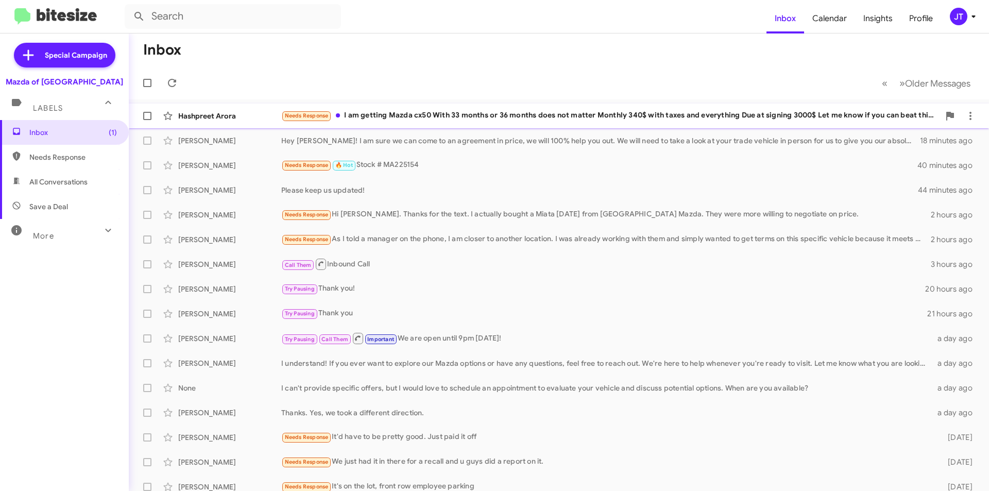
click at [567, 122] on div "Hashpreet Arora Needs Response I am getting Mazda cx50 With 33 months or 36 mon…" at bounding box center [558, 116] width 843 height 21
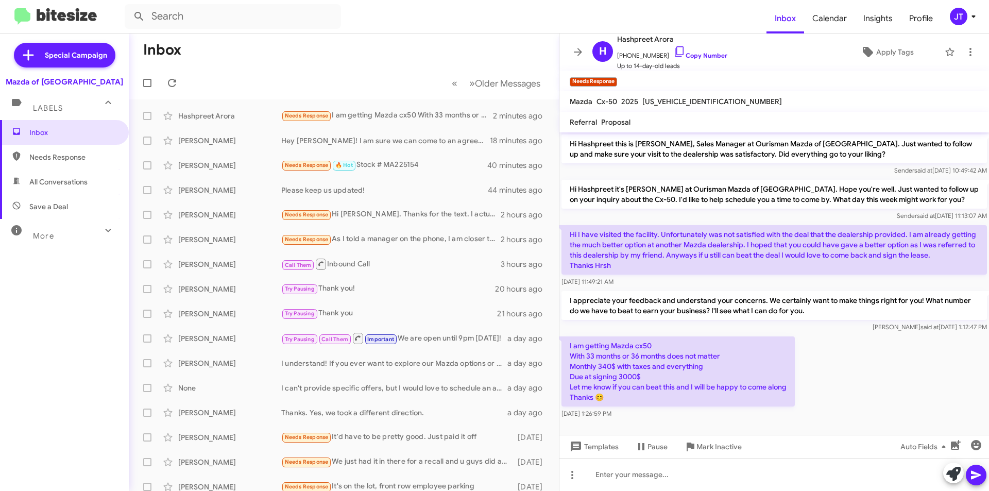
drag, startPoint x: 569, startPoint y: 346, endPoint x: 732, endPoint y: 396, distance: 170.4
click at [732, 396] on p "I am getting Mazda cx50 With 33 months or 36 months does not matter Monthly 340…" at bounding box center [677, 371] width 233 height 70
copy p "I am getting Mazda cx50 With 33 months or 36 months does not matter Monthly 340…"
click at [620, 398] on p "I am getting Mazda cx50 With 33 months or 36 months does not matter Monthly 340…" at bounding box center [677, 371] width 233 height 70
drag, startPoint x: 620, startPoint y: 400, endPoint x: 567, endPoint y: 350, distance: 73.6
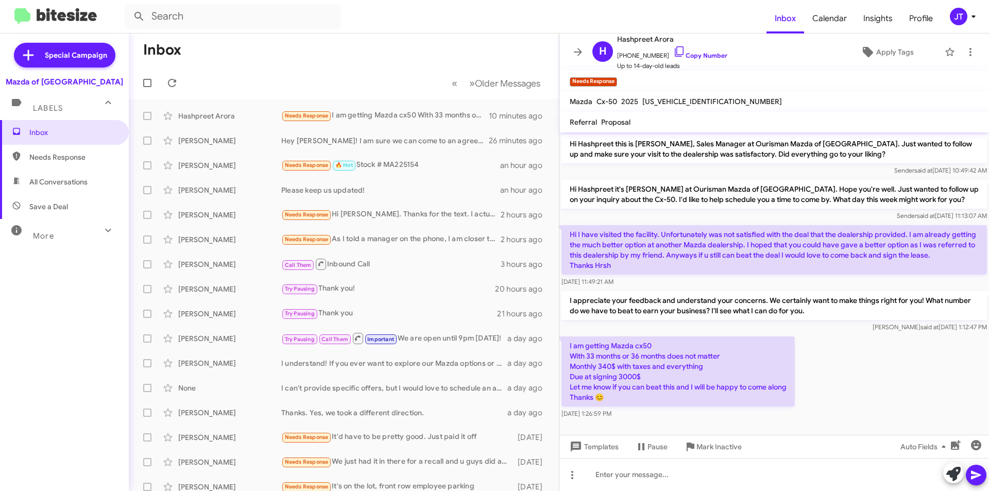
click at [567, 350] on p "I am getting Mazda cx50 With 33 months or 36 months does not matter Monthly 340…" at bounding box center [677, 371] width 233 height 70
copy p "I am getting Mazda cx50 With 33 months or 36 months does not matter Monthly 340…"
click at [687, 52] on link "Copy Number" at bounding box center [700, 55] width 54 height 8
drag, startPoint x: 610, startPoint y: 397, endPoint x: 569, endPoint y: 342, distance: 68.4
click at [569, 342] on p "I am getting Mazda cx50 With 33 months or 36 months does not matter Monthly 340…" at bounding box center [677, 371] width 233 height 70
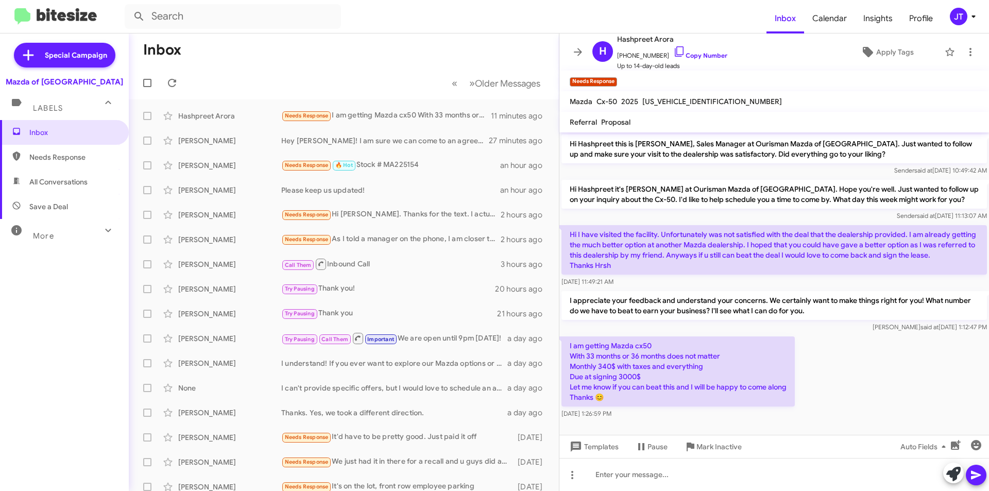
copy p "I am getting Mazda cx50 With 33 months or 36 months does not matter Monthly 340…"
drag, startPoint x: 647, startPoint y: 402, endPoint x: 634, endPoint y: 401, distance: 13.4
click at [647, 402] on p "I am getting Mazda cx50 With 33 months or 36 months does not matter Monthly 340…" at bounding box center [677, 371] width 233 height 70
drag, startPoint x: 612, startPoint y: 398, endPoint x: 563, endPoint y: 347, distance: 71.4
click at [563, 347] on p "I am getting Mazda cx50 With 33 months or 36 months does not matter Monthly 340…" at bounding box center [677, 371] width 233 height 70
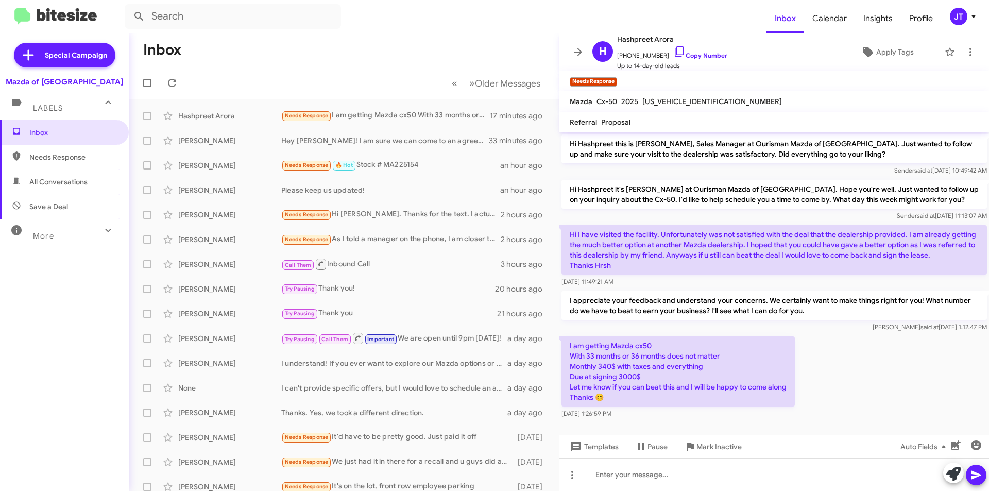
copy p "I am getting Mazda cx50 With 33 months or 36 months does not matter Monthly 340…"
click at [973, 21] on icon at bounding box center [973, 16] width 12 height 12
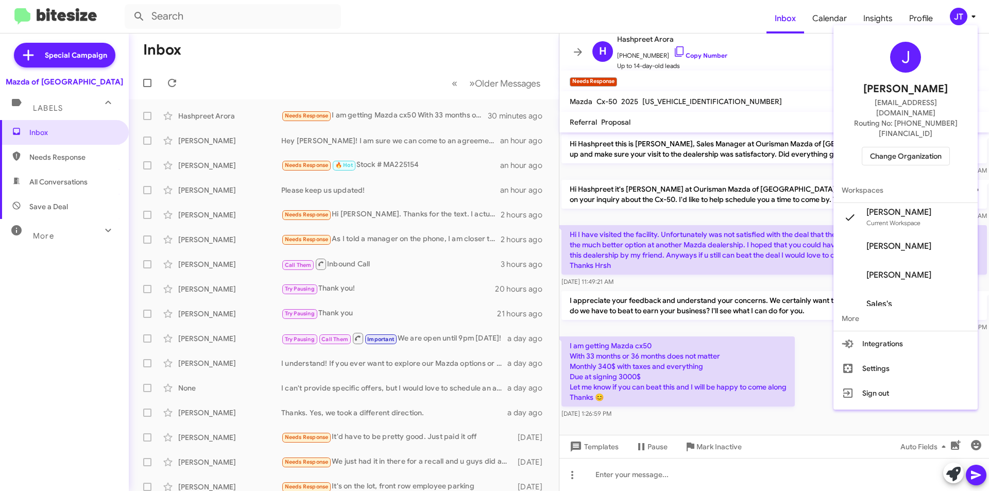
click at [895, 147] on span "Change Organization" at bounding box center [906, 156] width 72 height 18
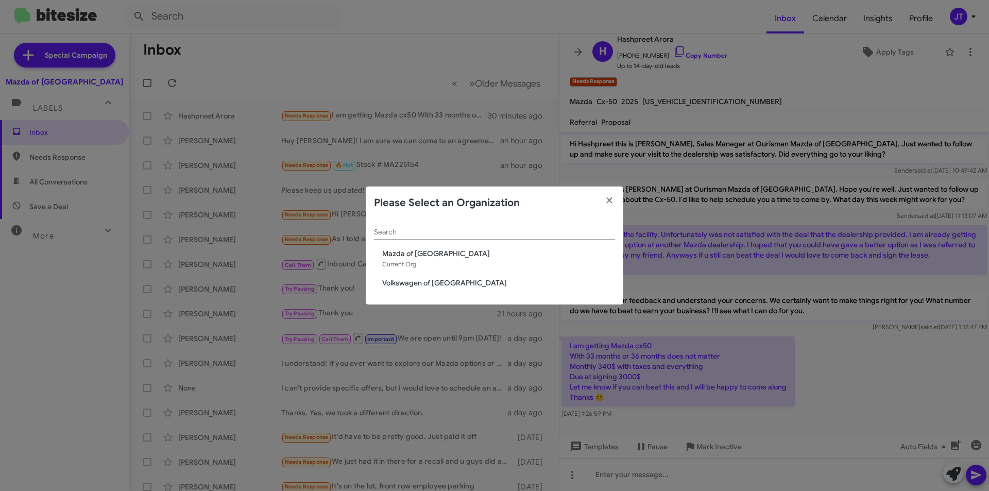
click at [462, 286] on span "Volkswagen of [GEOGRAPHIC_DATA]" at bounding box center [498, 283] width 233 height 10
